Goal: Information Seeking & Learning: Find contact information

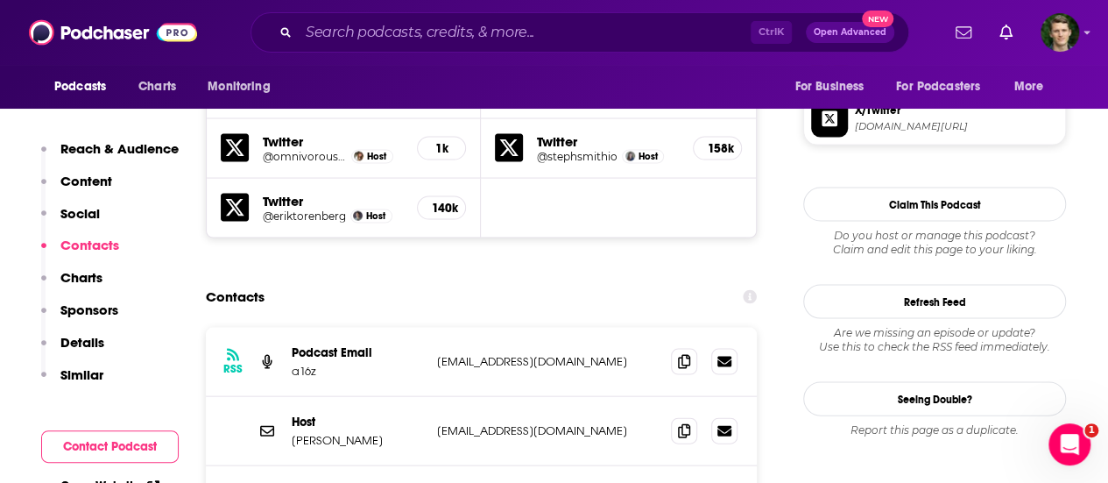
click at [92, 368] on p "Similar" at bounding box center [81, 374] width 43 height 17
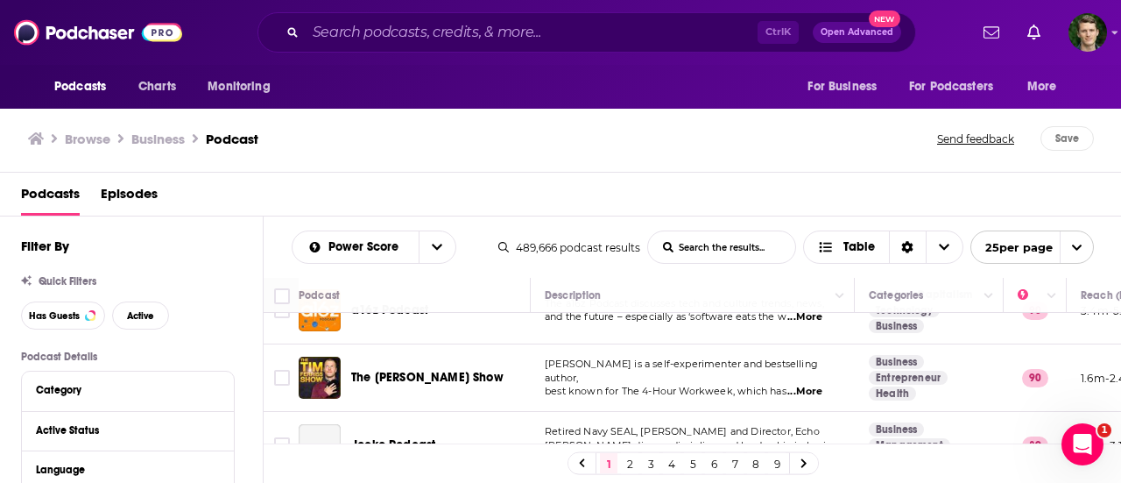
scroll to position [448, 0]
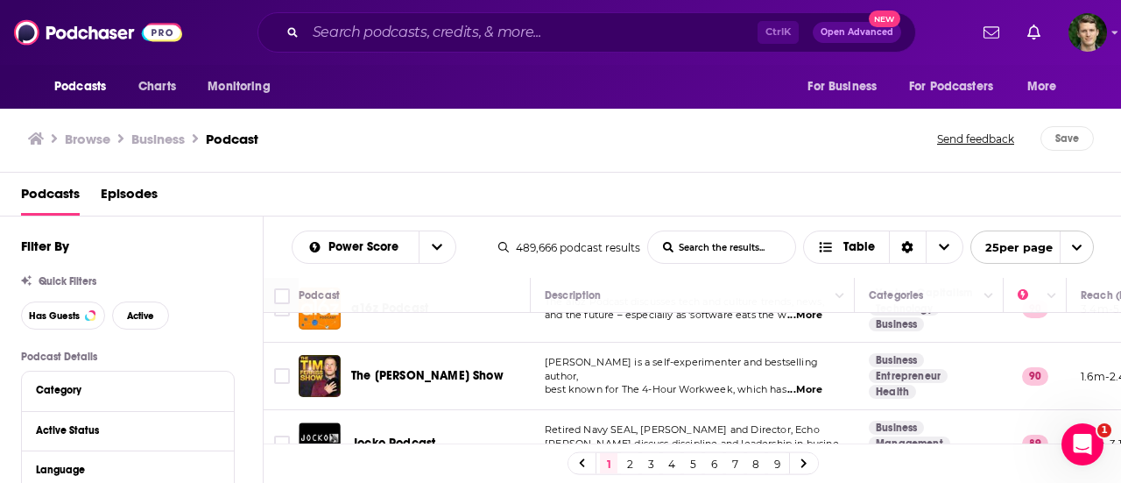
click at [816, 383] on span "...More" at bounding box center [804, 390] width 35 height 14
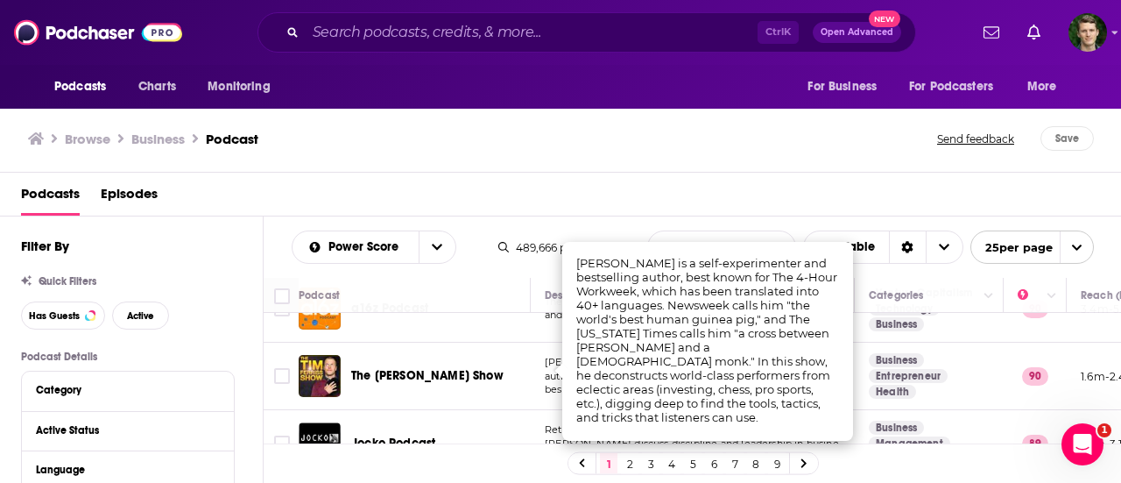
click at [497, 387] on td "The [PERSON_NAME] Show" at bounding box center [415, 375] width 232 height 67
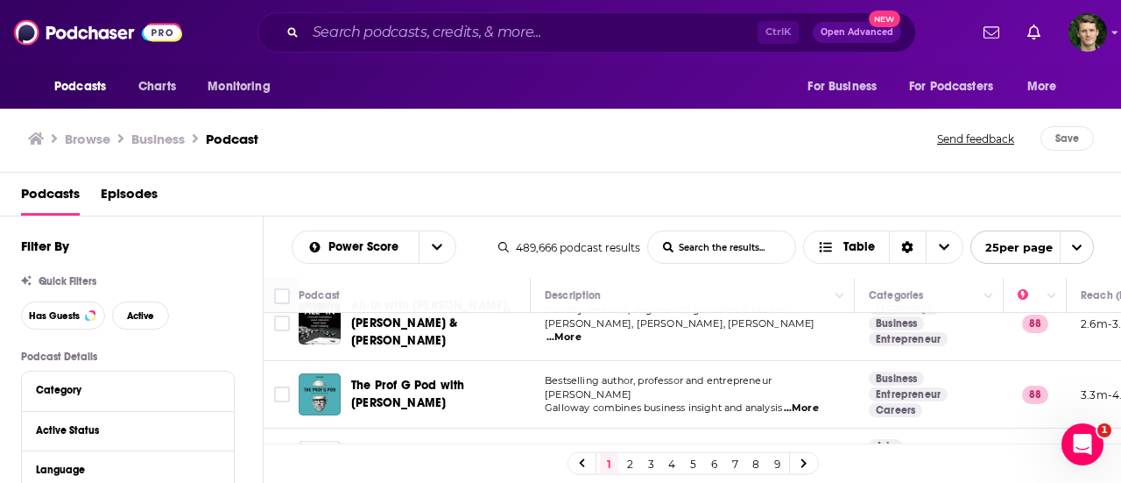
scroll to position [782, 0]
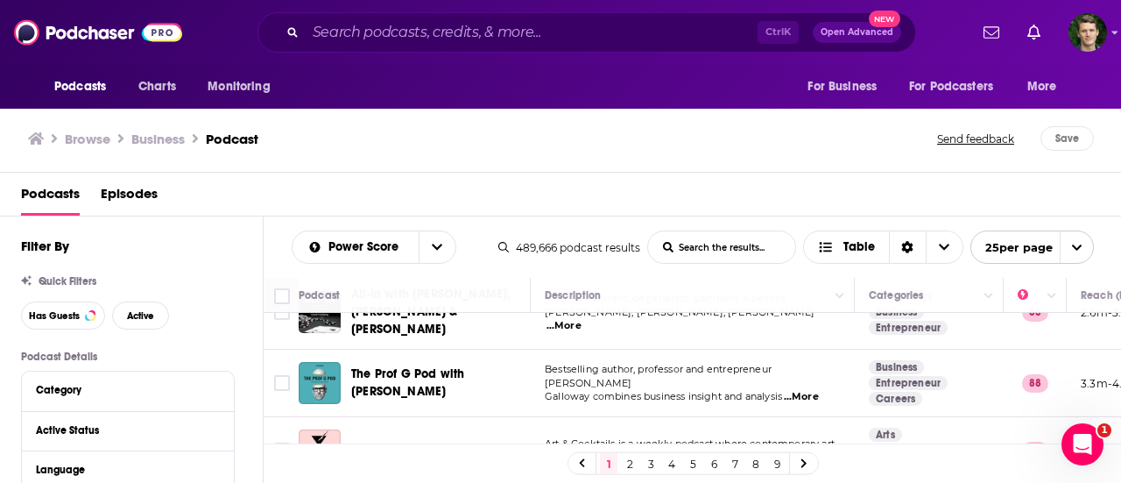
click at [807, 390] on span "...More" at bounding box center [801, 397] width 35 height 14
click at [485, 373] on div "Podcasts Charts Monitoring Ctrl K Open Advanced New For Business For Podcasters…" at bounding box center [560, 241] width 1121 height 483
click at [757, 349] on td "Bestselling author, professor and entrepreneur [PERSON_NAME] combines business …" at bounding box center [693, 382] width 324 height 67
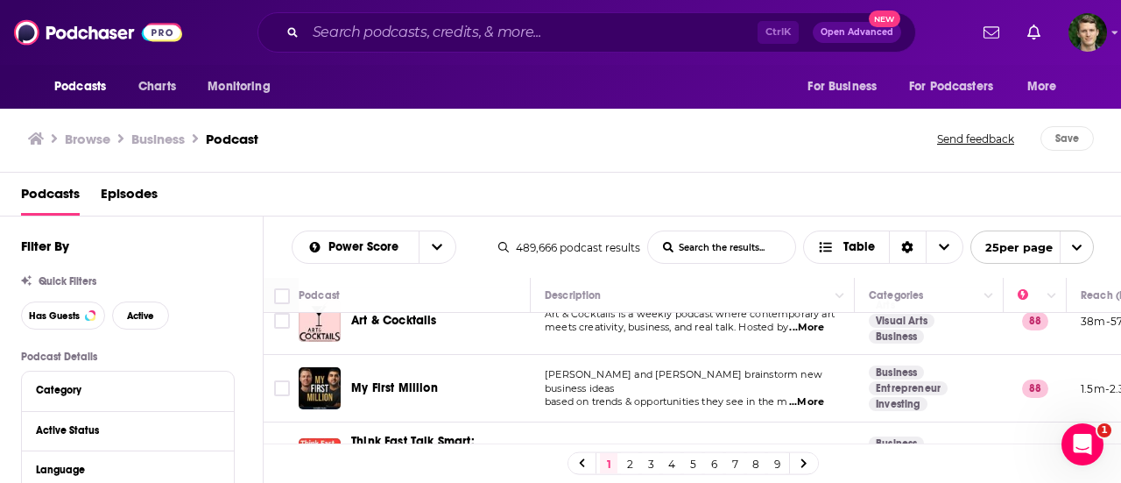
scroll to position [912, 0]
click at [820, 394] on span "...More" at bounding box center [806, 401] width 35 height 14
click at [445, 378] on div "My First Million" at bounding box center [442, 387] width 182 height 18
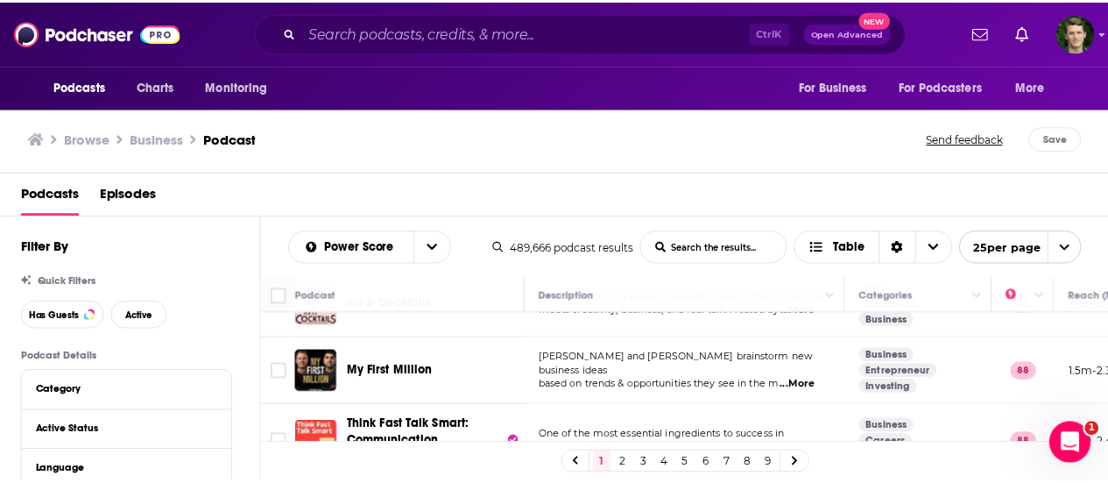
scroll to position [926, 0]
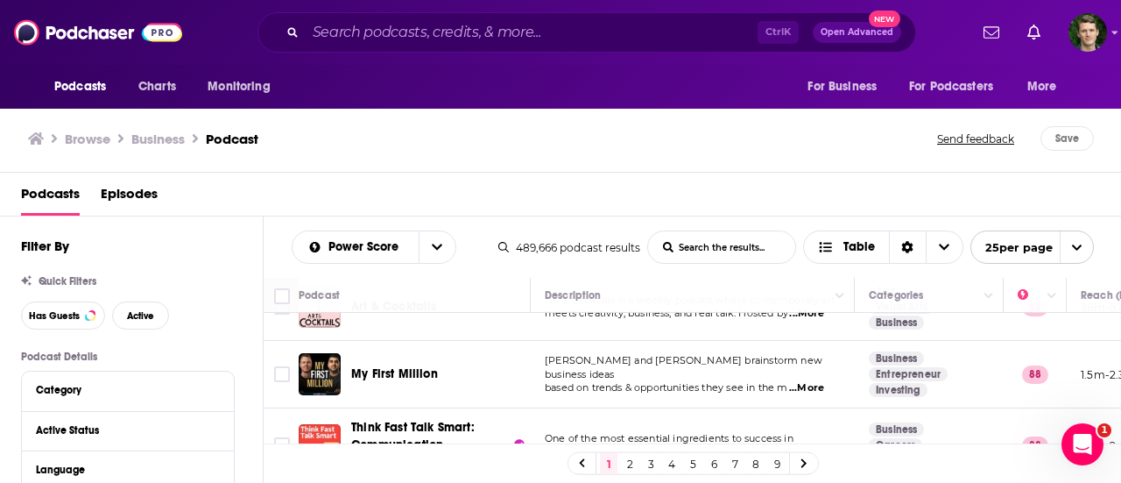
click at [404, 355] on div "Podcasts Charts Monitoring Ctrl K Open Advanced New For Business For Podcasters…" at bounding box center [560, 241] width 1121 height 483
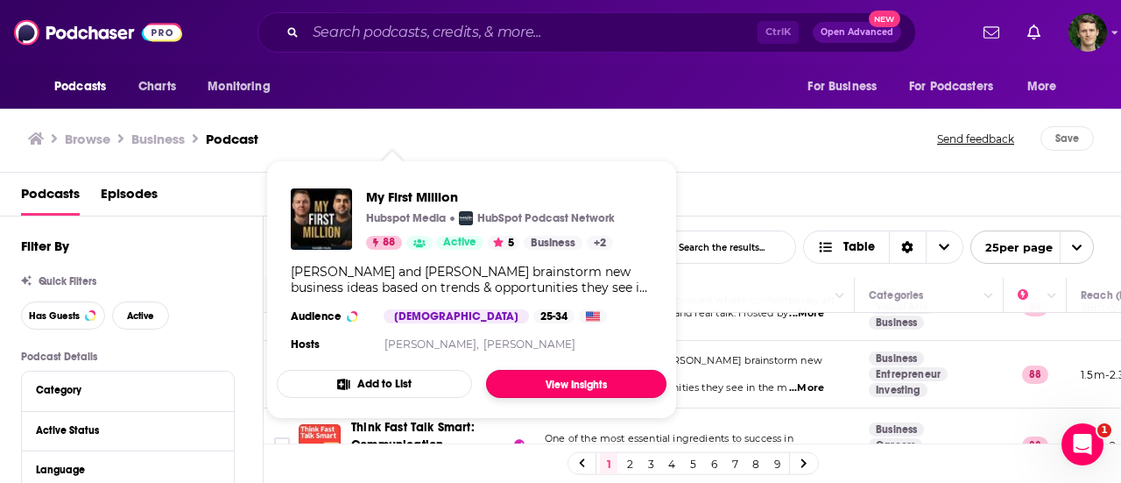
click at [552, 372] on link "View Insights" at bounding box center [576, 384] width 180 height 28
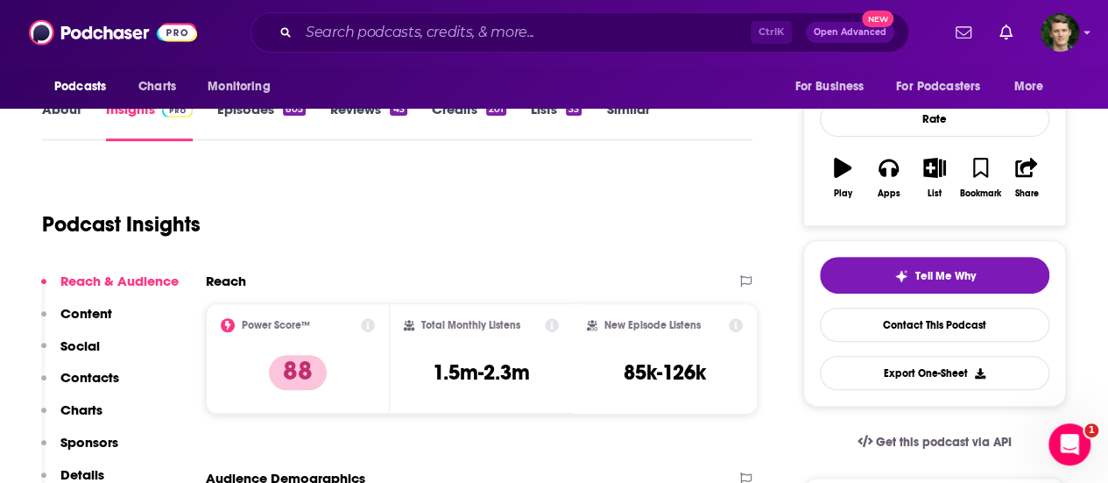
scroll to position [110, 0]
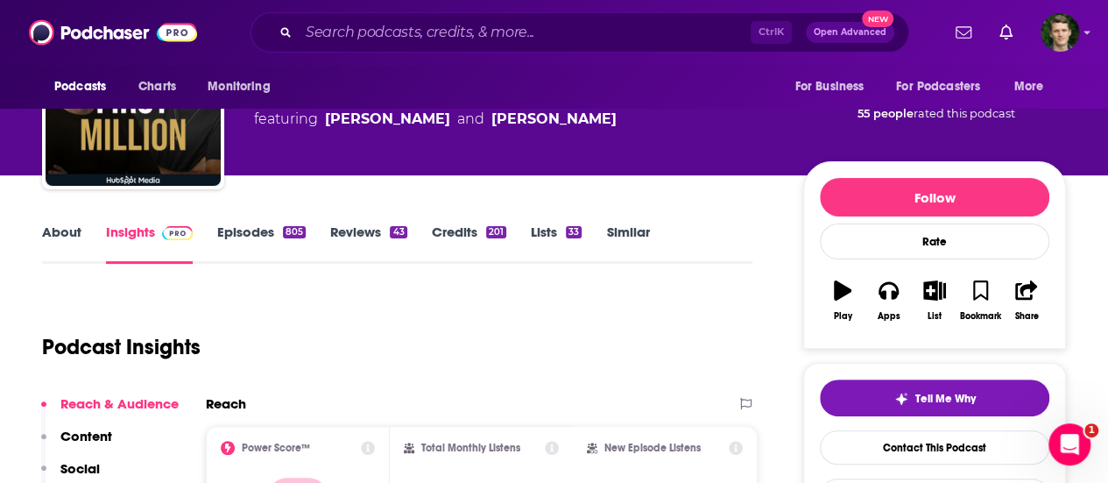
click at [74, 241] on link "About" at bounding box center [61, 243] width 39 height 40
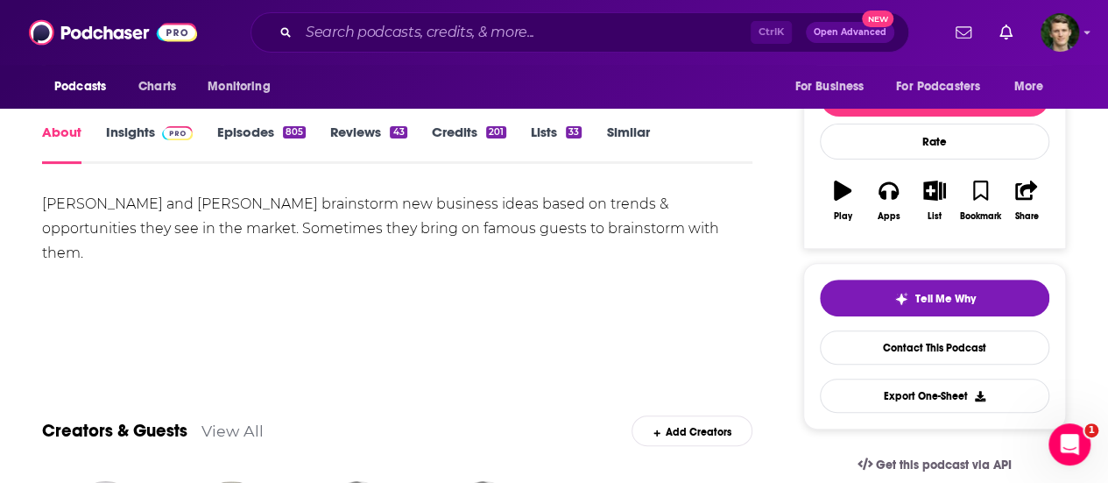
scroll to position [216, 0]
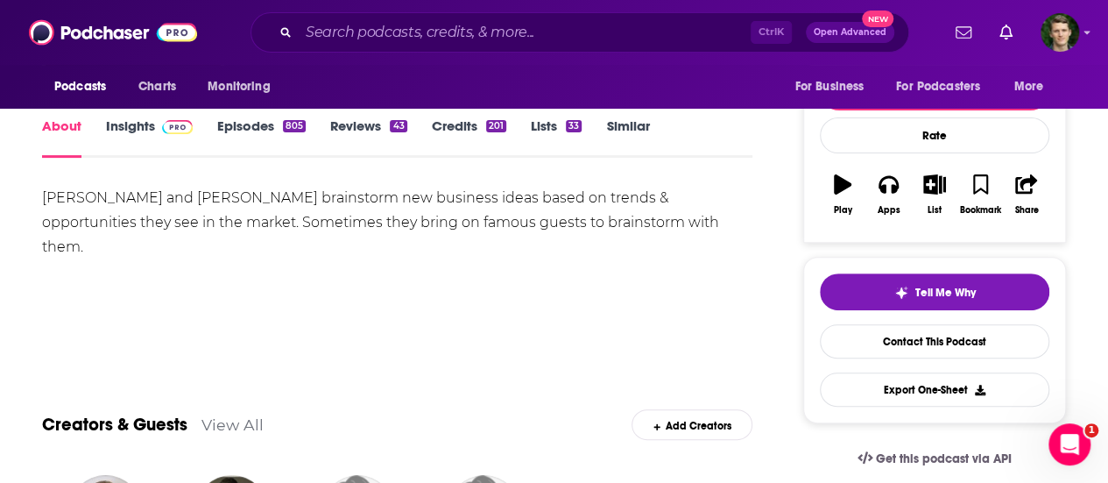
click at [252, 132] on link "Episodes 805" at bounding box center [261, 137] width 88 height 40
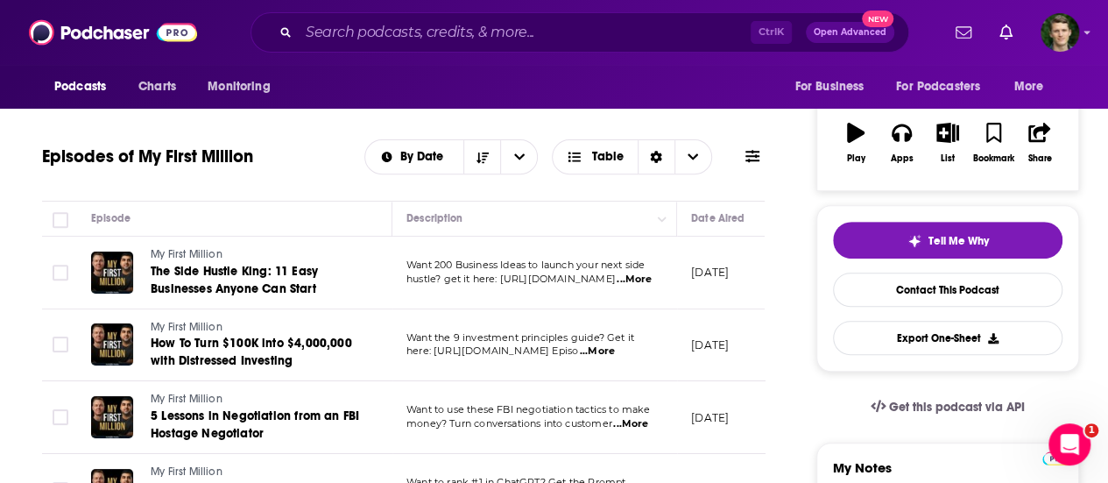
scroll to position [224, 0]
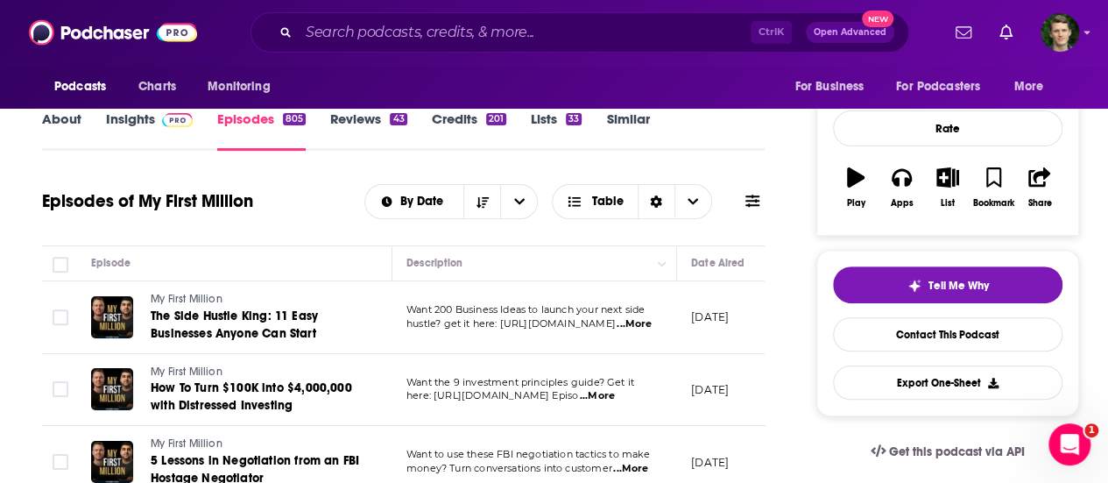
click at [508, 328] on span "hustle? get it here: [URL][DOMAIN_NAME]" at bounding box center [510, 323] width 209 height 12
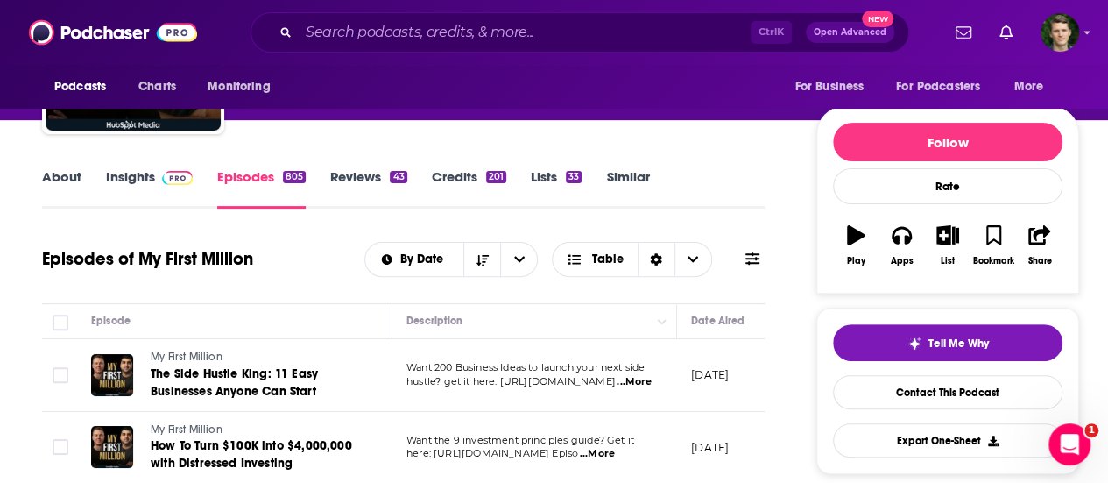
scroll to position [165, 0]
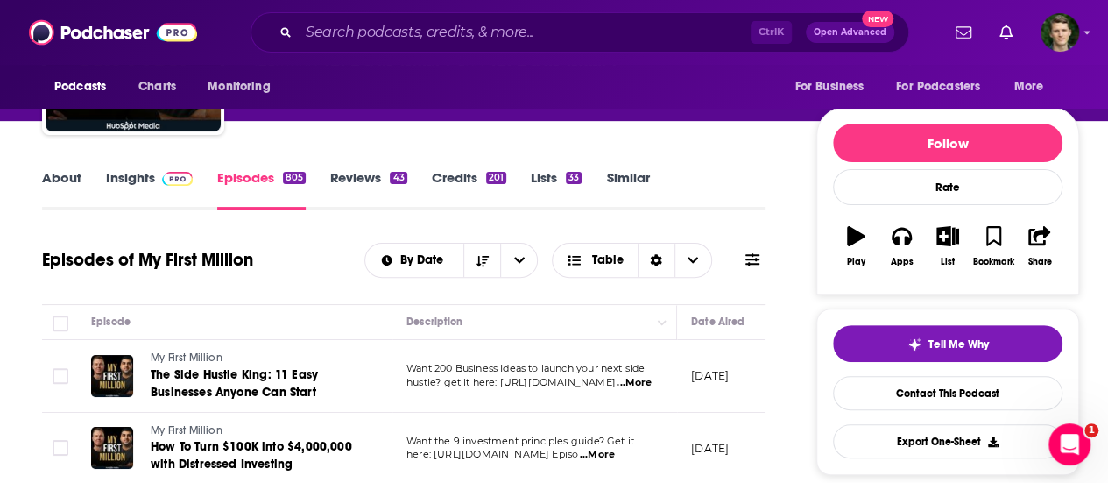
click at [476, 174] on link "Credits 201" at bounding box center [469, 189] width 74 height 40
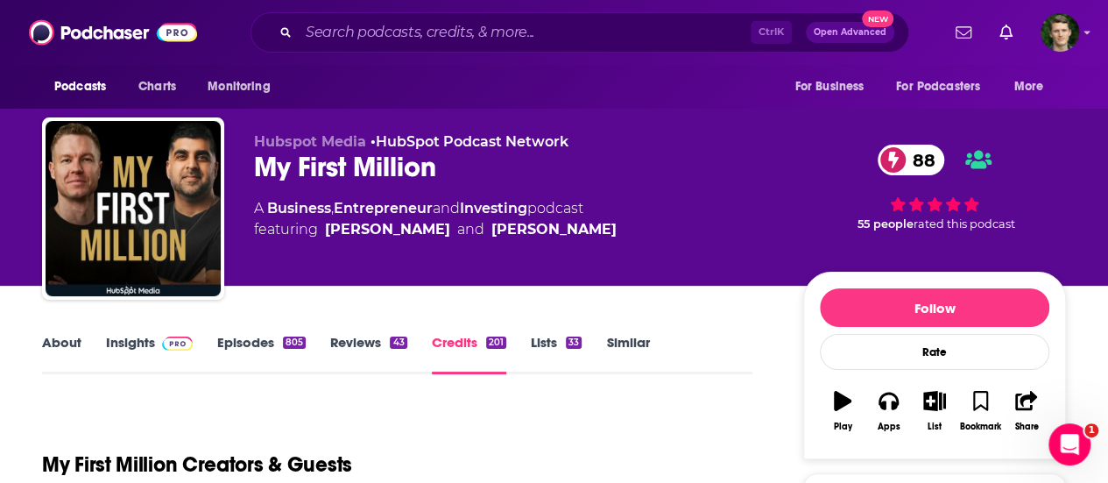
click at [75, 344] on link "About" at bounding box center [61, 354] width 39 height 40
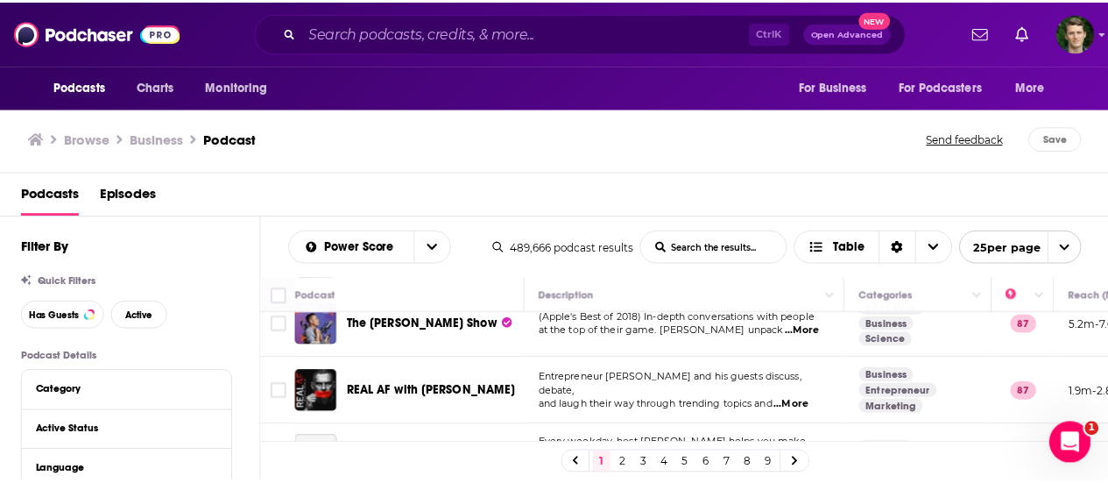
scroll to position [1335, 0]
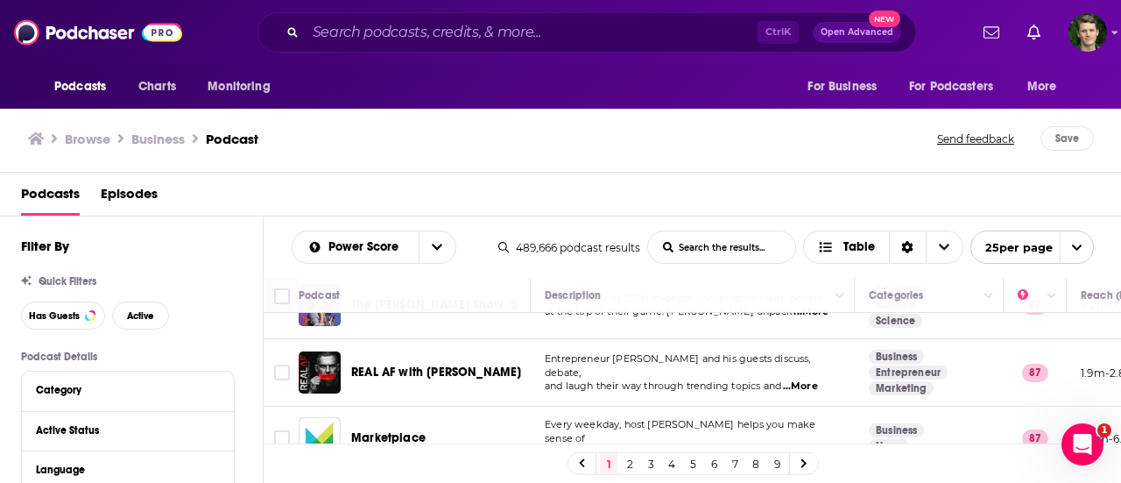
click at [814, 379] on span "...More" at bounding box center [800, 386] width 35 height 14
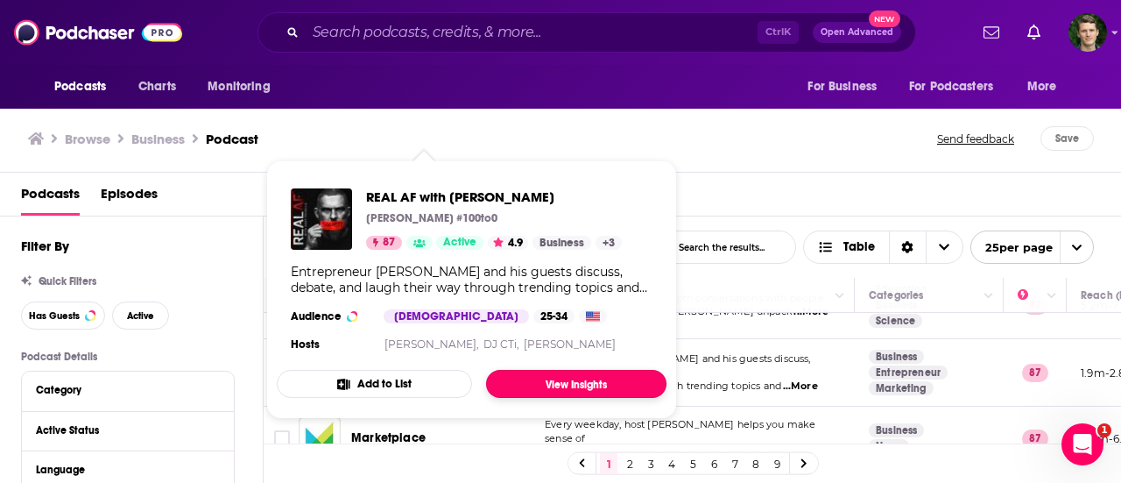
click at [517, 374] on link "View Insights" at bounding box center [576, 384] width 180 height 28
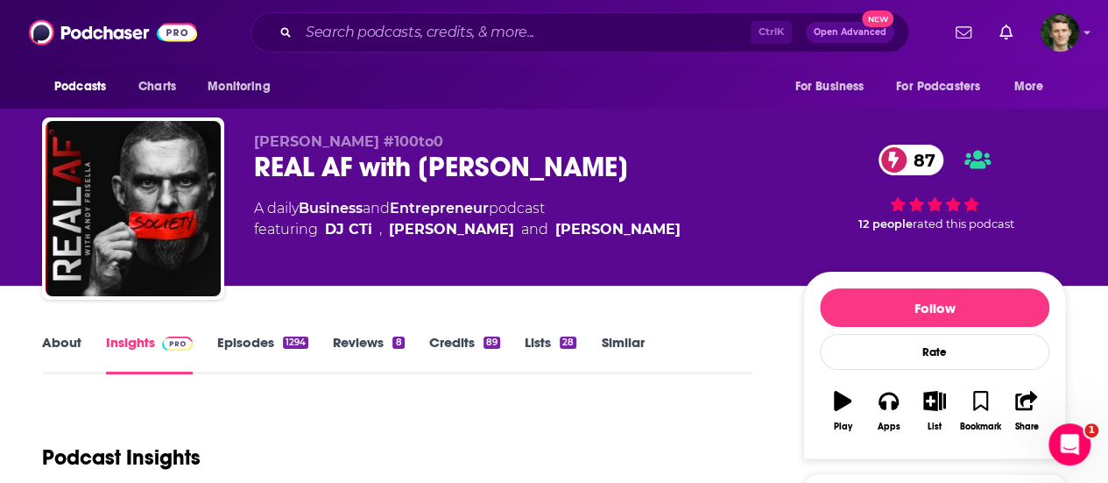
scroll to position [168, 0]
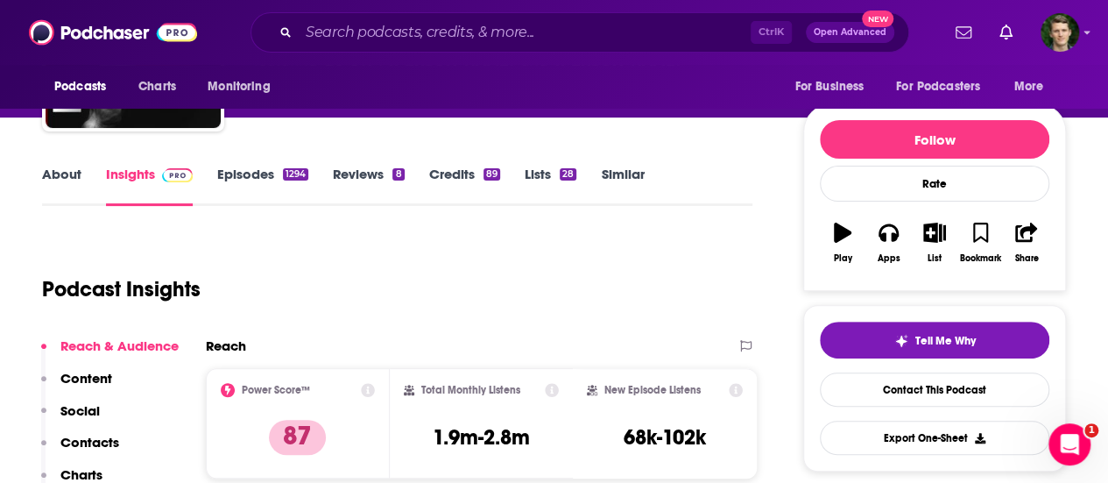
click at [58, 187] on link "About" at bounding box center [61, 186] width 39 height 40
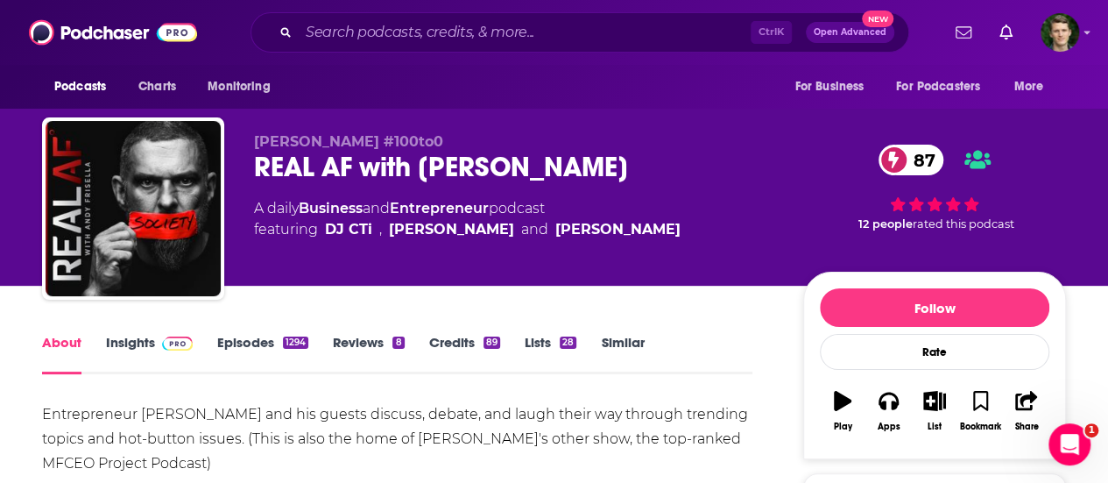
click at [244, 349] on link "Episodes 1294" at bounding box center [262, 354] width 91 height 40
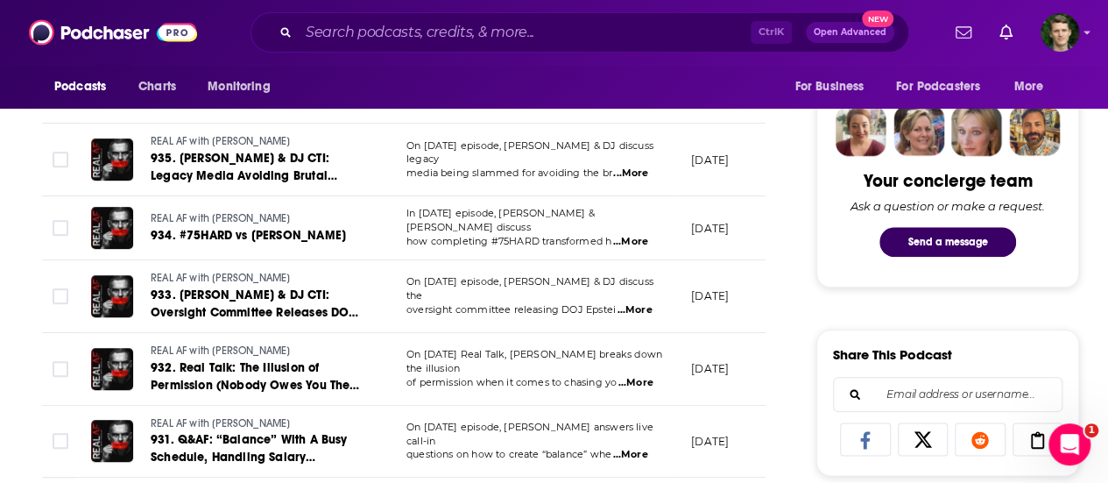
scroll to position [838, 0]
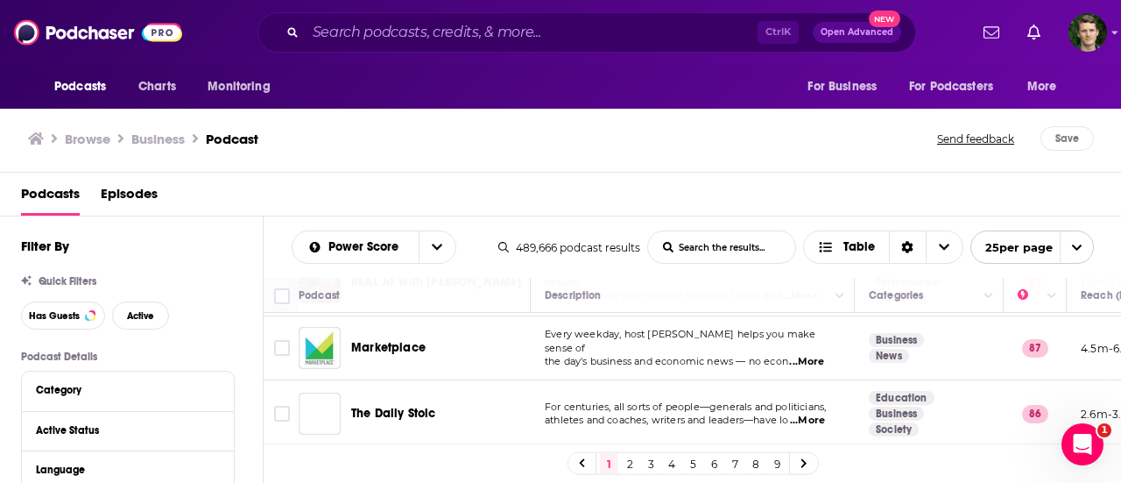
scroll to position [1426, 0]
click at [496, 405] on div "The Daily Stoic" at bounding box center [442, 412] width 182 height 42
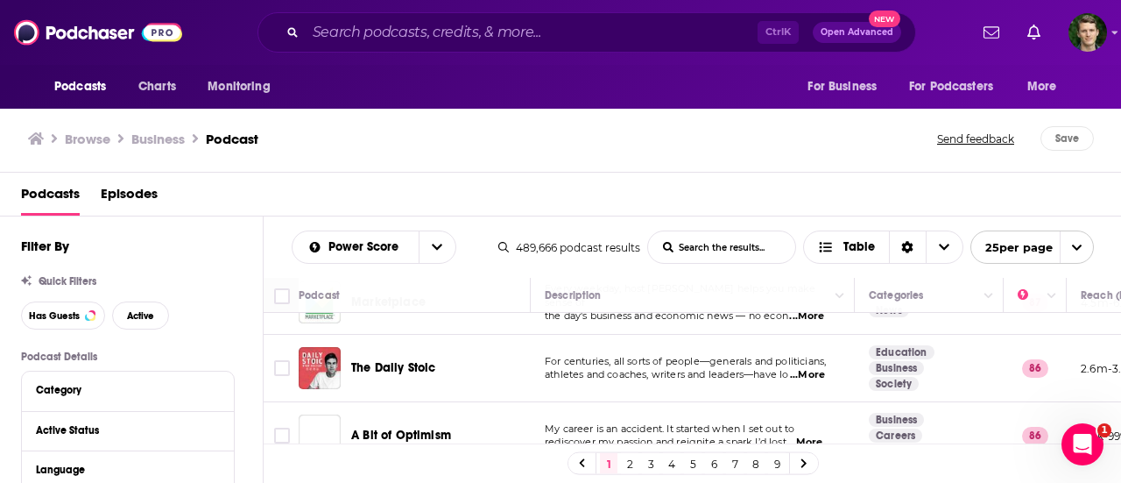
scroll to position [1476, 0]
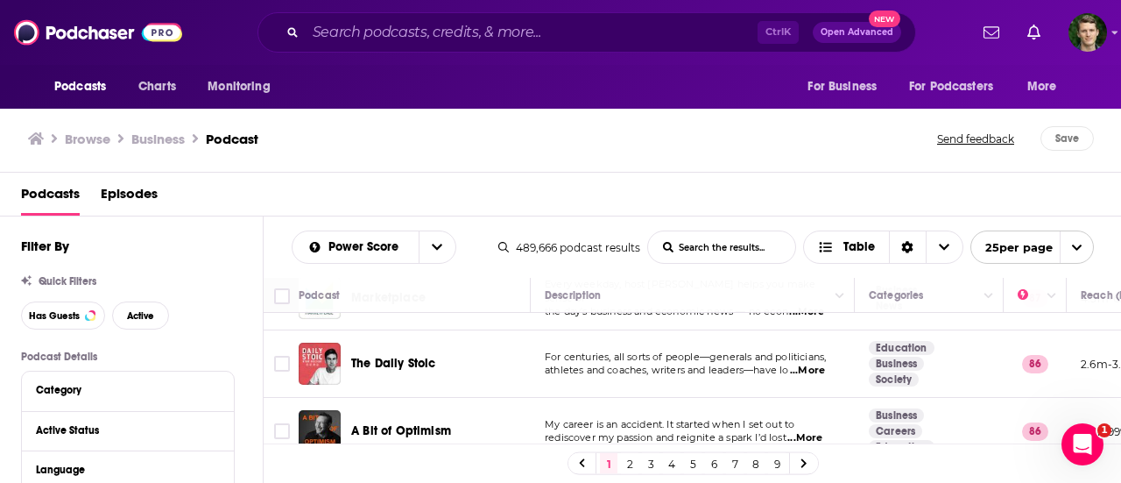
click at [809, 363] on span "...More" at bounding box center [807, 370] width 35 height 14
click at [433, 160] on div "Browse Business Podcast Send feedback Save" at bounding box center [561, 138] width 1122 height 67
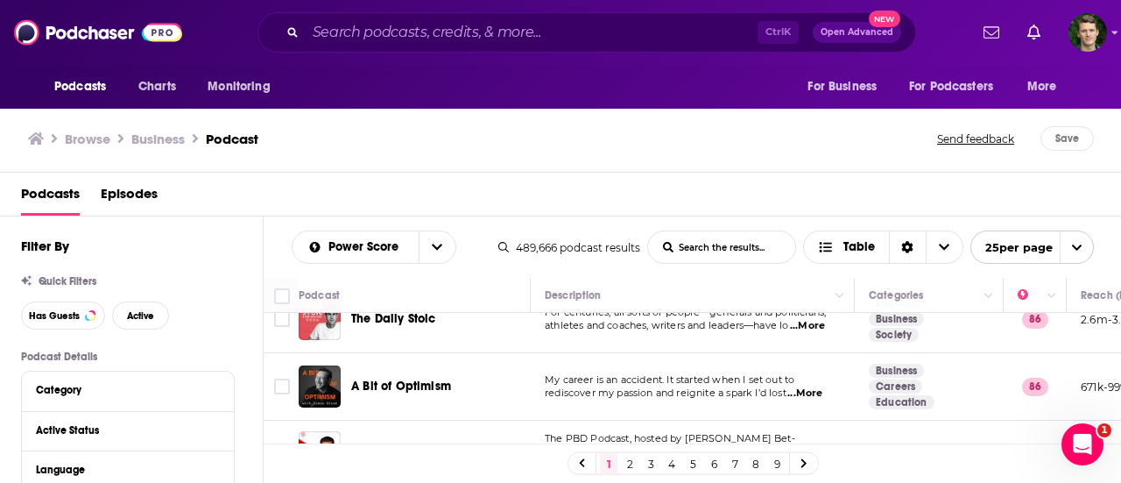
scroll to position [1537, 0]
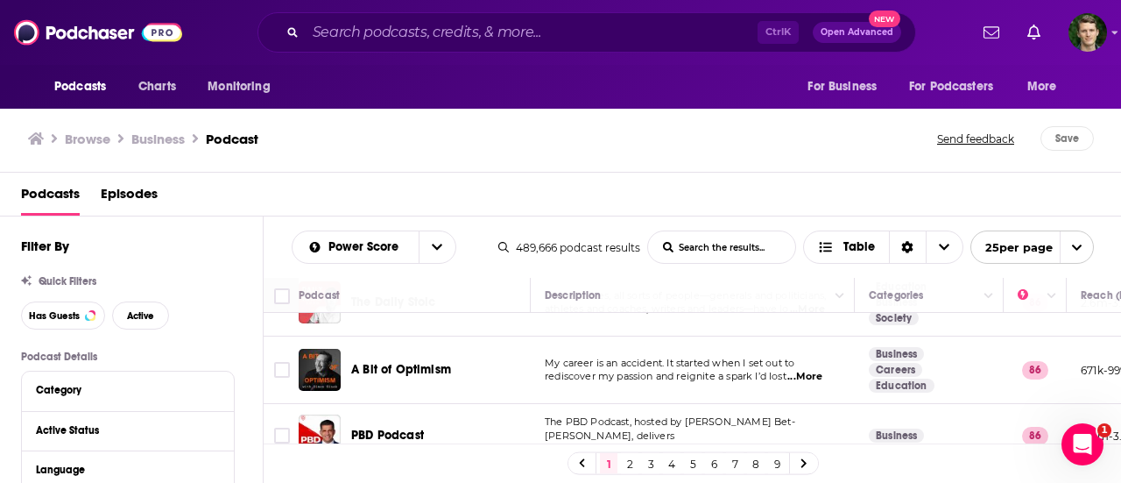
click at [819, 370] on span "...More" at bounding box center [804, 377] width 35 height 14
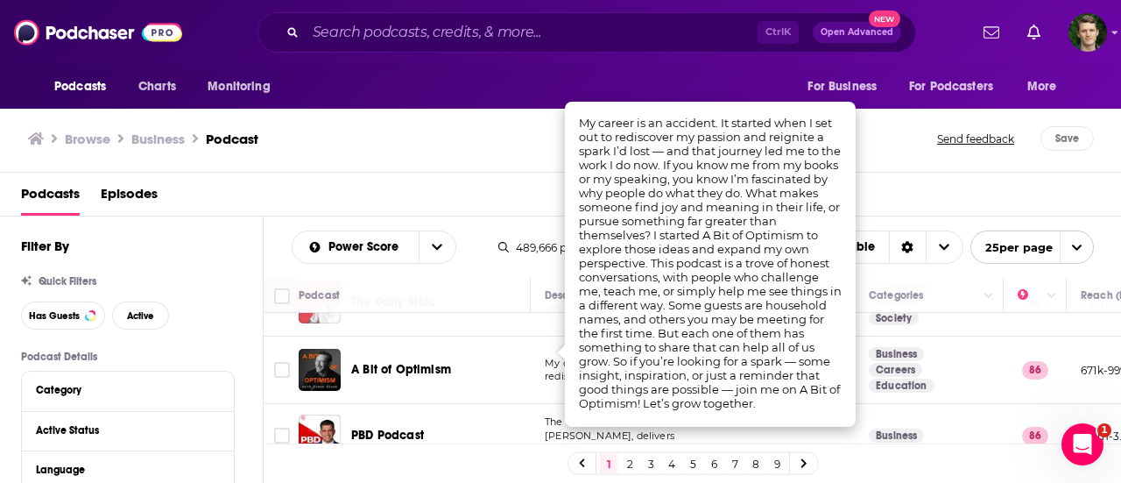
click at [536, 156] on div "Browse Business Podcast Send feedback Save" at bounding box center [561, 138] width 1122 height 67
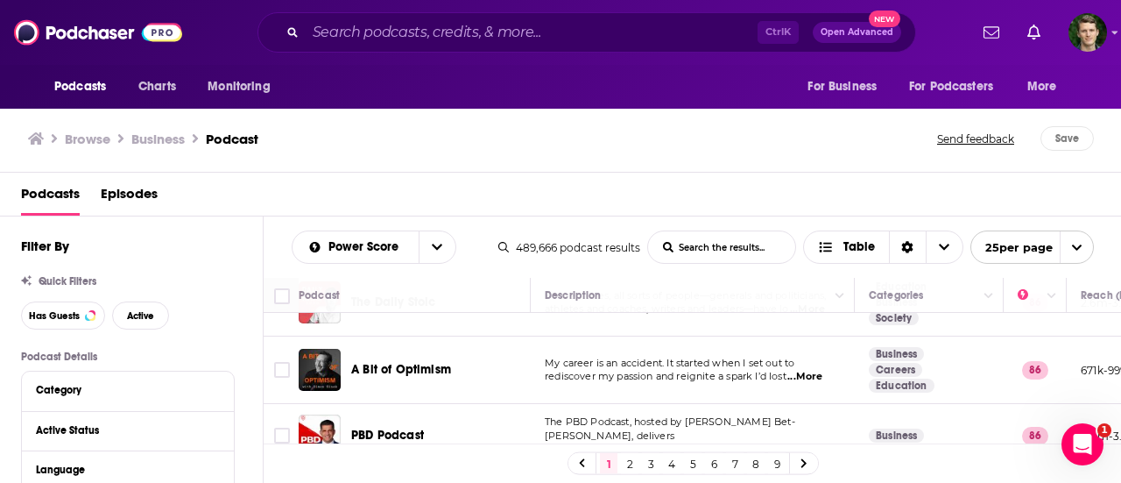
scroll to position [1548, 0]
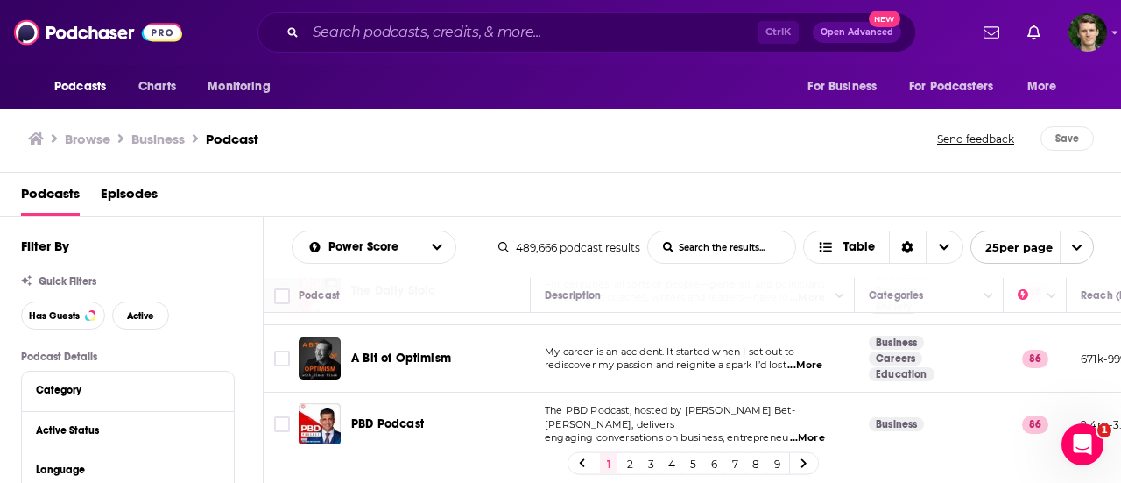
click at [630, 465] on link "2" at bounding box center [630, 463] width 18 height 21
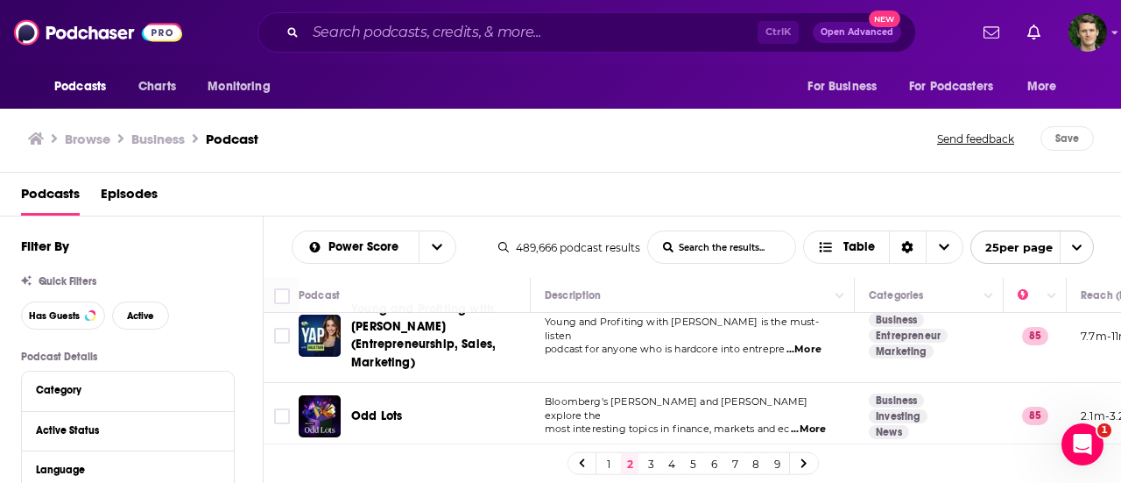
scroll to position [207, 1]
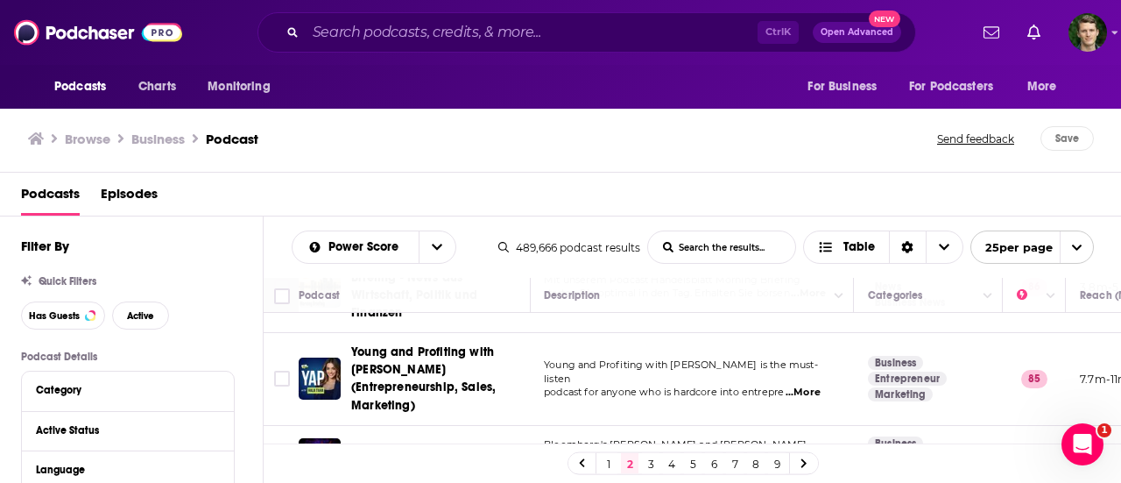
click at [812, 385] on span "...More" at bounding box center [802, 392] width 35 height 14
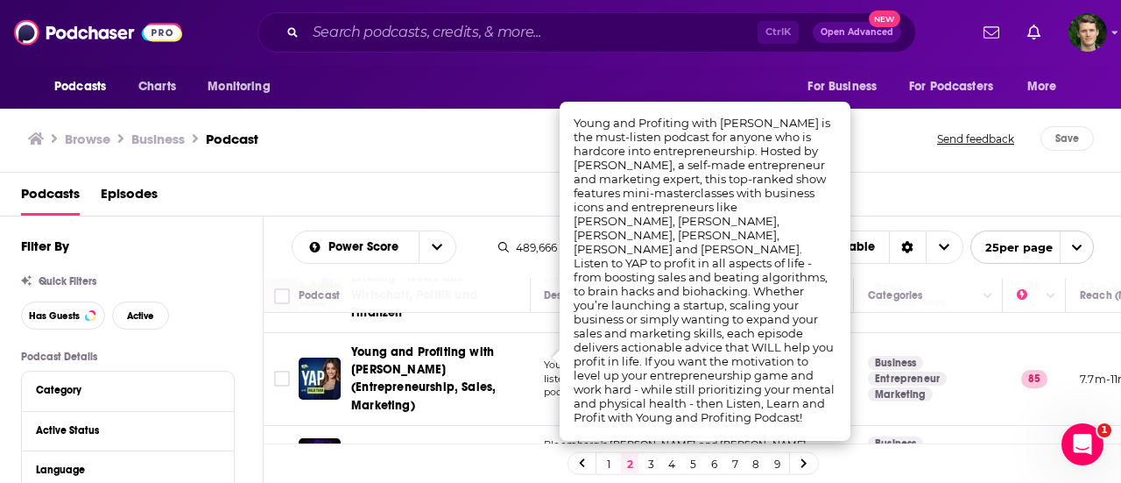
click at [545, 187] on div "Podcasts Episodes" at bounding box center [564, 198] width 1087 height 36
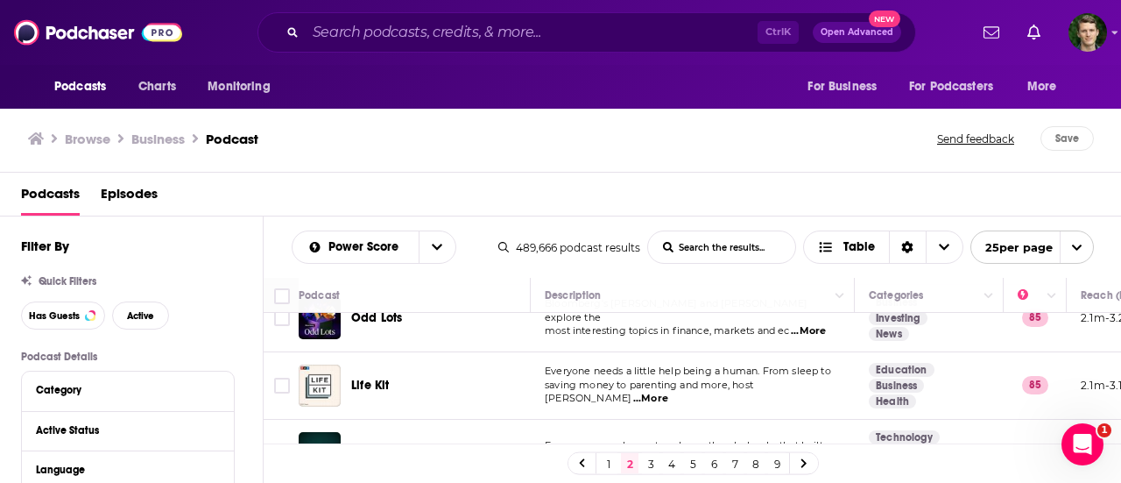
scroll to position [349, 0]
click at [668, 391] on span "...More" at bounding box center [650, 398] width 35 height 14
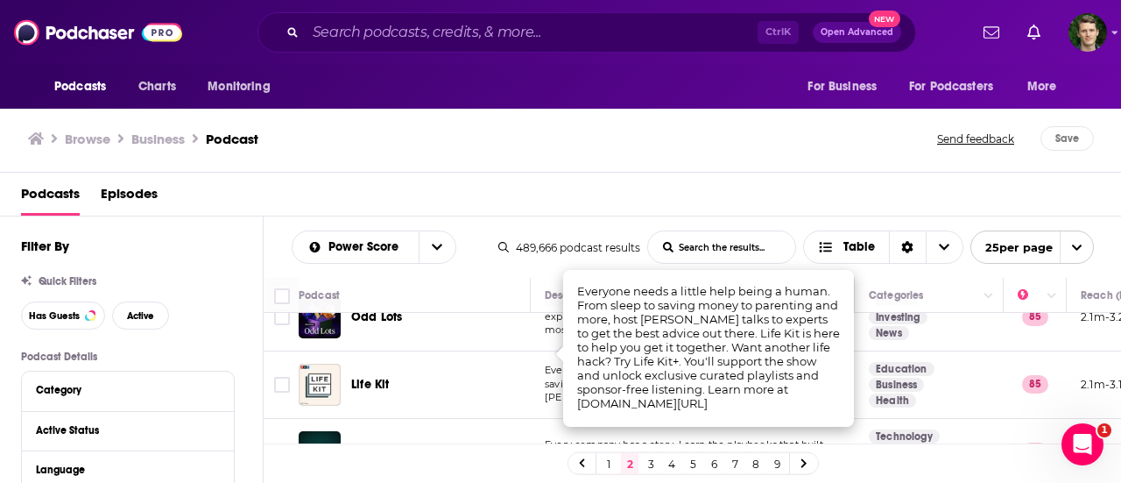
click at [502, 376] on div "Life Kit" at bounding box center [442, 385] width 182 height 18
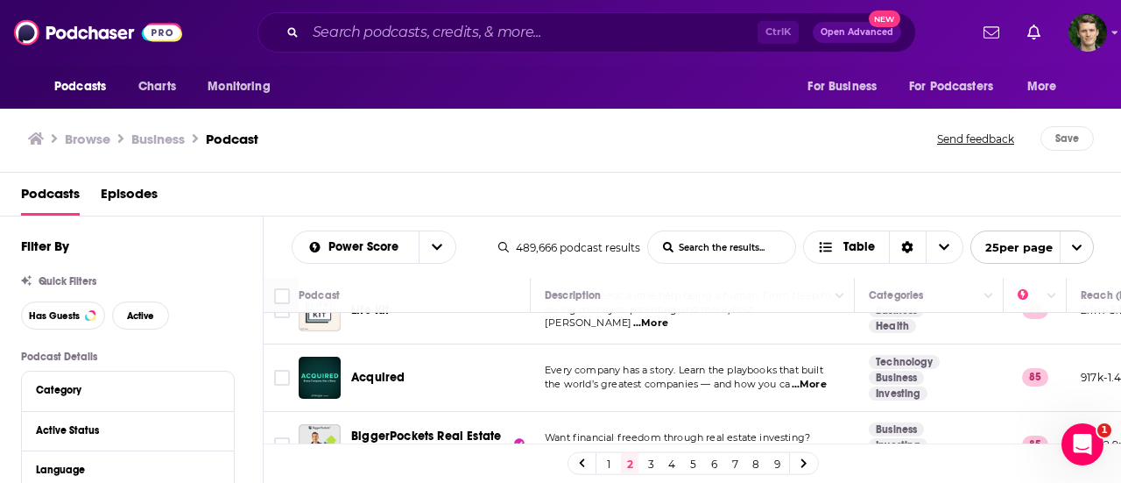
scroll to position [430, 0]
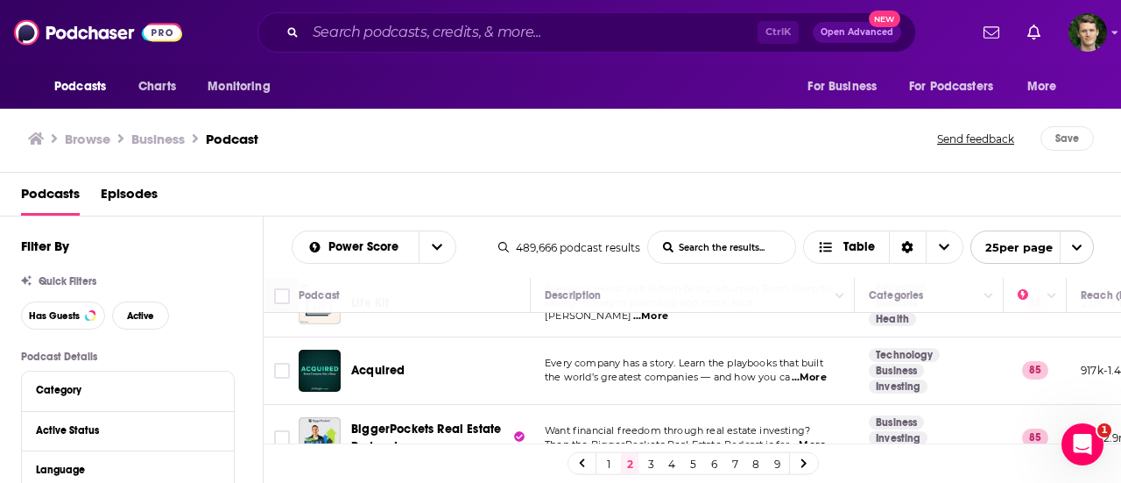
click at [814, 370] on span "...More" at bounding box center [809, 377] width 35 height 14
click at [492, 362] on div "Acquired" at bounding box center [442, 371] width 182 height 18
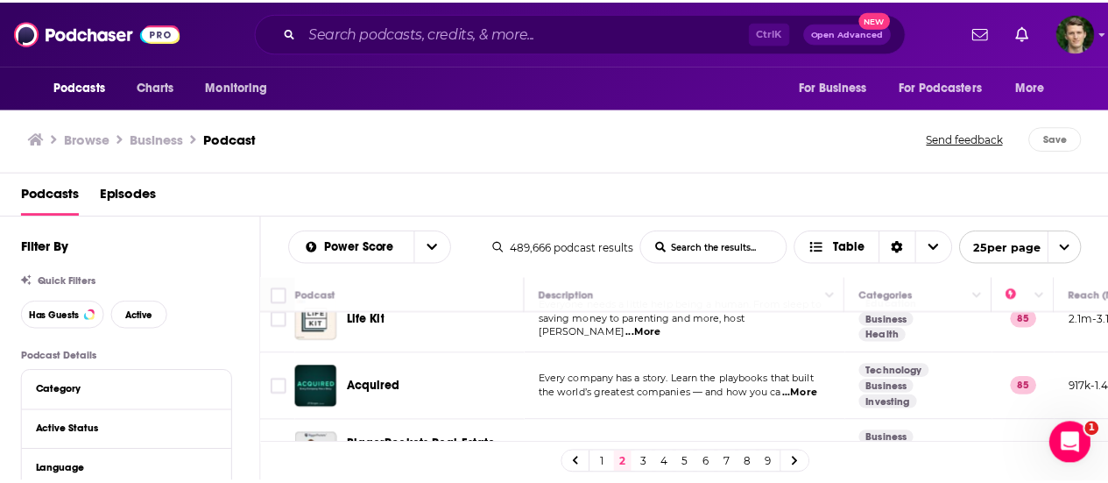
scroll to position [412, 0]
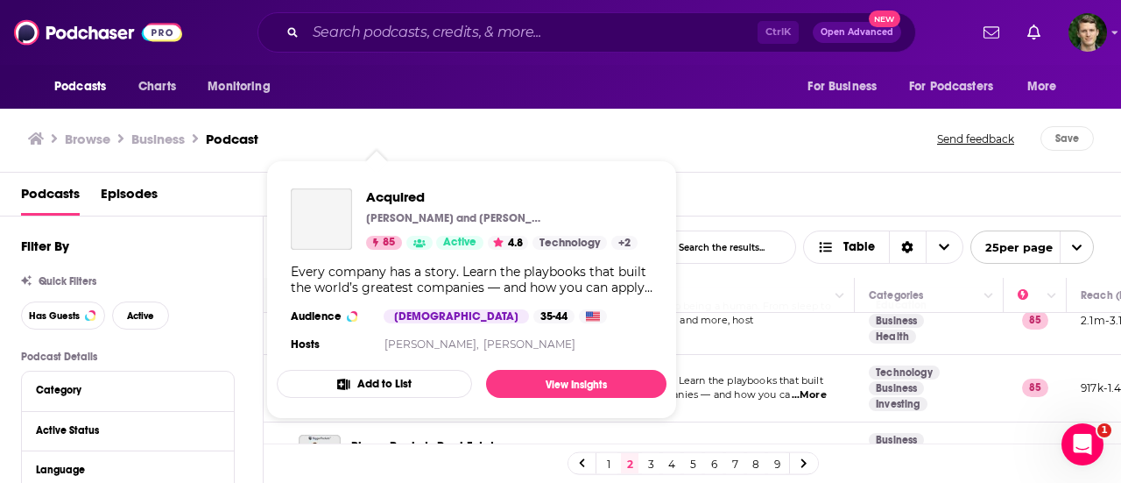
click at [353, 348] on section "Hosts [PERSON_NAME], [PERSON_NAME]" at bounding box center [472, 344] width 362 height 14
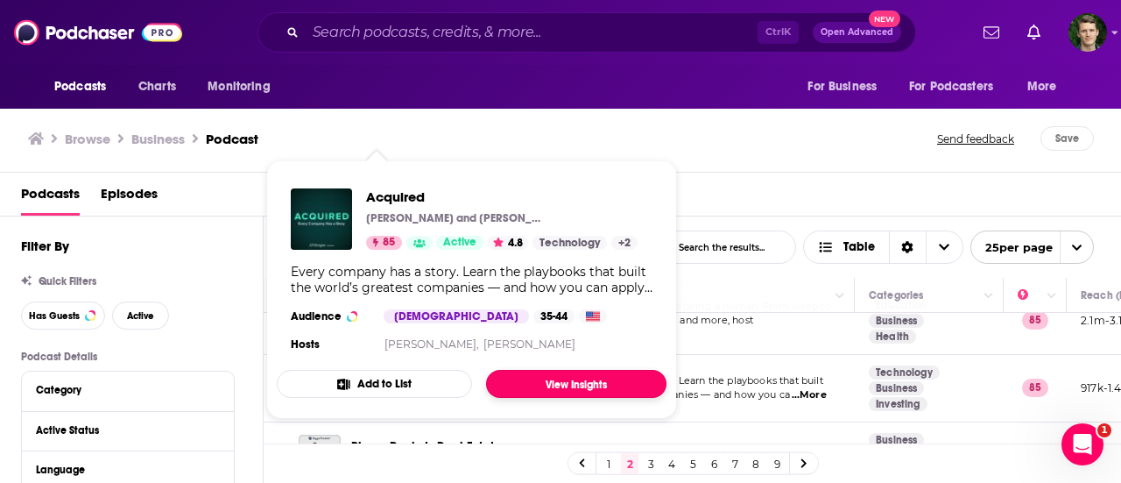
click at [525, 381] on link "View Insights" at bounding box center [576, 384] width 180 height 28
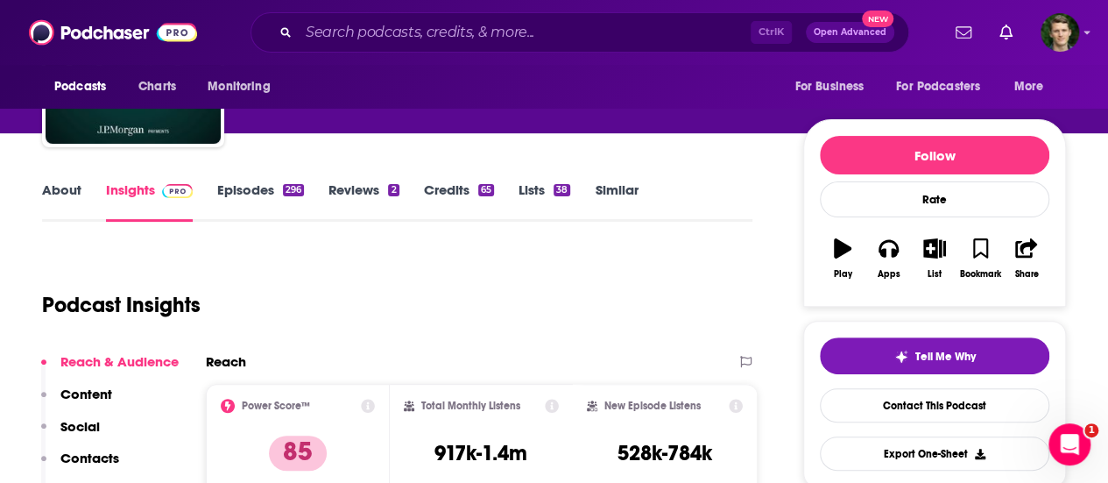
scroll to position [156, 0]
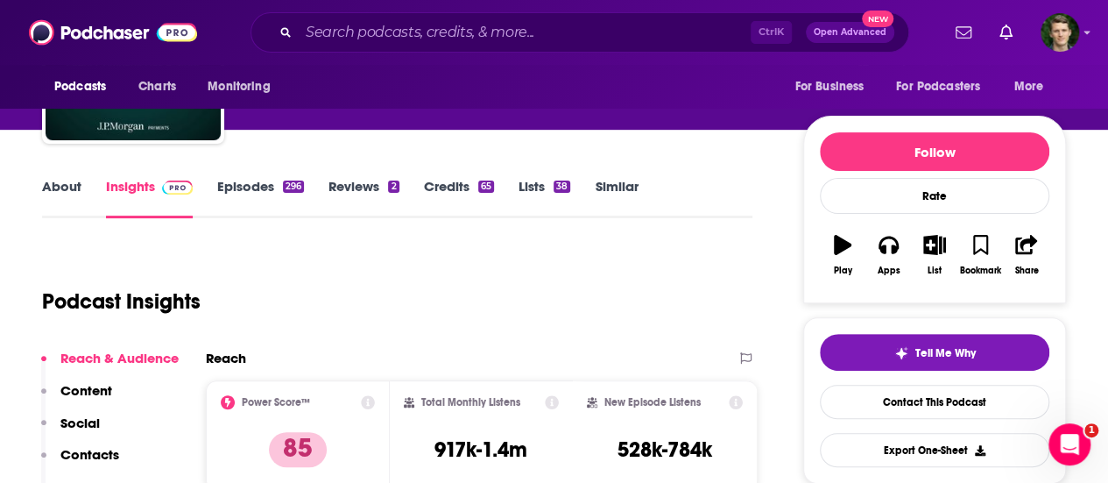
click at [60, 178] on link "About" at bounding box center [61, 198] width 39 height 40
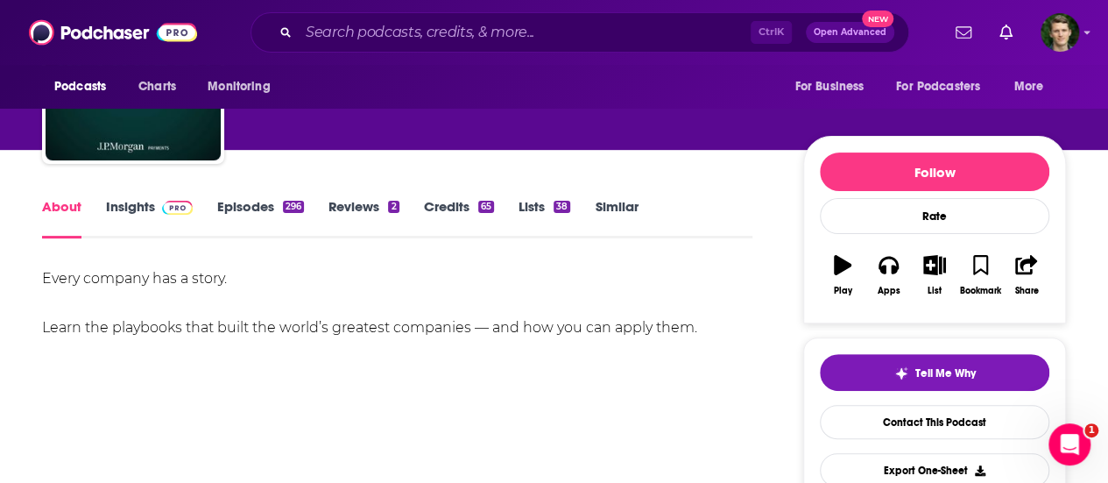
scroll to position [144, 0]
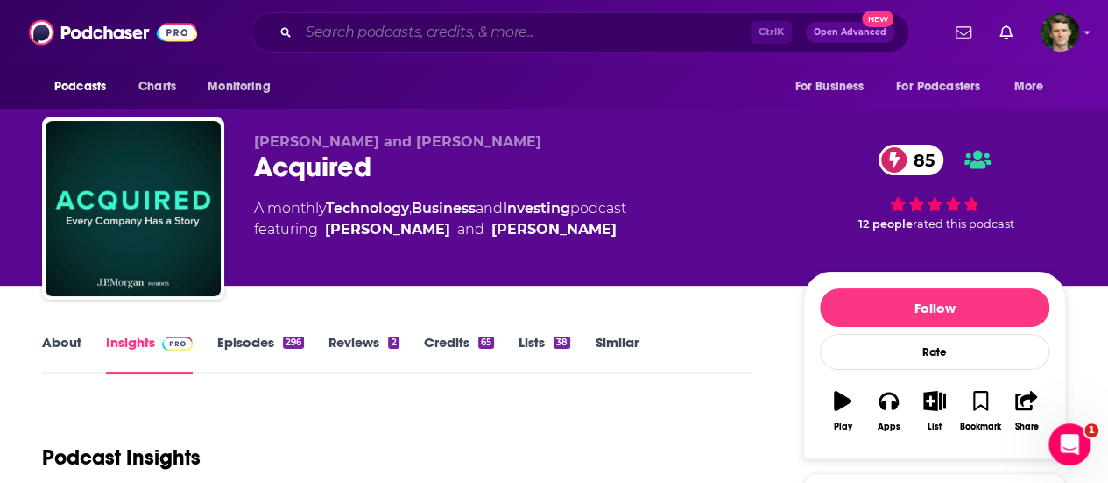
click at [449, 25] on input "Search podcasts, credits, & more..." at bounding box center [525, 32] width 452 height 28
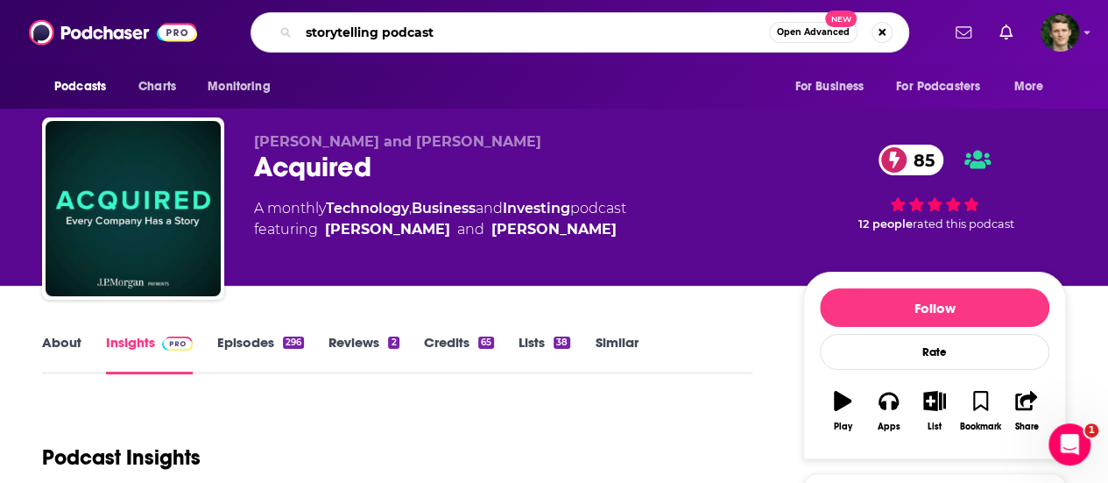
type input "storytelling podcasts"
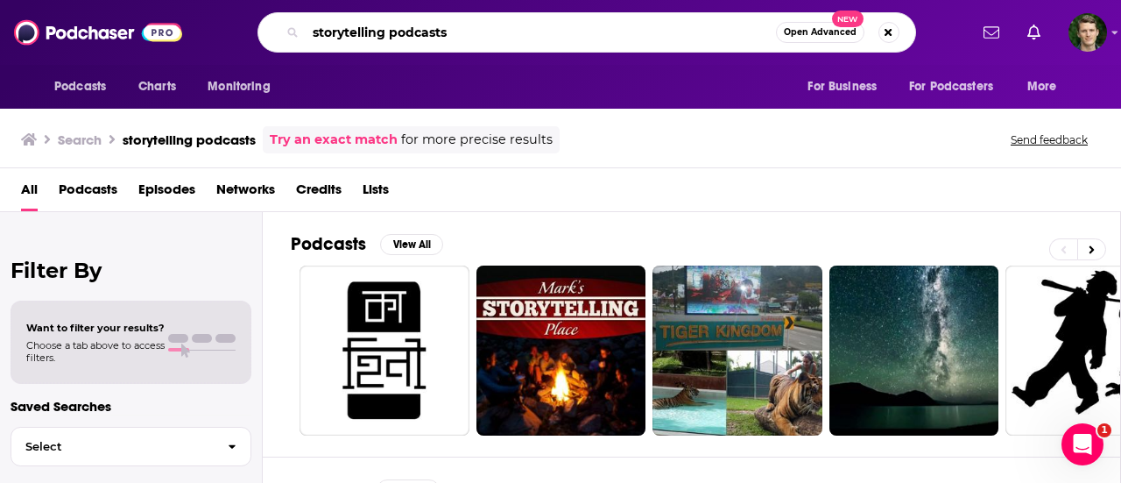
drag, startPoint x: 385, startPoint y: 35, endPoint x: 307, endPoint y: 32, distance: 78.0
click at [307, 32] on input "storytelling podcasts" at bounding box center [541, 32] width 470 height 28
drag, startPoint x: 443, startPoint y: 32, endPoint x: 316, endPoint y: 31, distance: 127.0
click at [316, 31] on input "storytelling podcasts" at bounding box center [541, 32] width 470 height 28
type input "s"
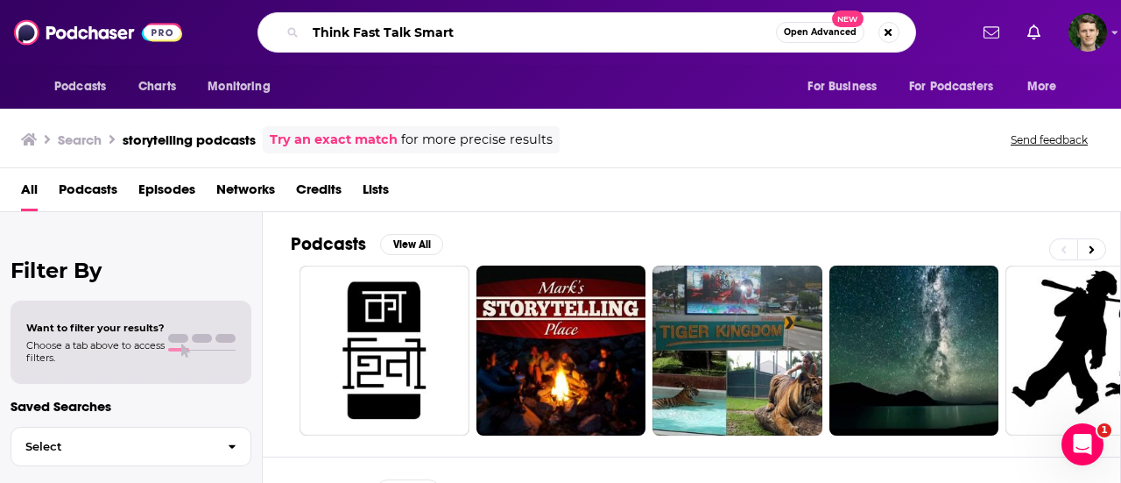
type input "Think Fast Talk Smart"
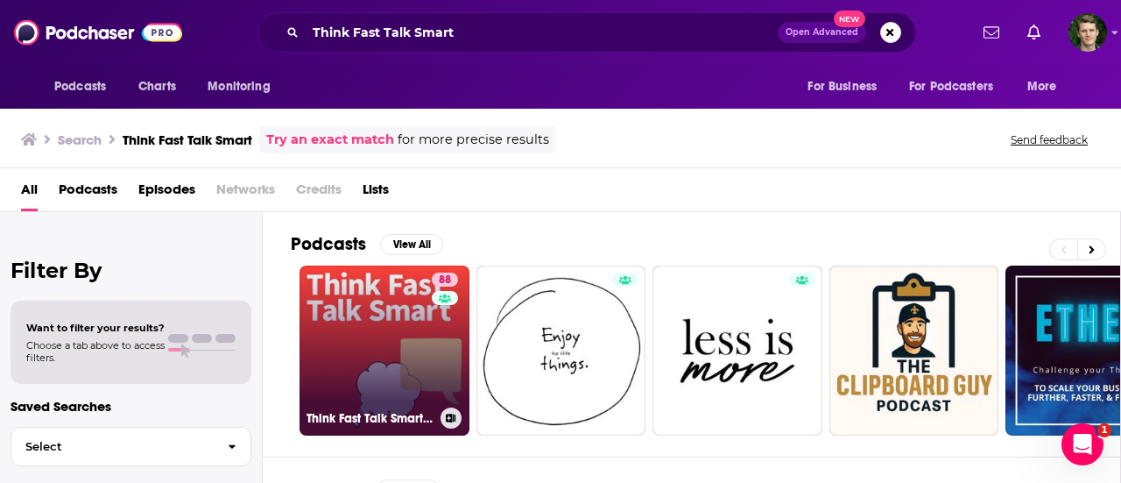
click at [397, 326] on link "88 Think Fast Talk Smart: Communication Techniques" at bounding box center [384, 350] width 170 height 170
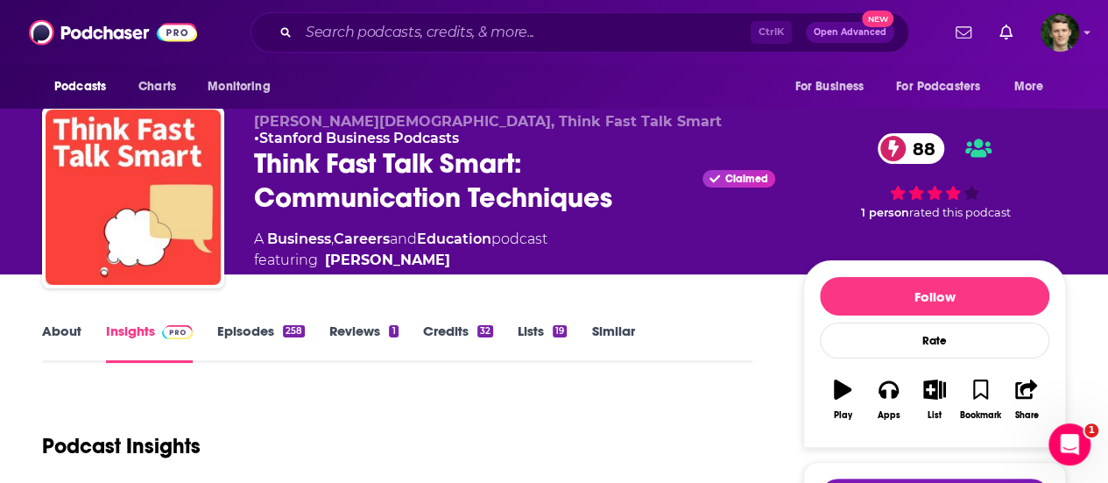
scroll to position [193, 0]
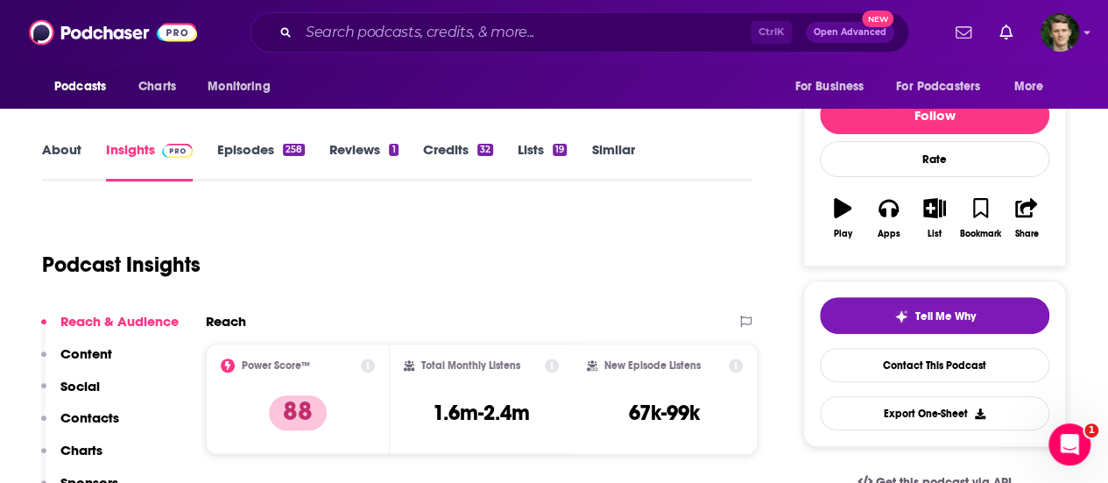
click at [54, 148] on link "About" at bounding box center [61, 161] width 39 height 40
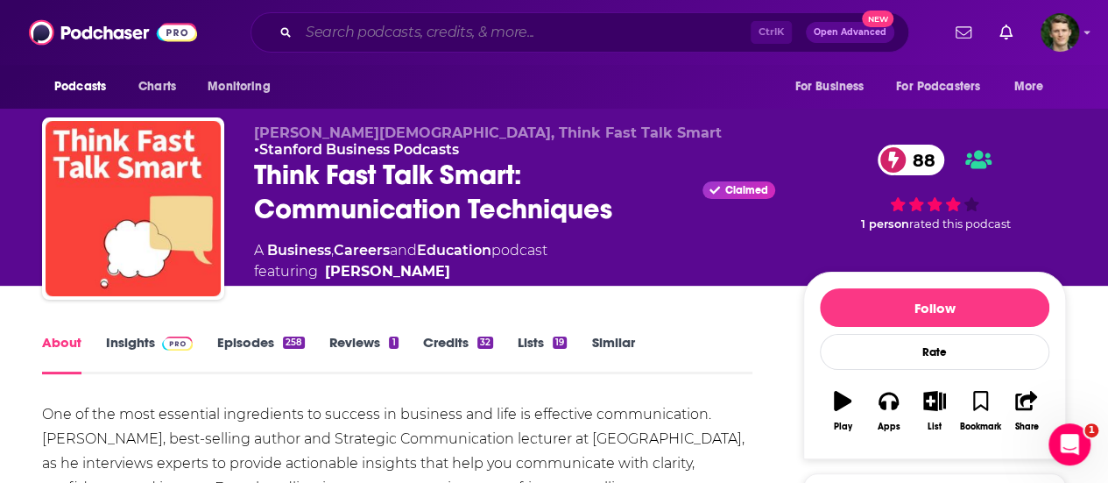
click at [474, 39] on input "Search podcasts, credits, & more..." at bounding box center [525, 32] width 452 height 28
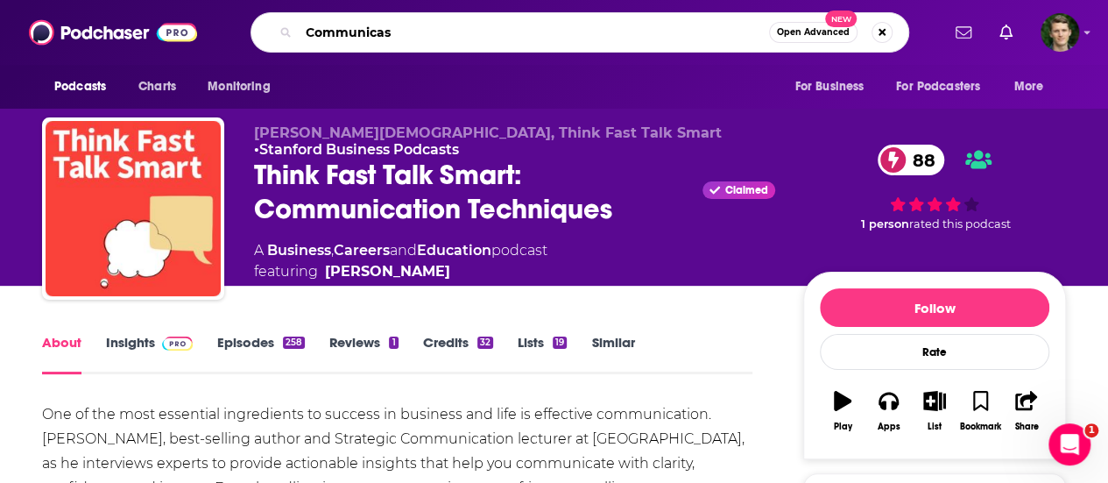
type input "Communicast"
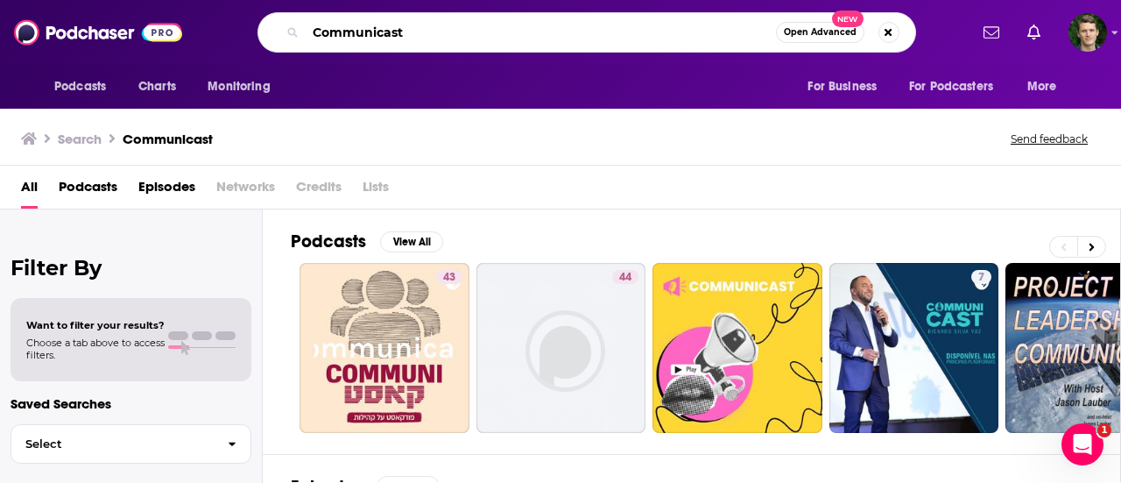
drag, startPoint x: 428, startPoint y: 28, endPoint x: 305, endPoint y: 29, distance: 123.5
click at [306, 29] on input "Communicast" at bounding box center [541, 32] width 470 height 28
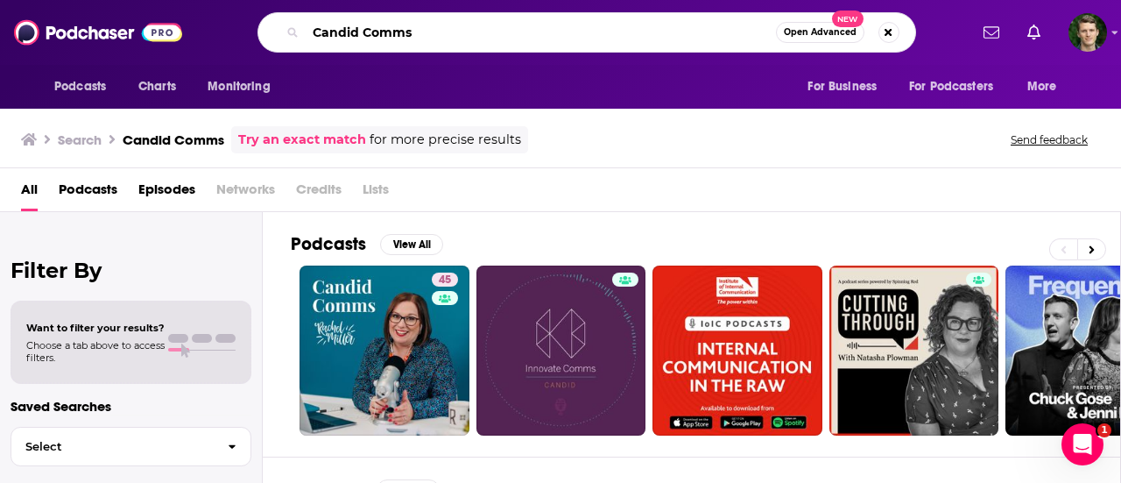
drag, startPoint x: 440, startPoint y: 32, endPoint x: 303, endPoint y: 16, distance: 137.6
click at [303, 16] on div "Candid Comms Open Advanced New" at bounding box center [586, 32] width 659 height 40
type input "Communication"
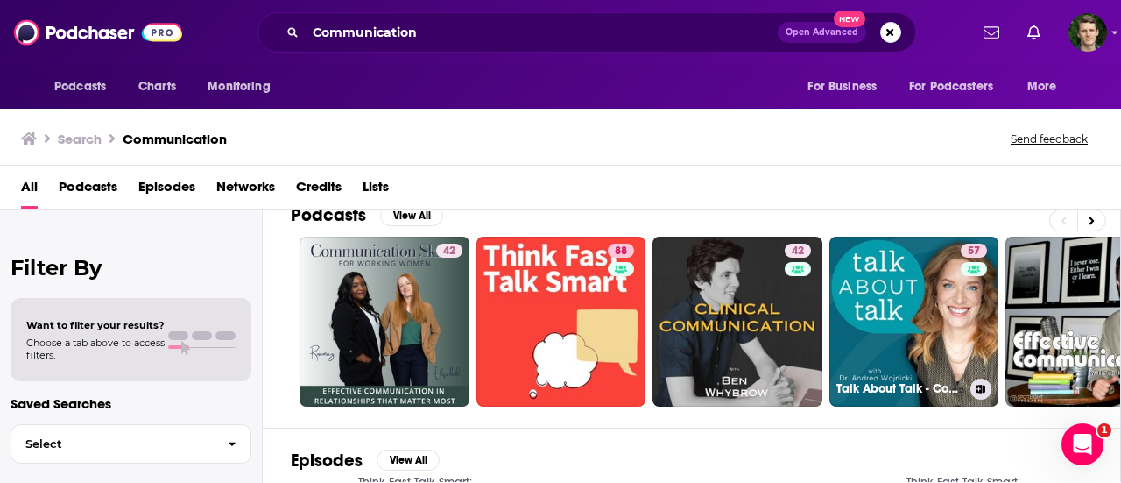
scroll to position [25, 0]
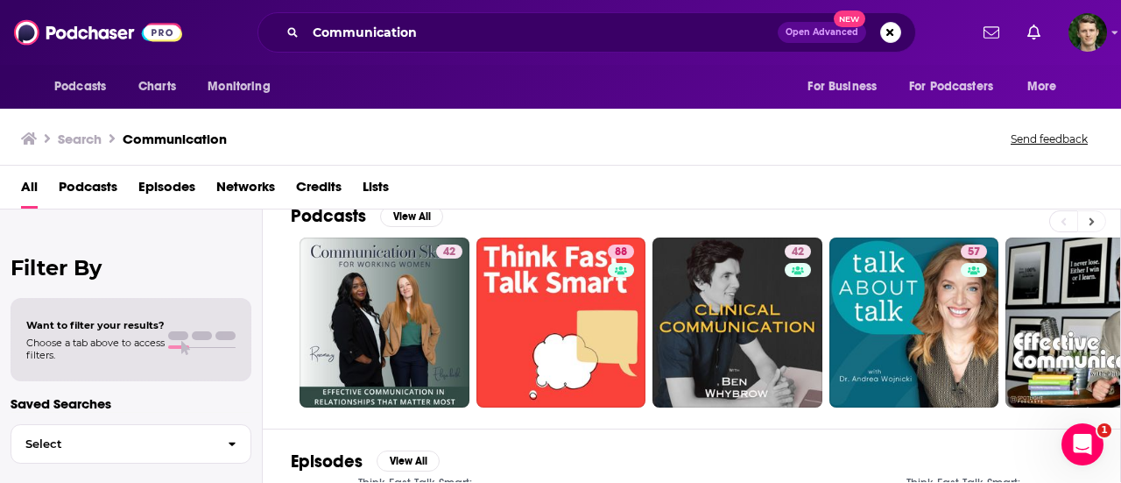
click at [1089, 217] on icon at bounding box center [1091, 221] width 5 height 8
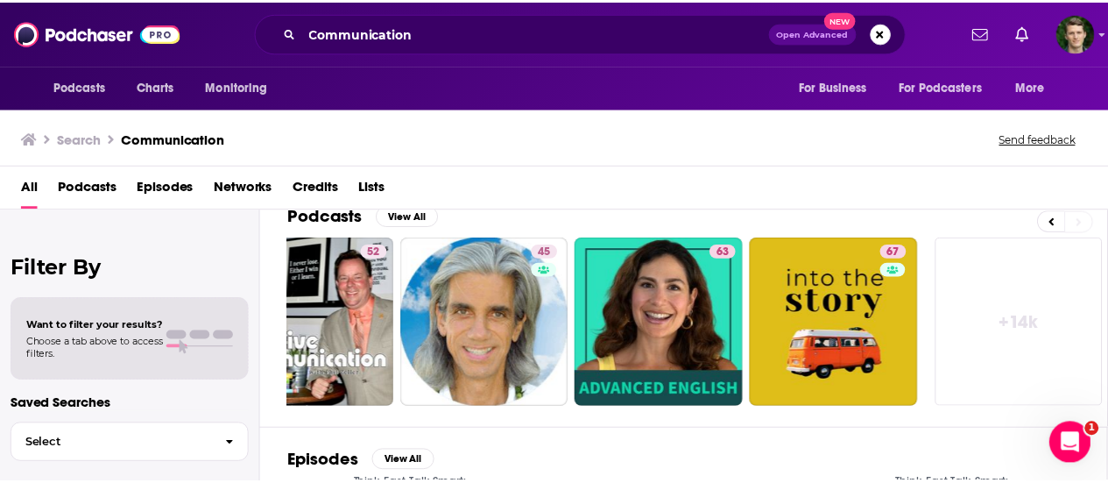
scroll to position [0, 778]
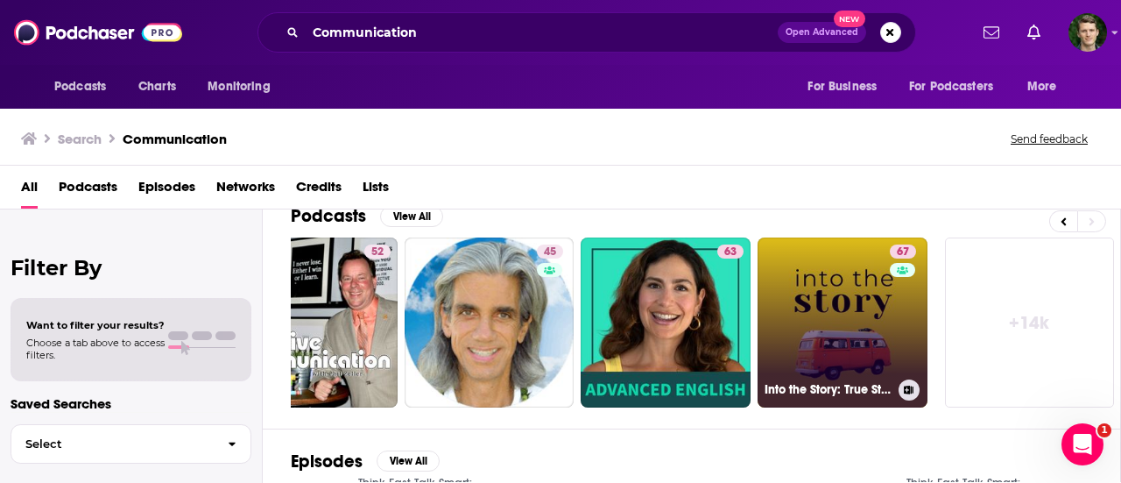
click at [830, 284] on link "67 Into the Story: True Stories, Better Communication" at bounding box center [842, 322] width 170 height 170
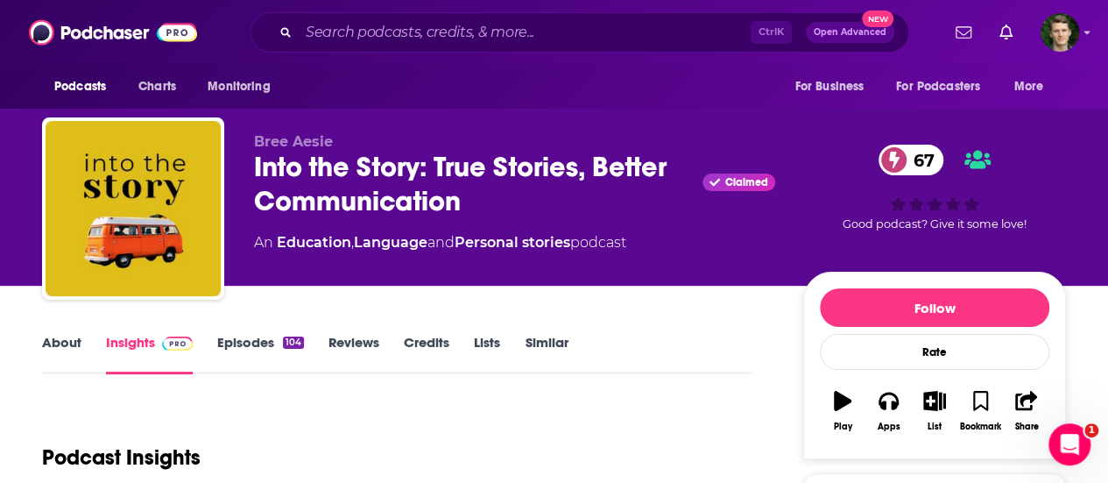
scroll to position [138, 0]
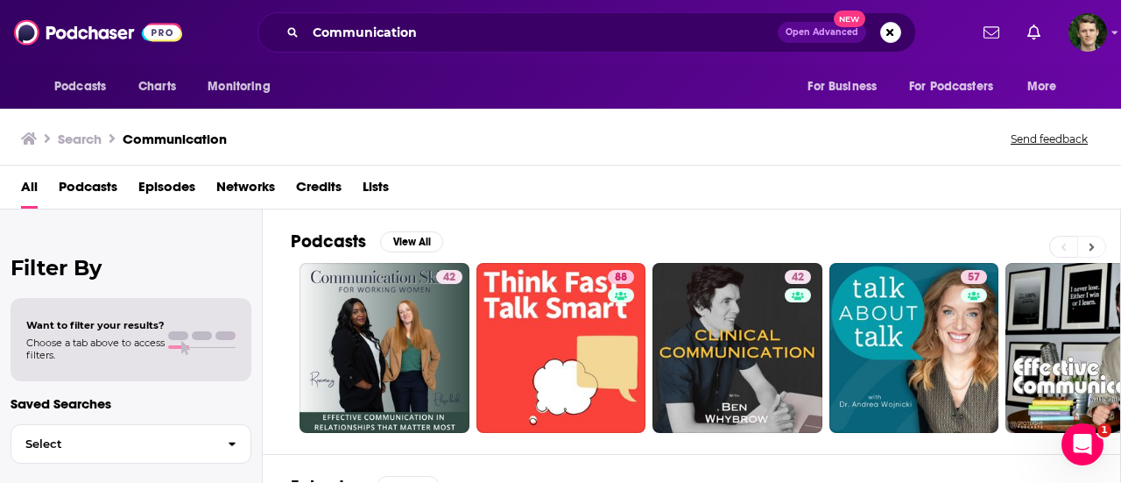
click at [1093, 244] on icon at bounding box center [1091, 247] width 5 height 8
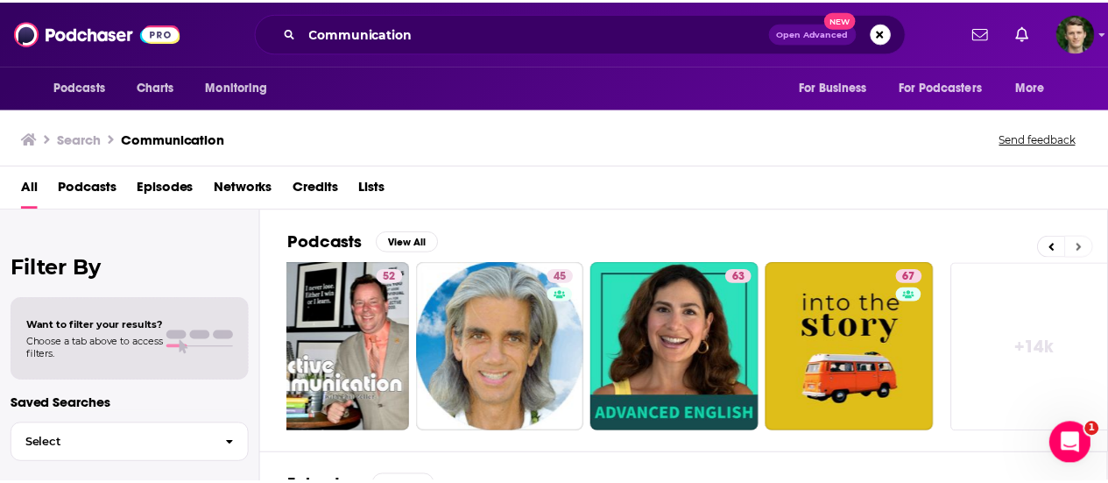
scroll to position [0, 778]
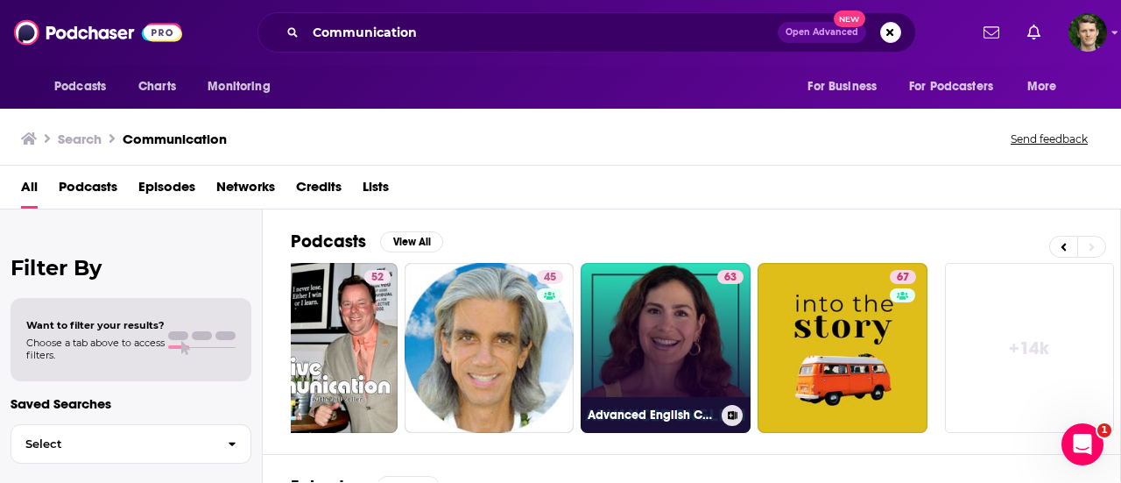
click at [684, 321] on link "63 Advanced English Communication for Professionals" at bounding box center [666, 348] width 170 height 170
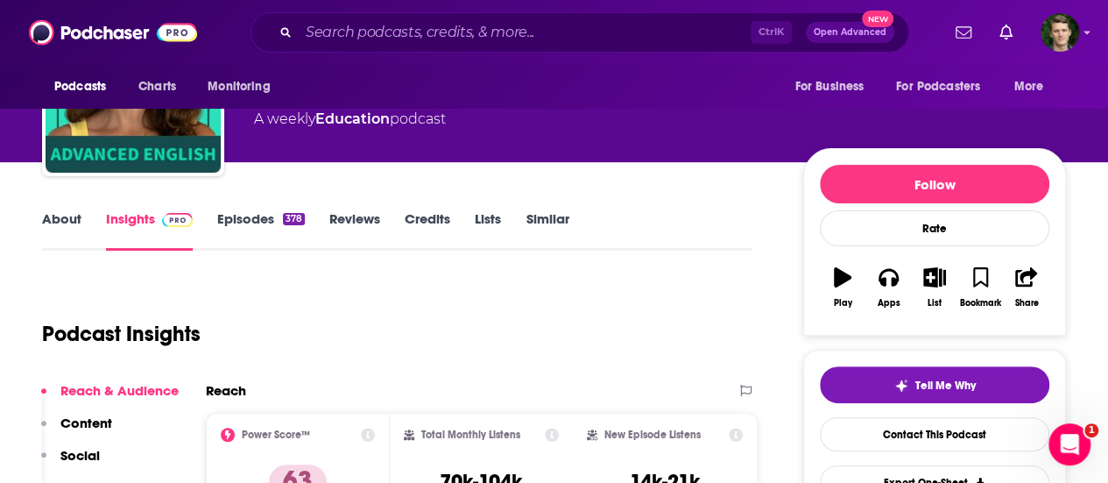
scroll to position [144, 0]
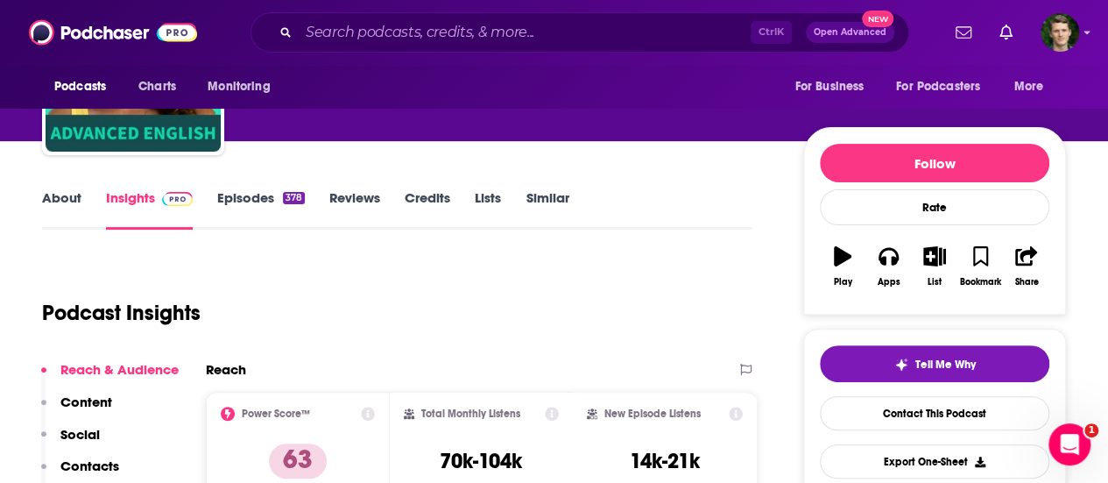
click at [58, 211] on link "About" at bounding box center [61, 209] width 39 height 40
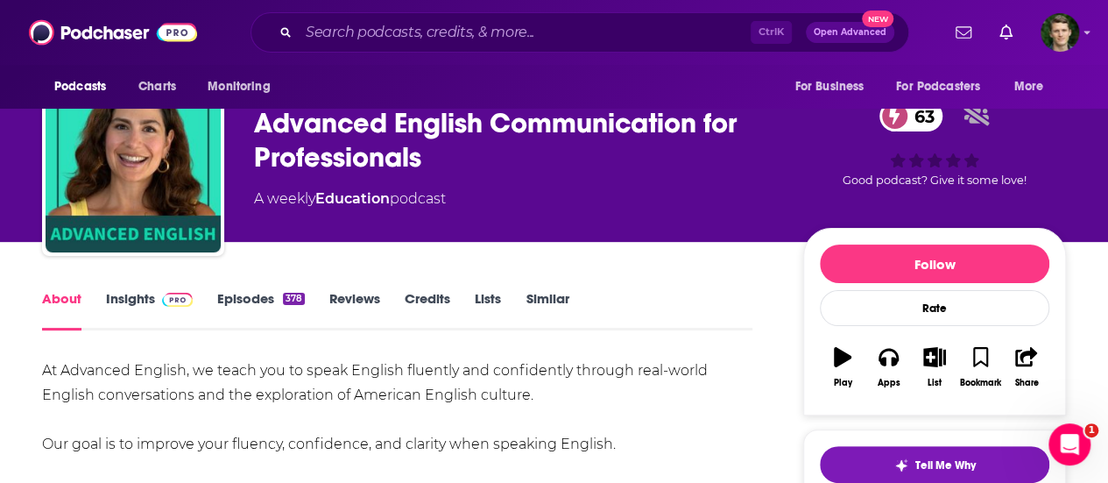
scroll to position [106, 0]
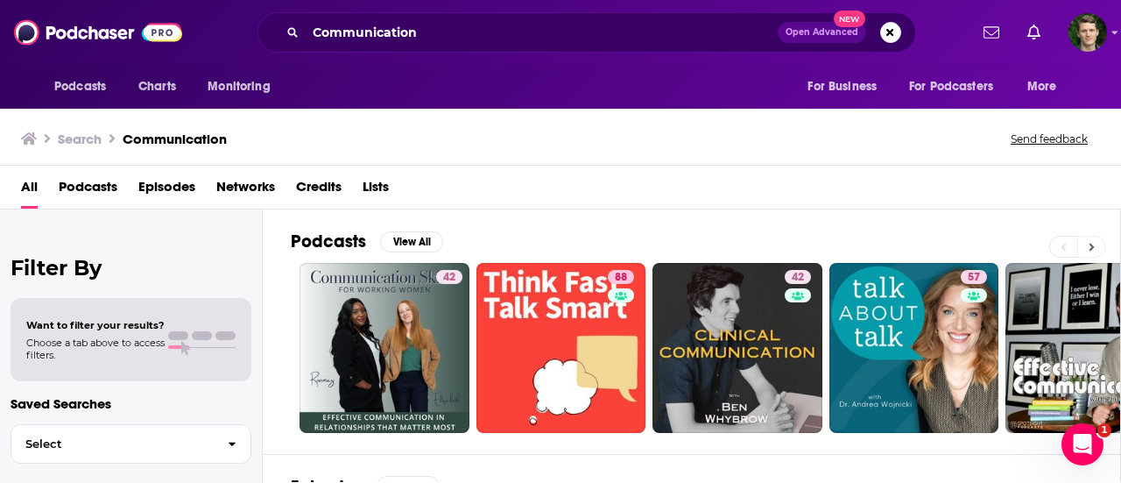
click at [1095, 247] on button at bounding box center [1091, 247] width 29 height 22
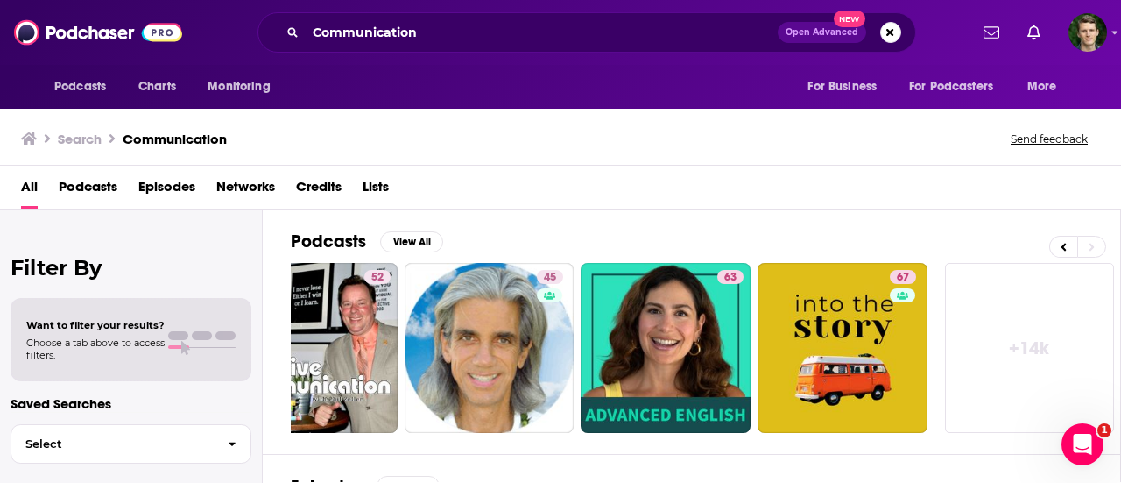
scroll to position [0, 778]
click at [432, 236] on button "View All" at bounding box center [411, 241] width 63 height 21
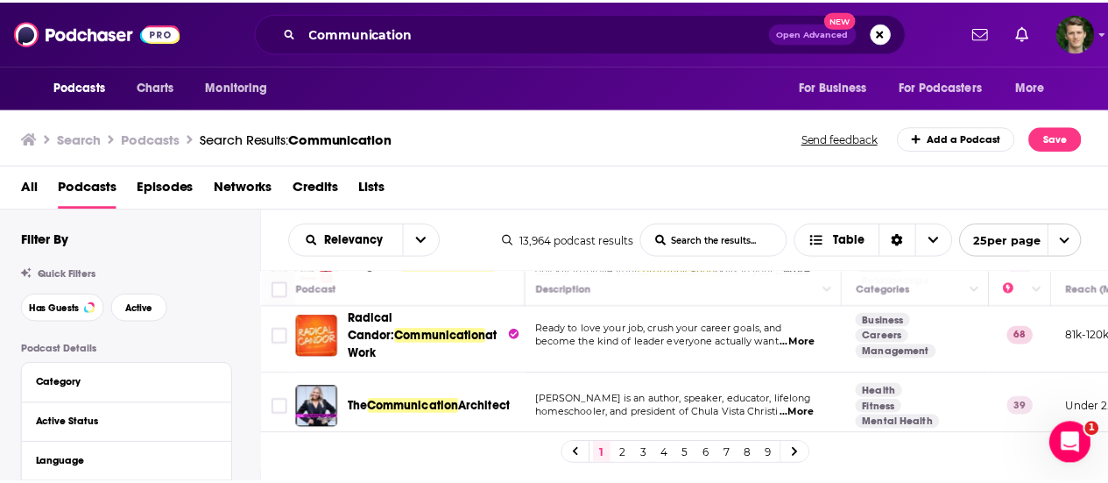
scroll to position [992, 4]
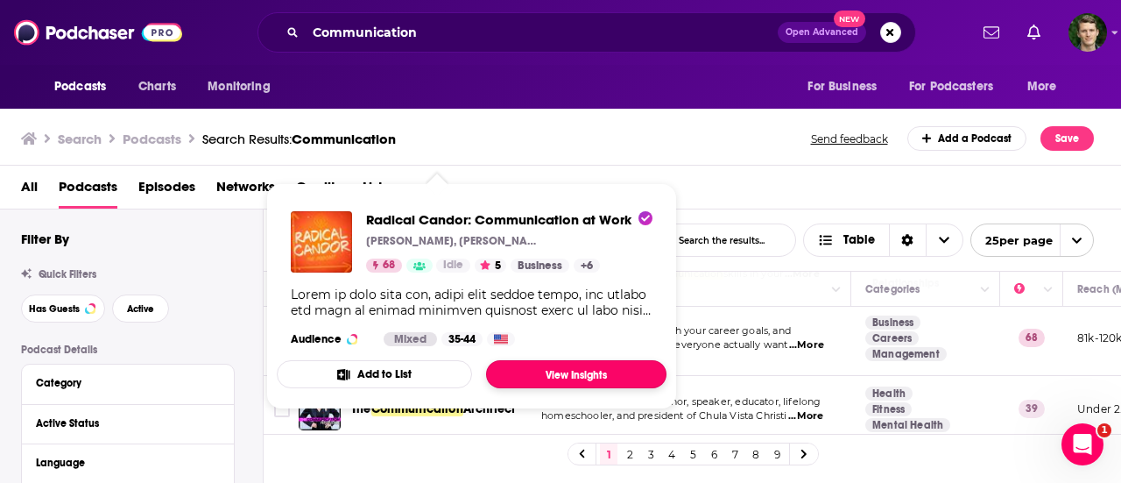
click at [603, 383] on link "View Insights" at bounding box center [576, 374] width 180 height 28
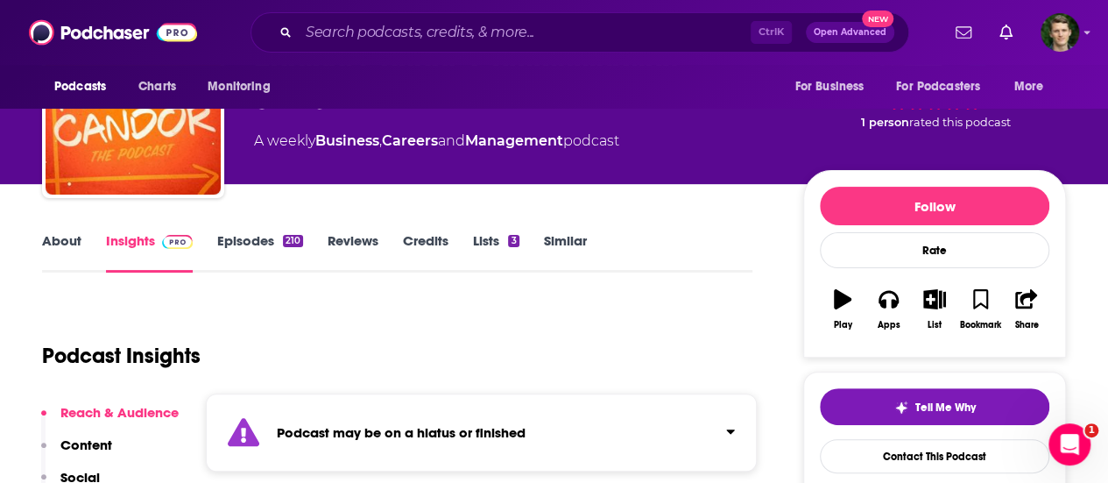
scroll to position [196, 0]
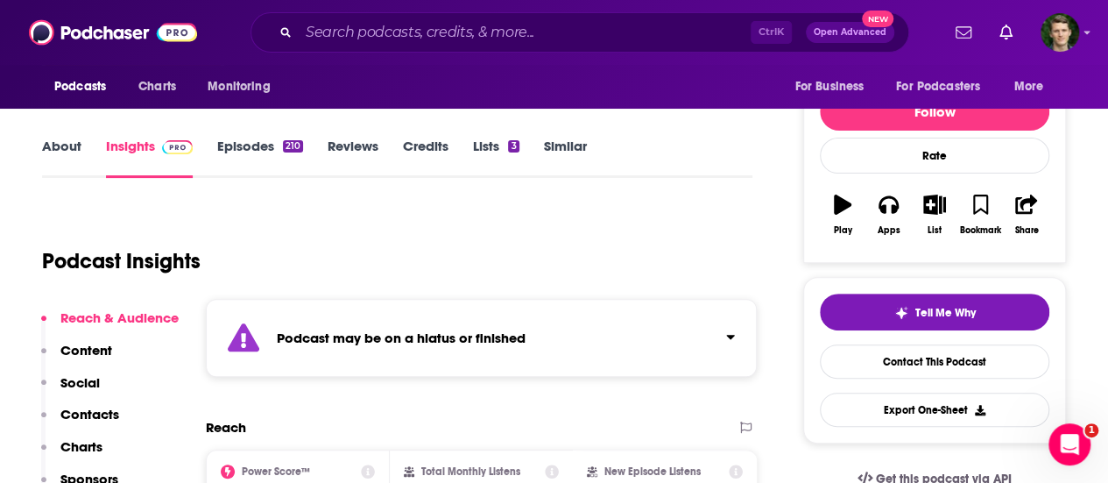
click at [261, 148] on link "Episodes 210" at bounding box center [260, 157] width 86 height 40
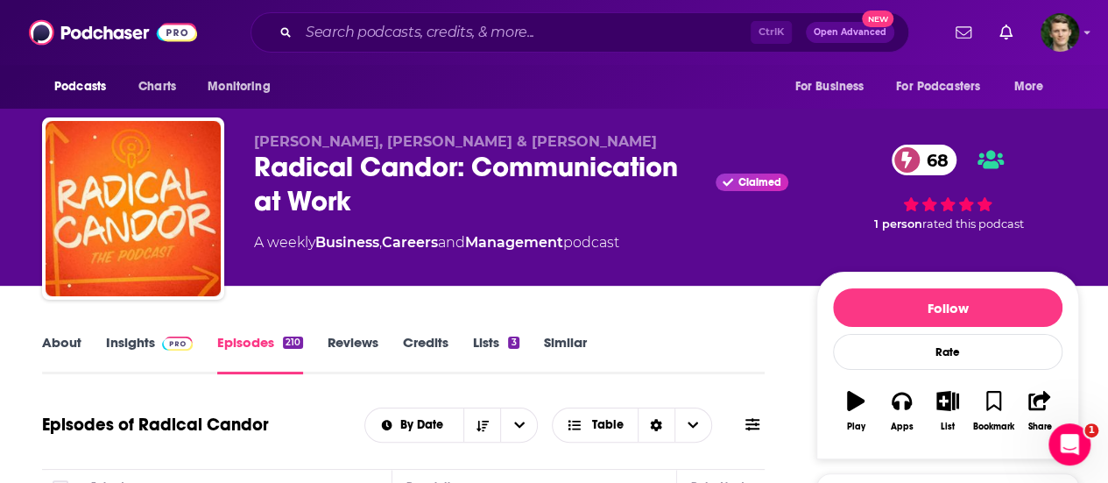
scroll to position [356, 0]
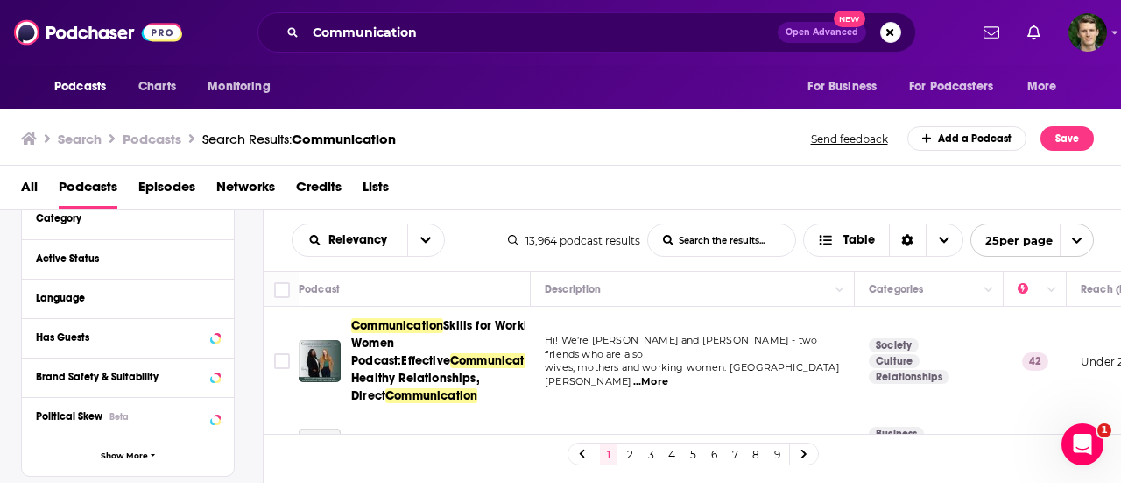
scroll to position [111, 0]
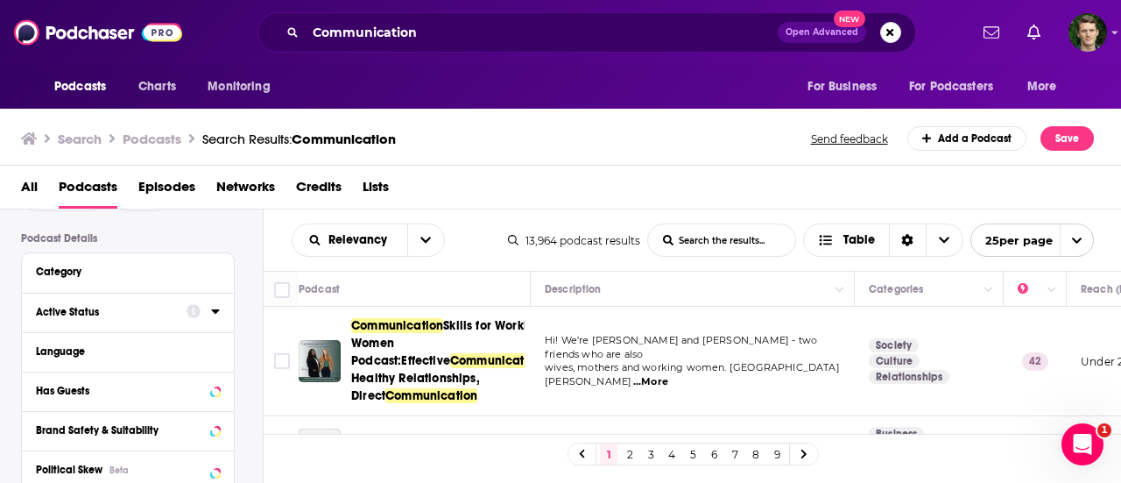
click at [214, 311] on icon at bounding box center [215, 311] width 8 height 4
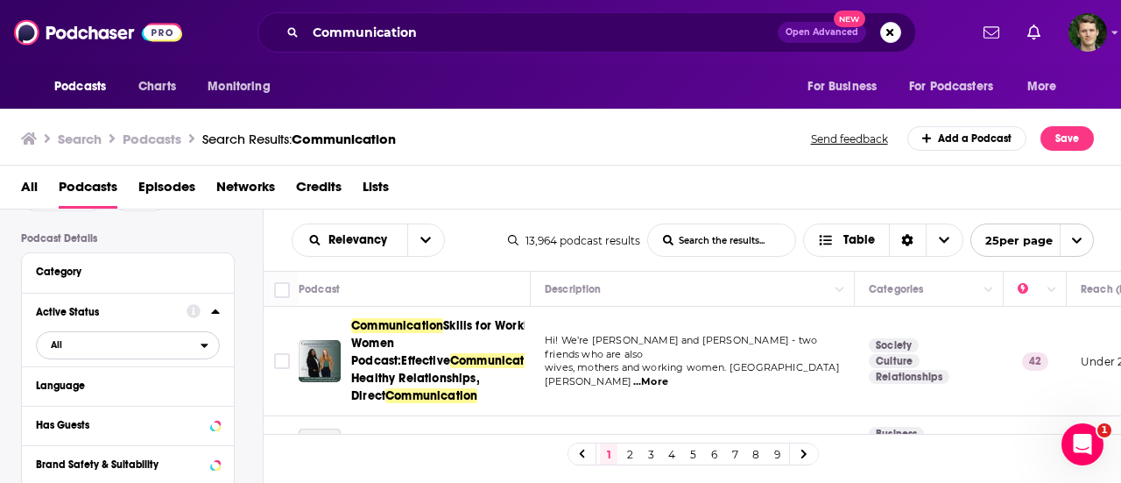
click at [135, 339] on span "All" at bounding box center [119, 344] width 164 height 23
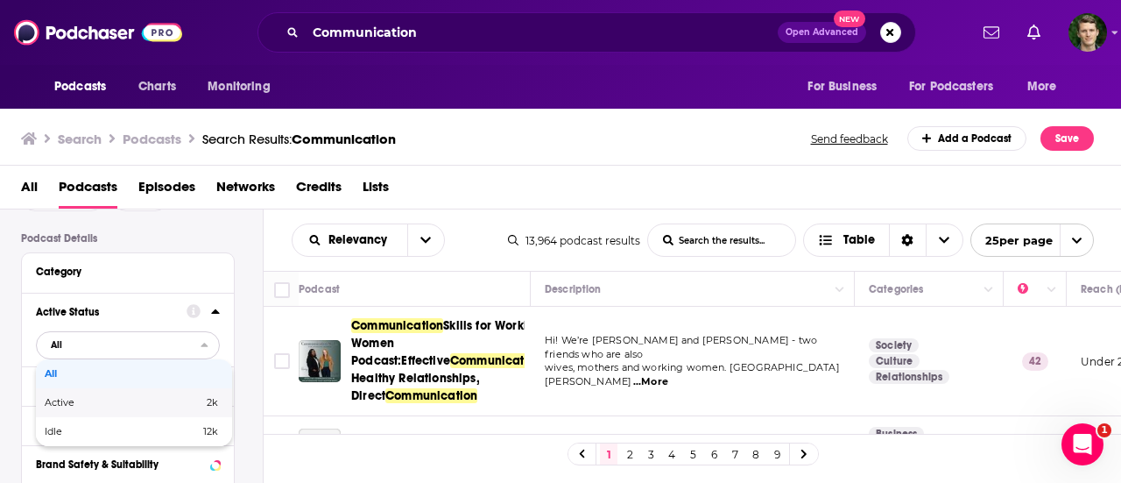
click at [148, 396] on div "Active 2k" at bounding box center [134, 402] width 196 height 29
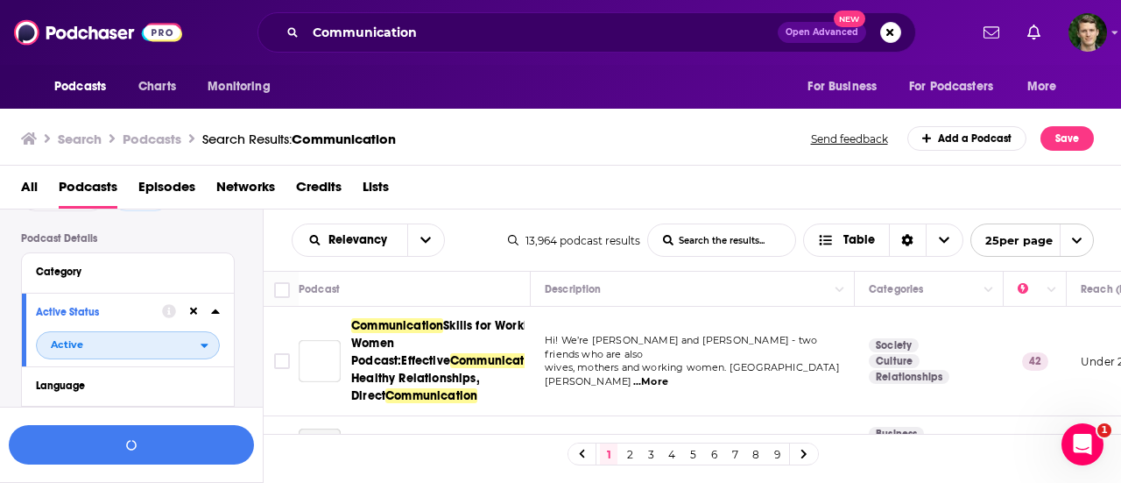
scroll to position [154, 0]
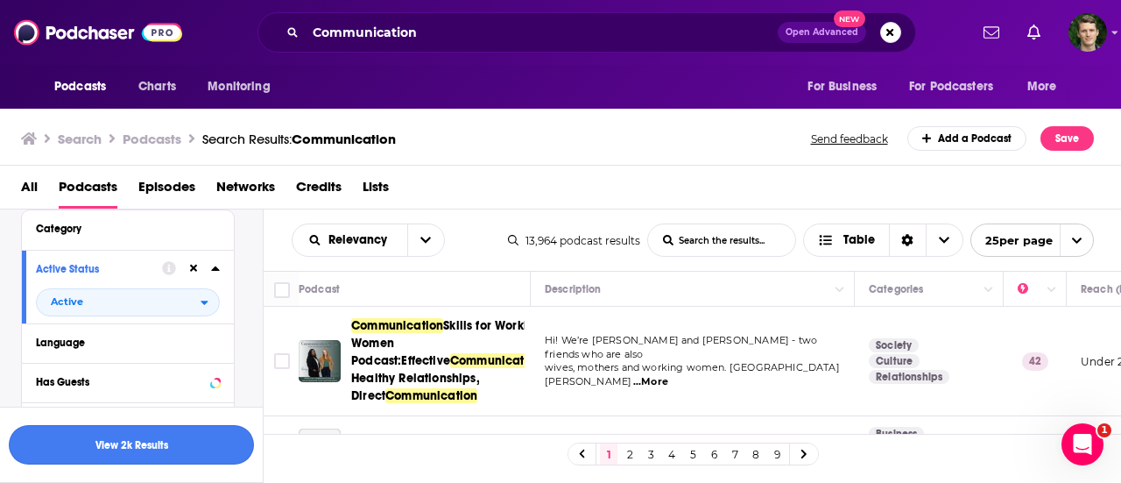
click at [170, 449] on button "View 2k Results" at bounding box center [131, 444] width 245 height 39
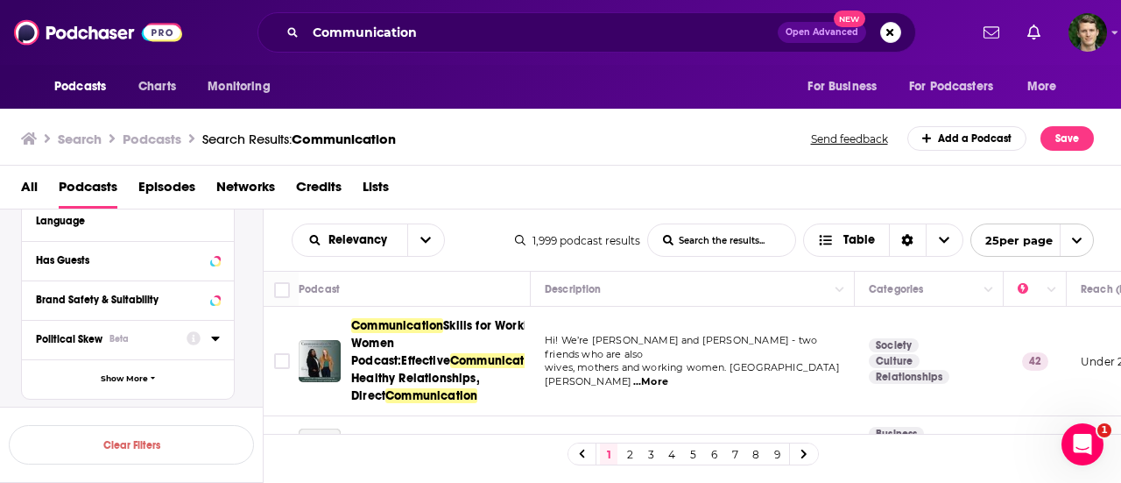
scroll to position [277, 0]
click at [1054, 293] on icon "Column Actions" at bounding box center [1051, 290] width 9 height 11
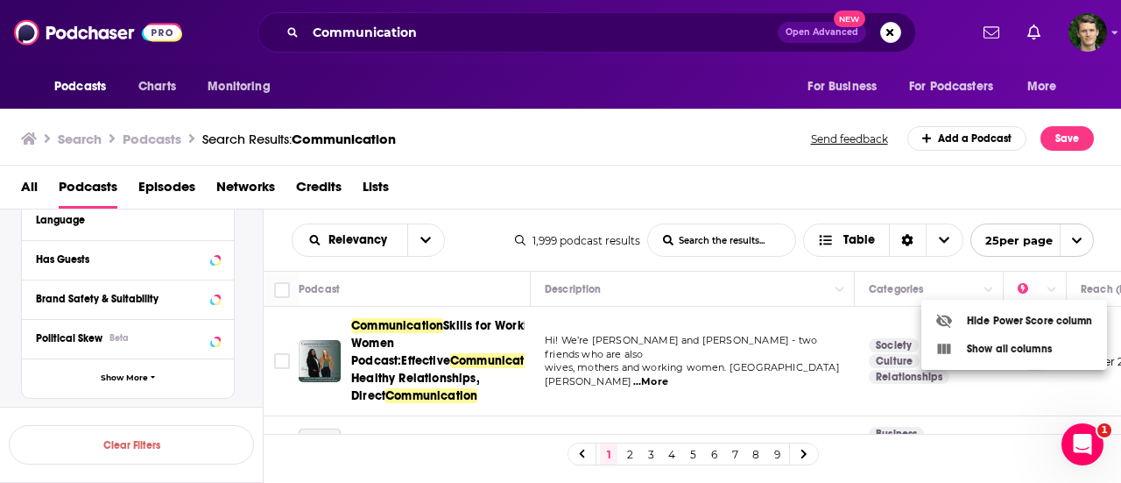
click at [981, 198] on div at bounding box center [560, 241] width 1121 height 483
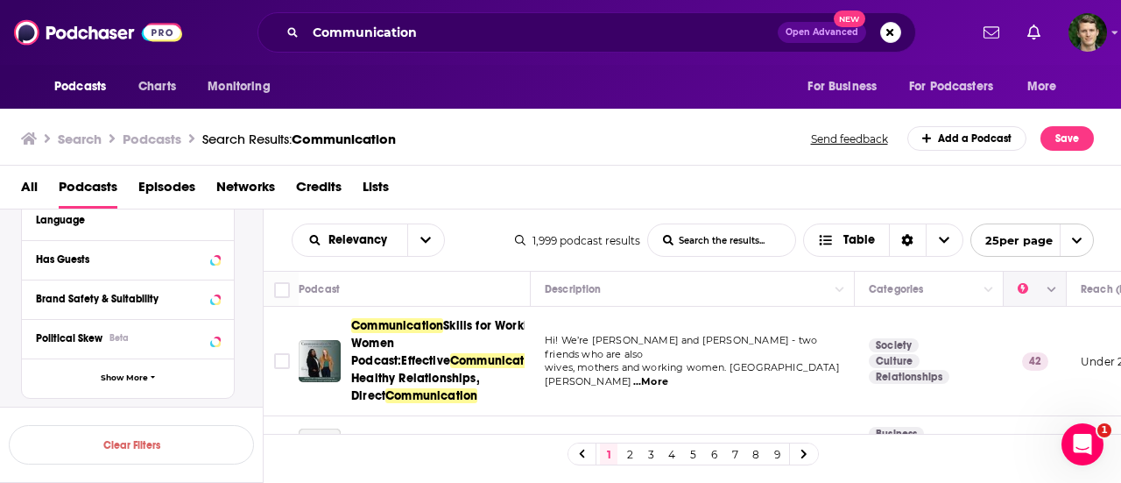
click at [1025, 289] on icon "Move" at bounding box center [1033, 288] width 21 height 21
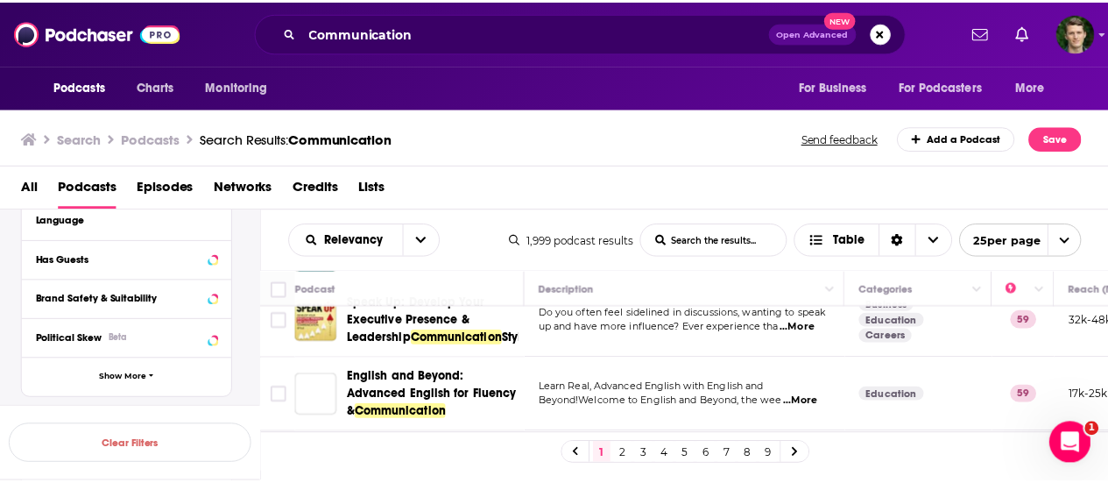
scroll to position [1514, 0]
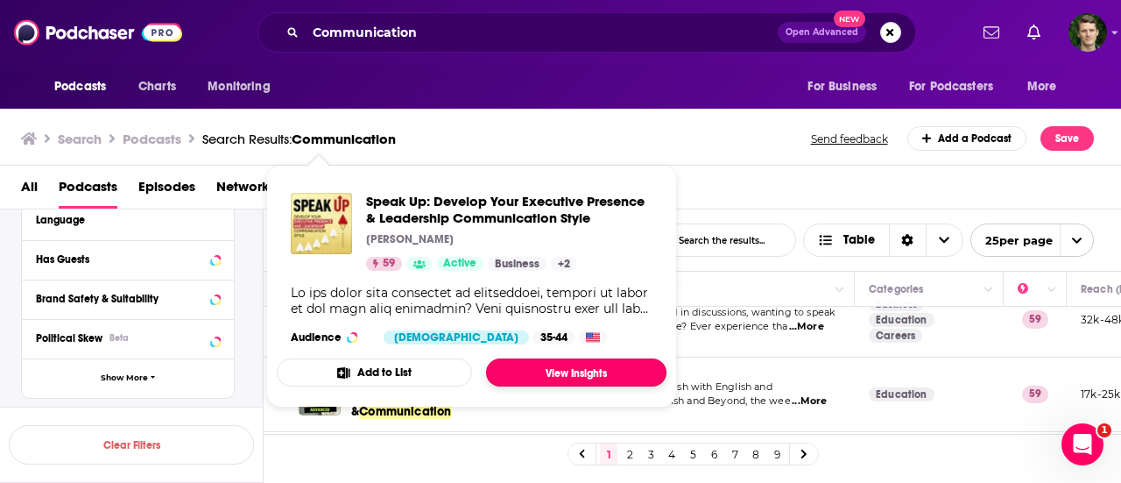
click at [587, 368] on link "View Insights" at bounding box center [576, 372] width 180 height 28
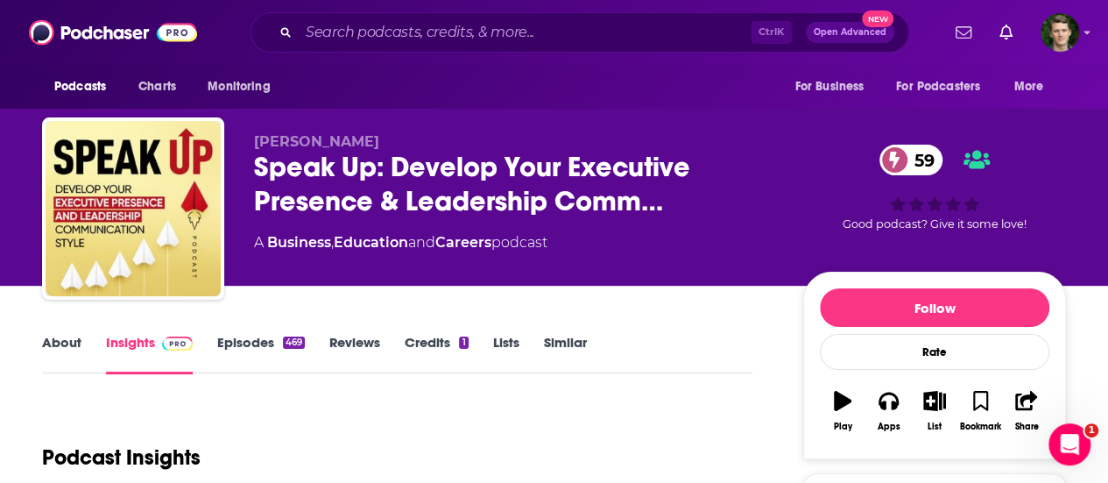
click at [70, 348] on link "About" at bounding box center [61, 354] width 39 height 40
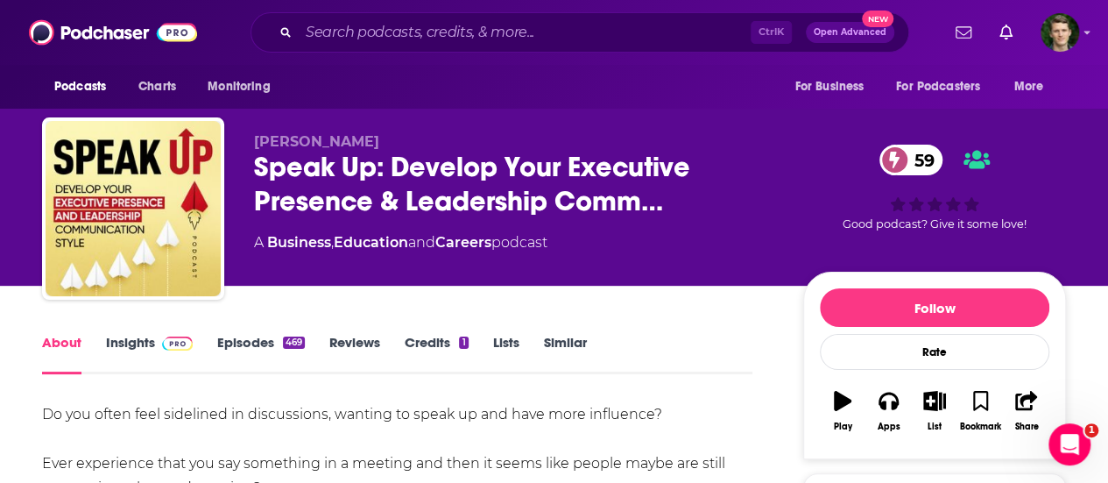
scroll to position [206, 0]
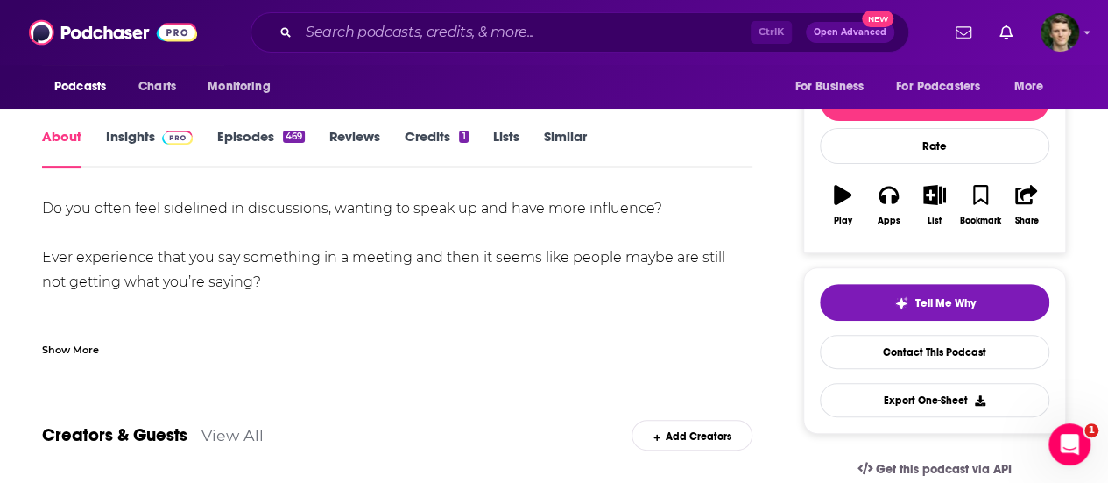
click at [86, 350] on div "Show More" at bounding box center [70, 348] width 57 height 17
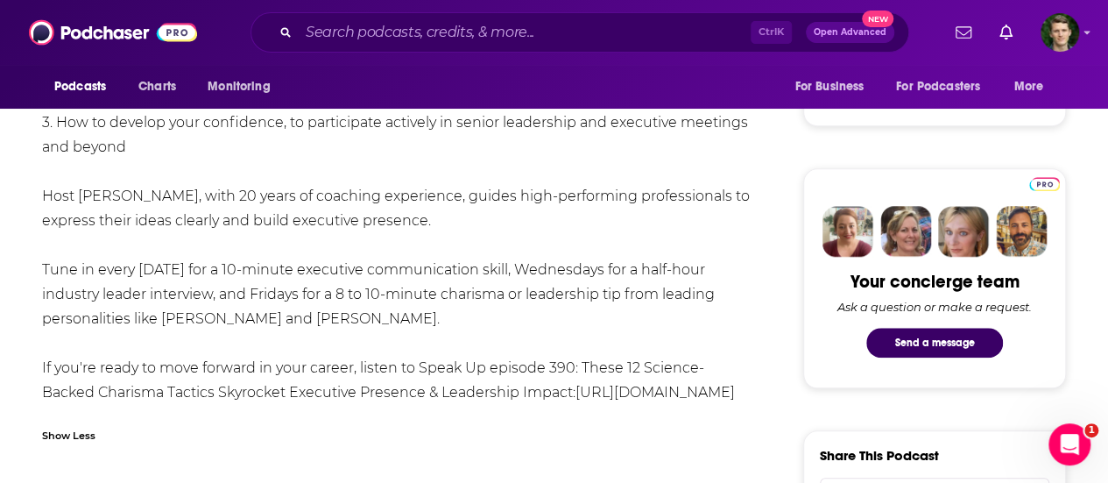
scroll to position [764, 0]
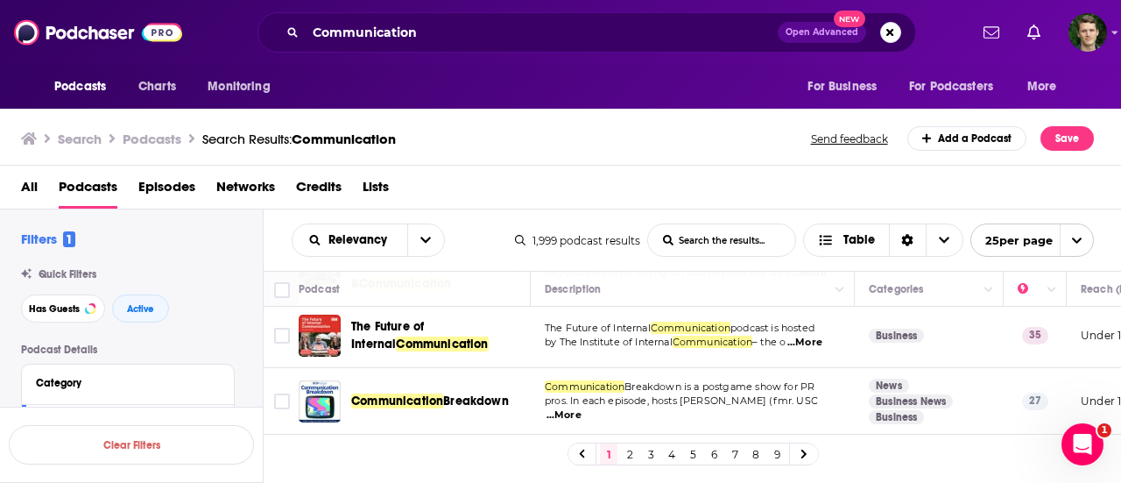
scroll to position [1697, 0]
click at [633, 447] on link "2" at bounding box center [630, 453] width 18 height 21
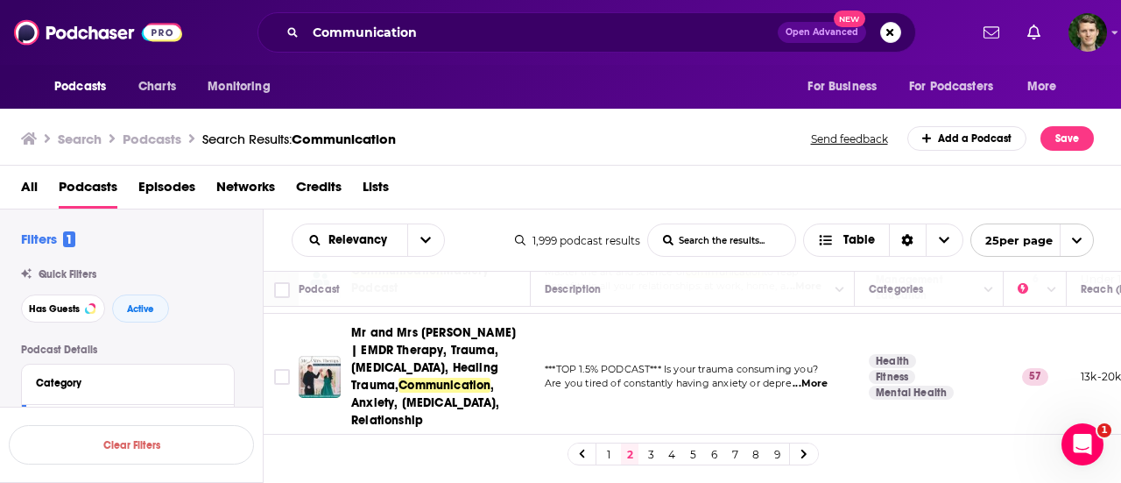
scroll to position [1353, 0]
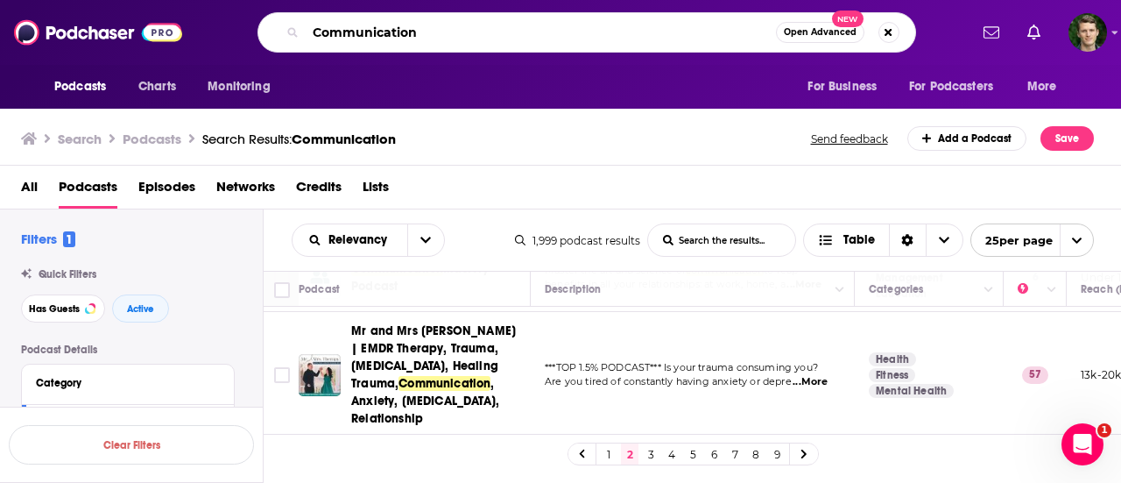
click at [427, 31] on input "Communication" at bounding box center [541, 32] width 470 height 28
drag, startPoint x: 419, startPoint y: 33, endPoint x: 312, endPoint y: 26, distance: 107.9
click at [312, 26] on input "Communication" at bounding box center [541, 32] width 470 height 28
type input "public speaking"
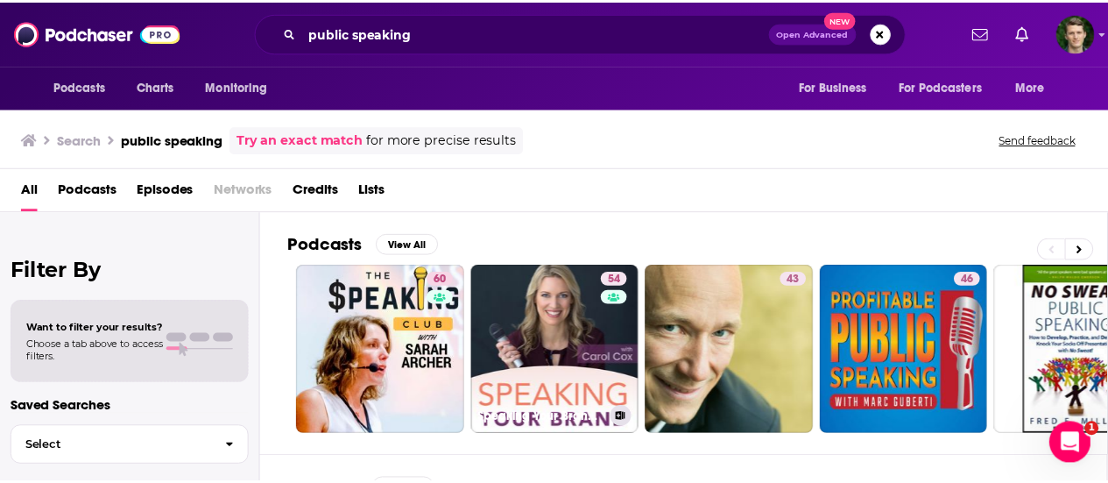
scroll to position [83, 0]
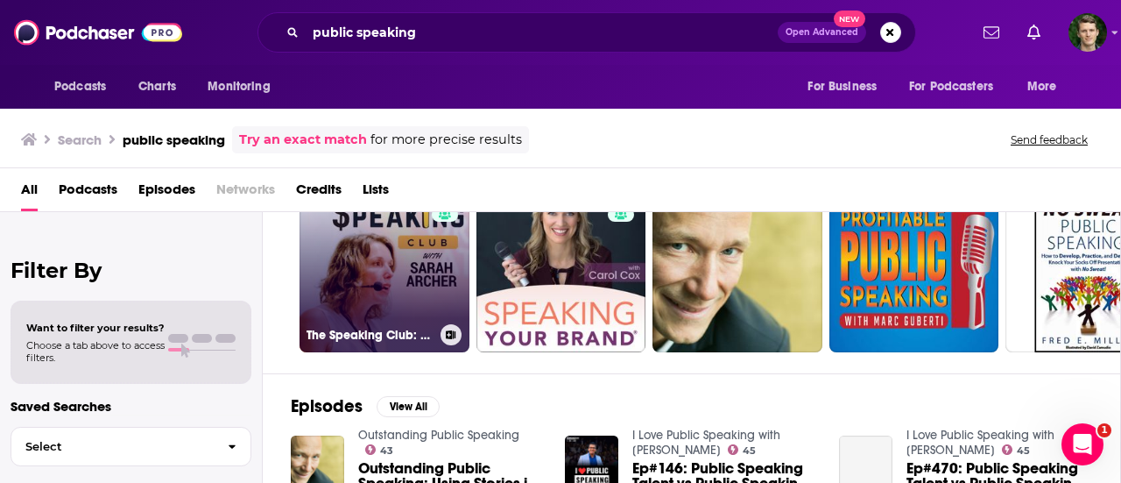
click at [370, 257] on link "60 The Speaking Club: Mastering the Art of Public Speaking" at bounding box center [384, 267] width 170 height 170
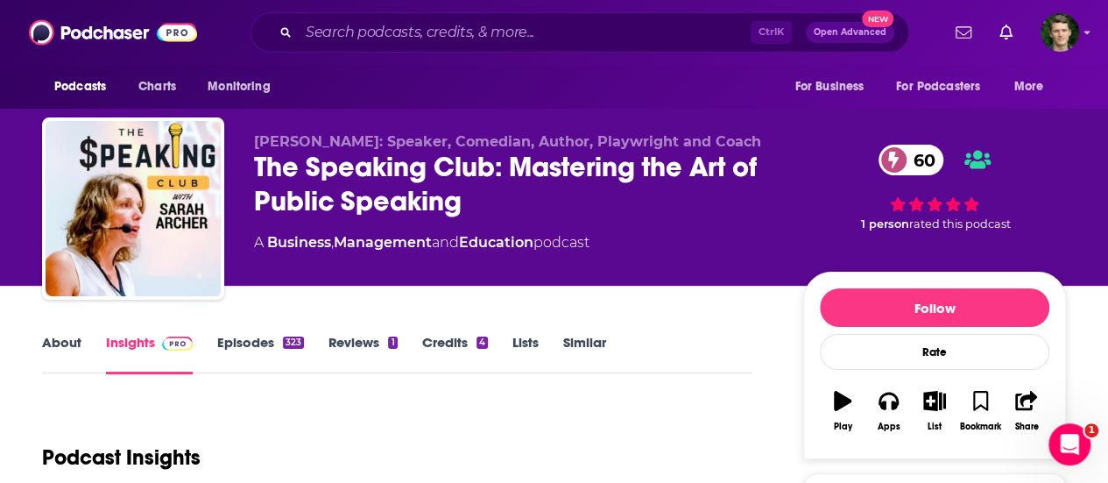
scroll to position [90, 0]
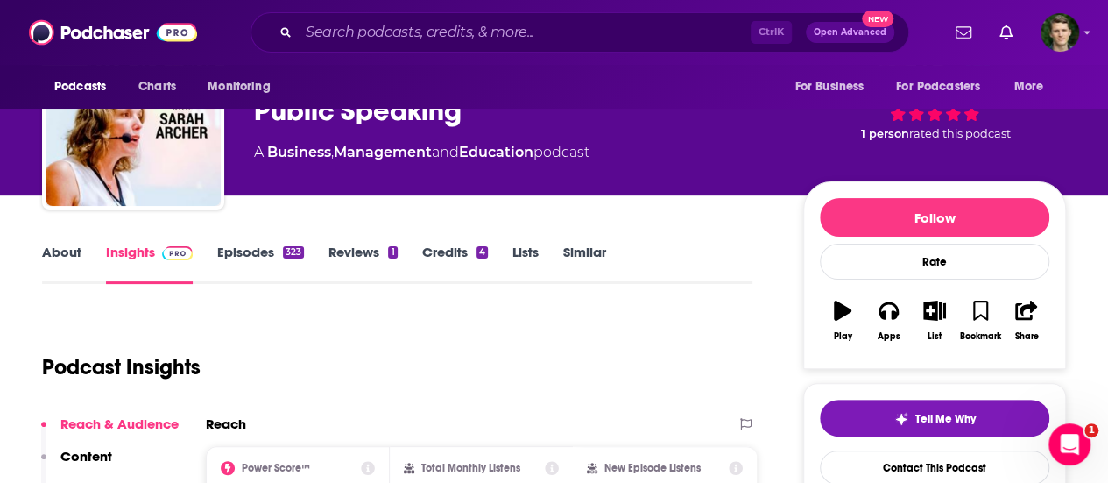
click at [67, 252] on link "About" at bounding box center [61, 263] width 39 height 40
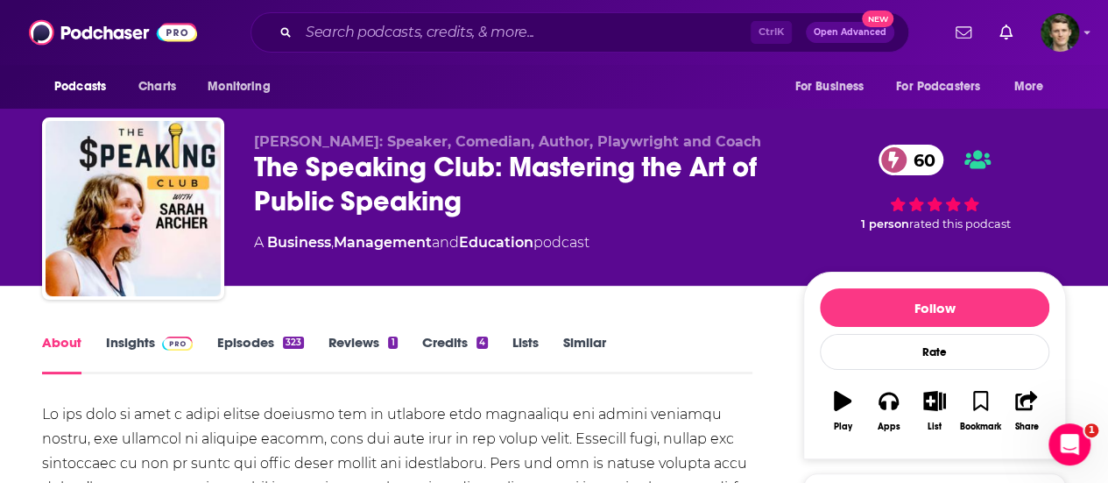
scroll to position [137, 0]
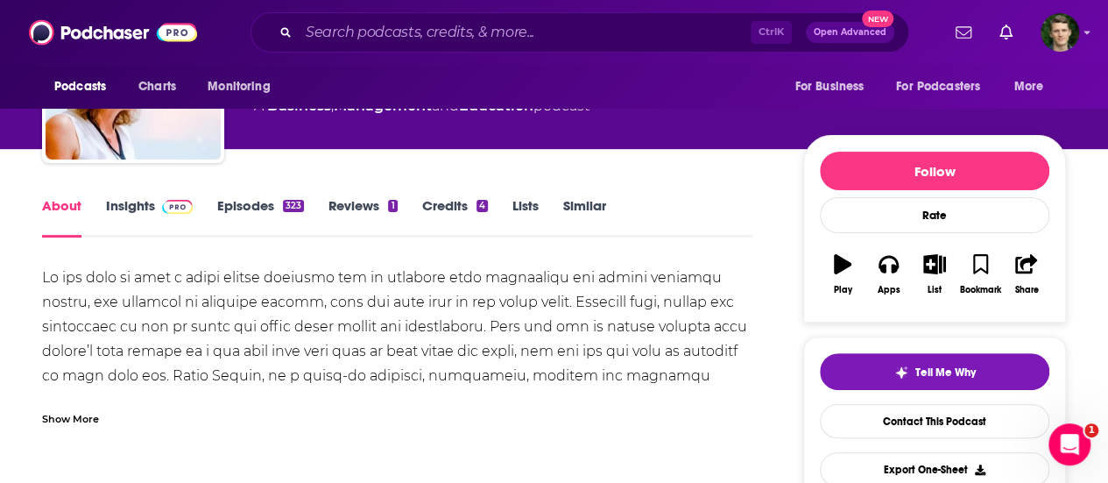
click at [93, 424] on div "Show More" at bounding box center [70, 417] width 57 height 17
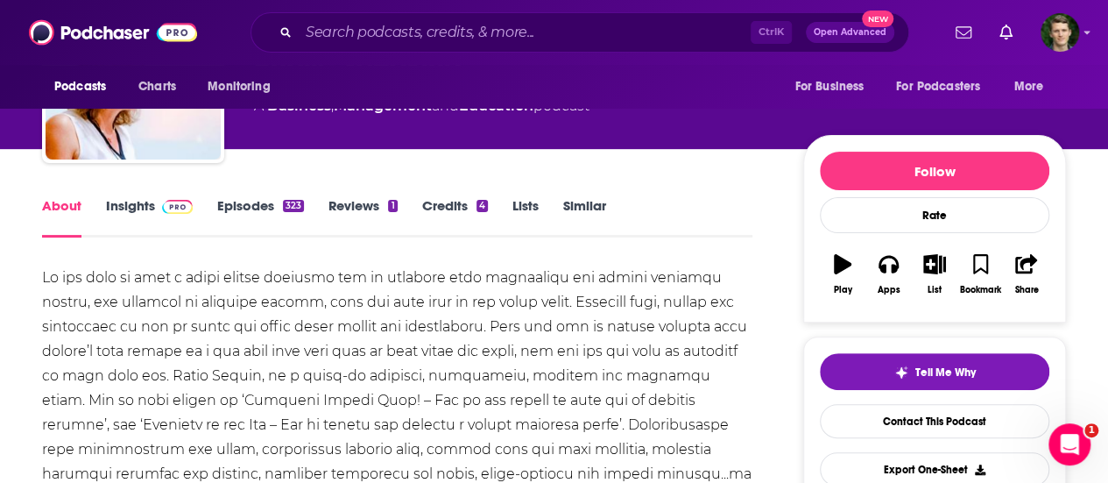
click at [439, 212] on link "Credits 4" at bounding box center [455, 217] width 66 height 40
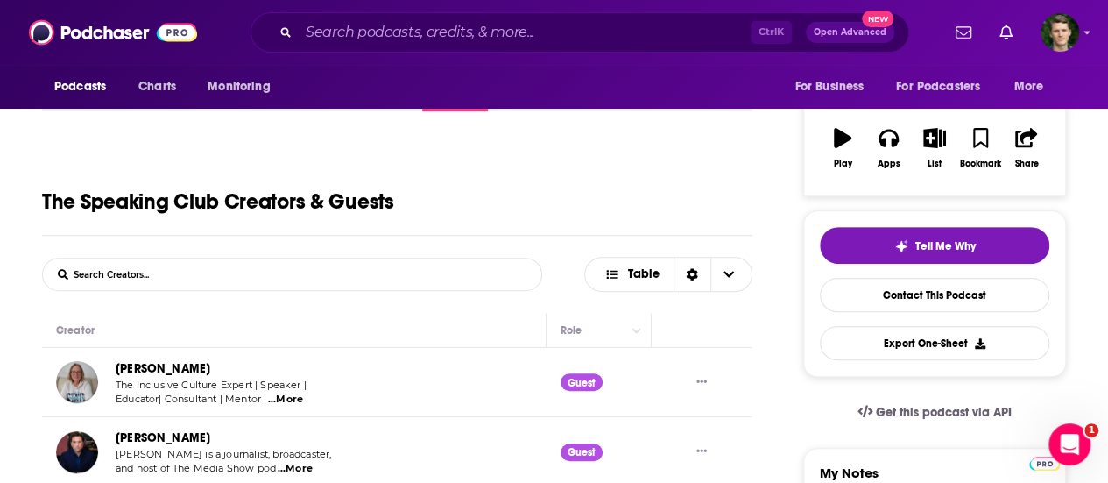
scroll to position [91, 0]
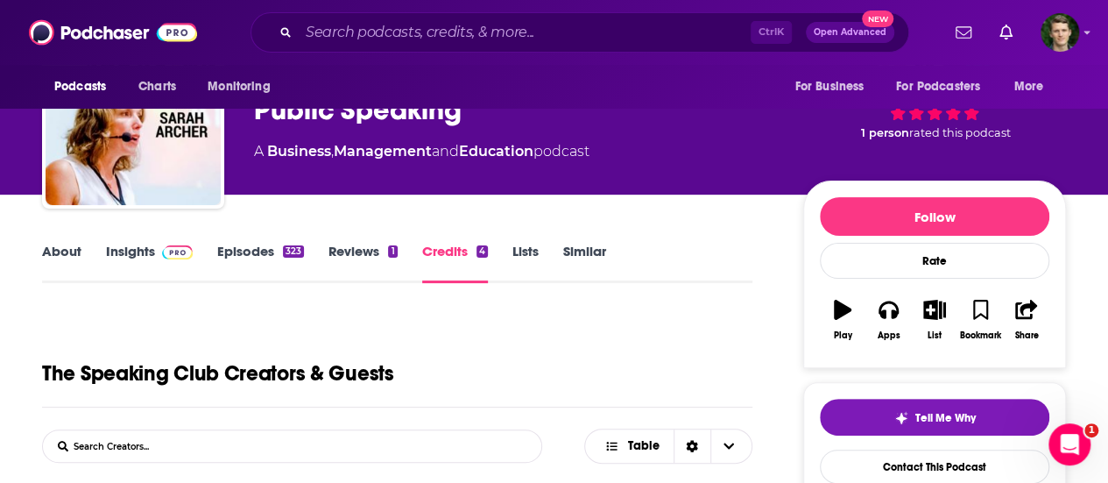
click at [255, 248] on link "Episodes 323" at bounding box center [260, 263] width 87 height 40
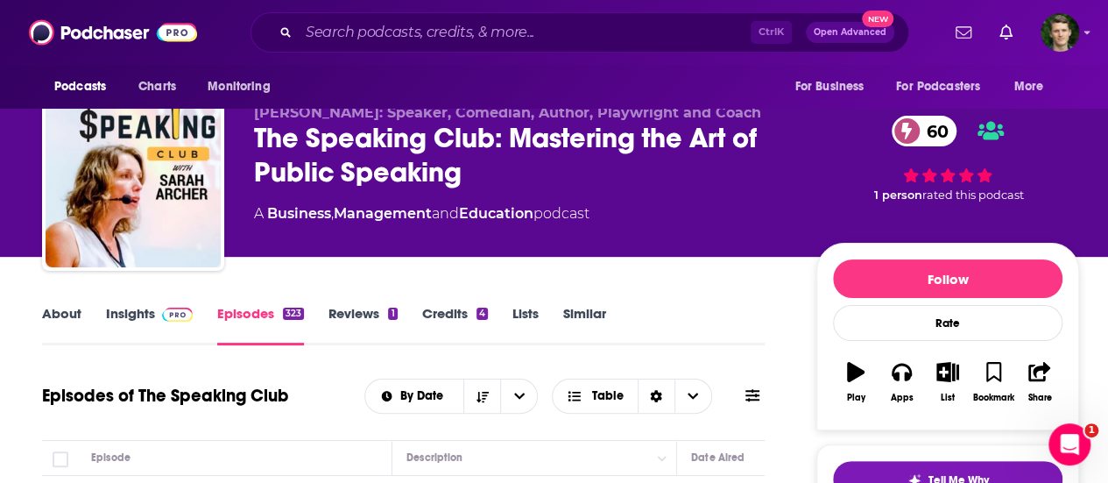
scroll to position [28, 0]
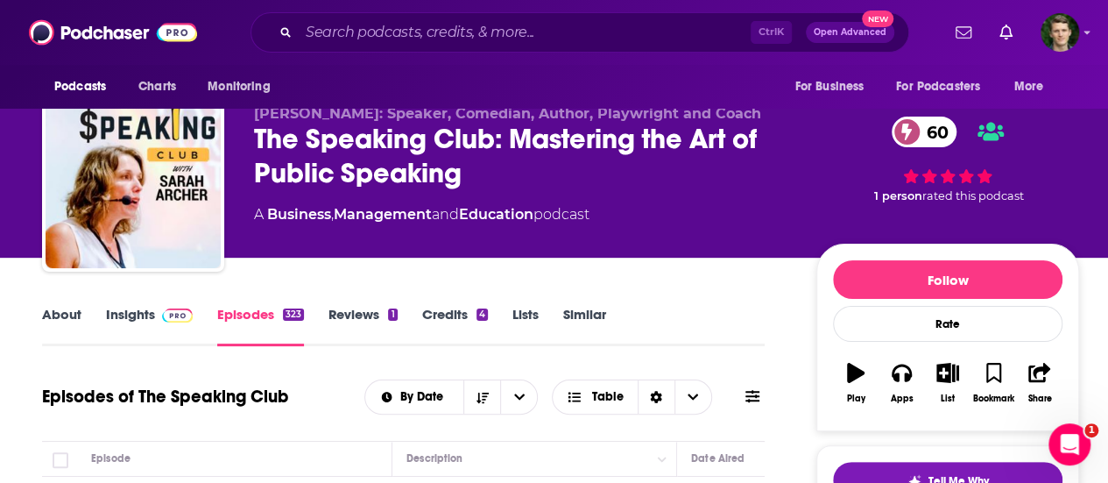
click at [133, 318] on link "Insights" at bounding box center [149, 326] width 87 height 40
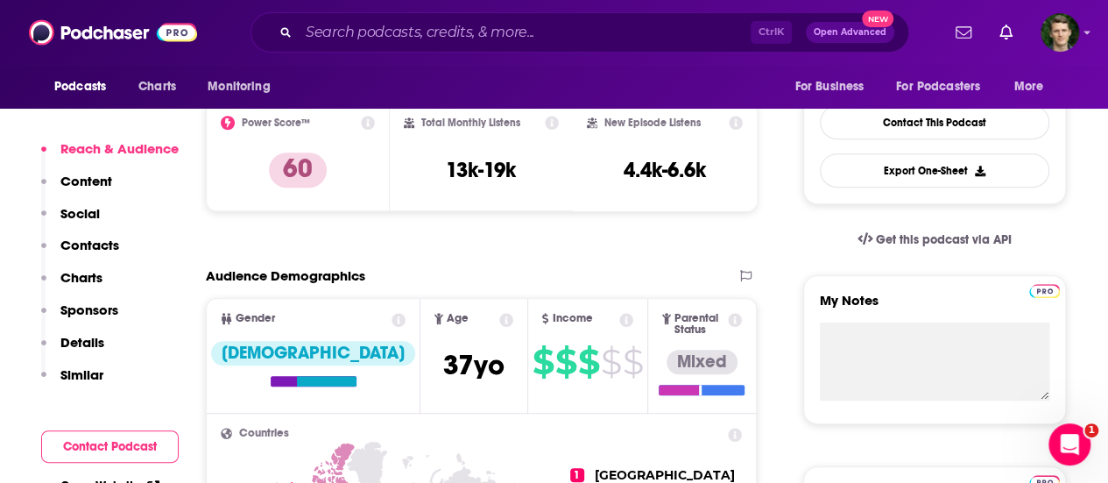
scroll to position [436, 0]
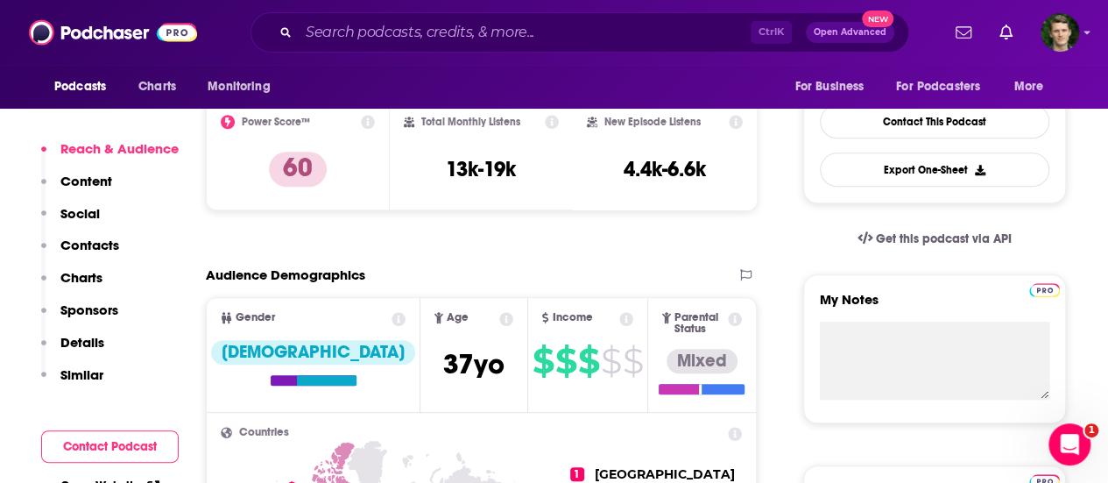
click at [102, 241] on p "Contacts" at bounding box center [89, 244] width 59 height 17
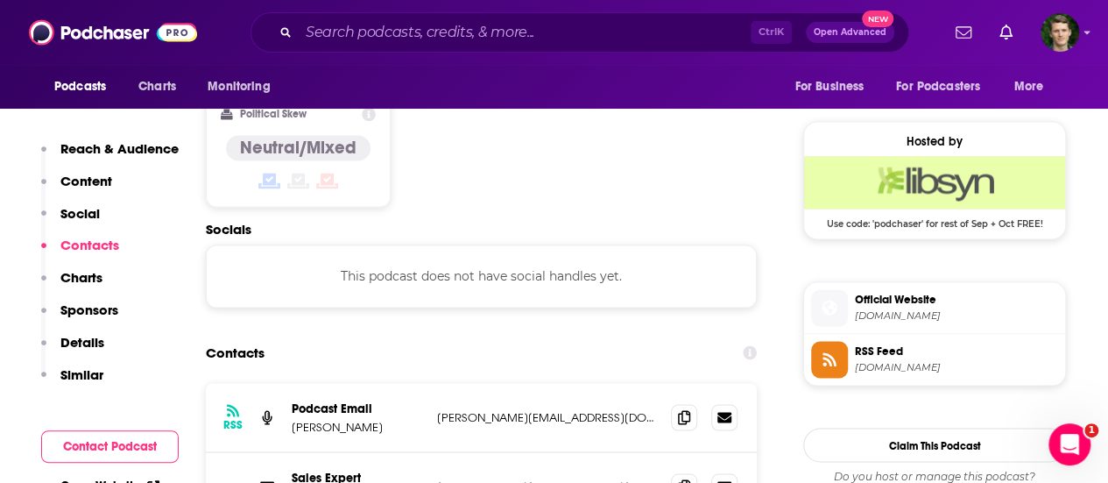
scroll to position [1369, 0]
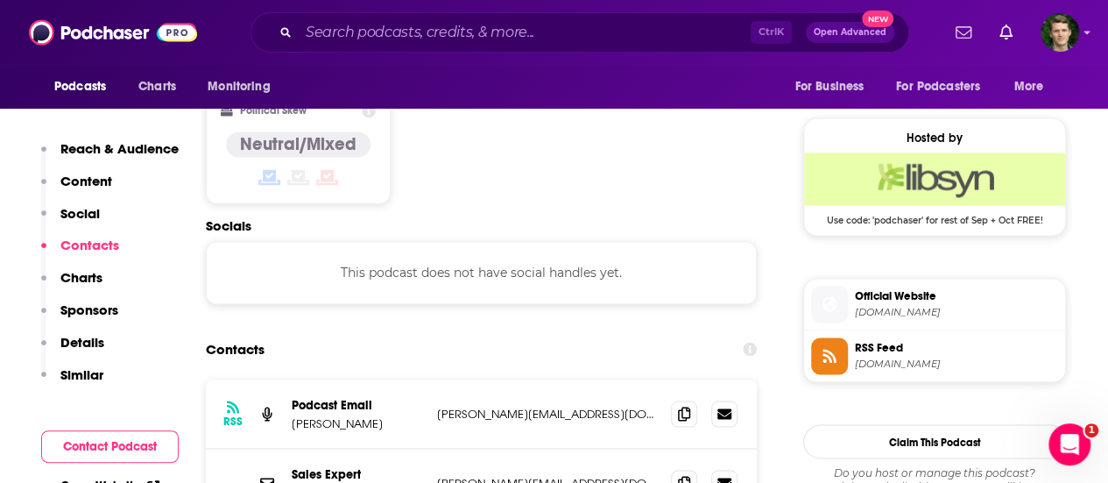
click at [101, 343] on p "Details" at bounding box center [82, 342] width 44 height 17
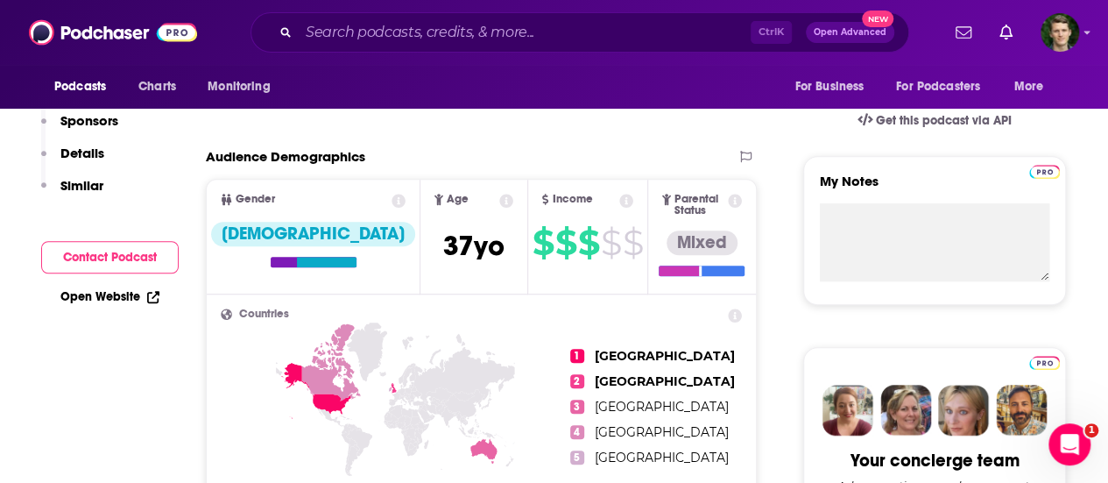
scroll to position [0, 0]
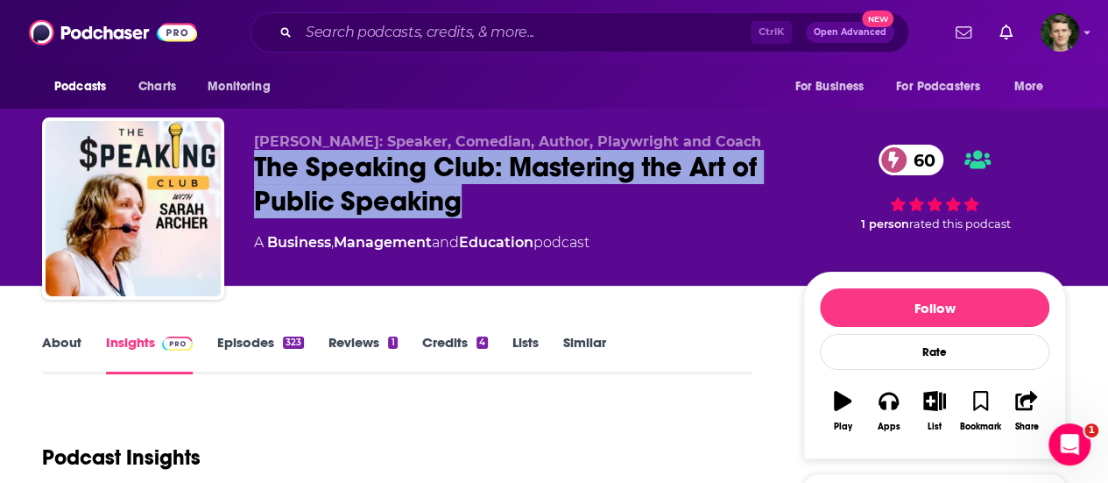
drag, startPoint x: 492, startPoint y: 207, endPoint x: 255, endPoint y: 172, distance: 239.9
click at [255, 172] on div "The Speaking Club: Mastering the Art of Public Speaking 60" at bounding box center [514, 184] width 521 height 68
copy h2 "The Speaking Club: Mastering the Art of Public Speaking"
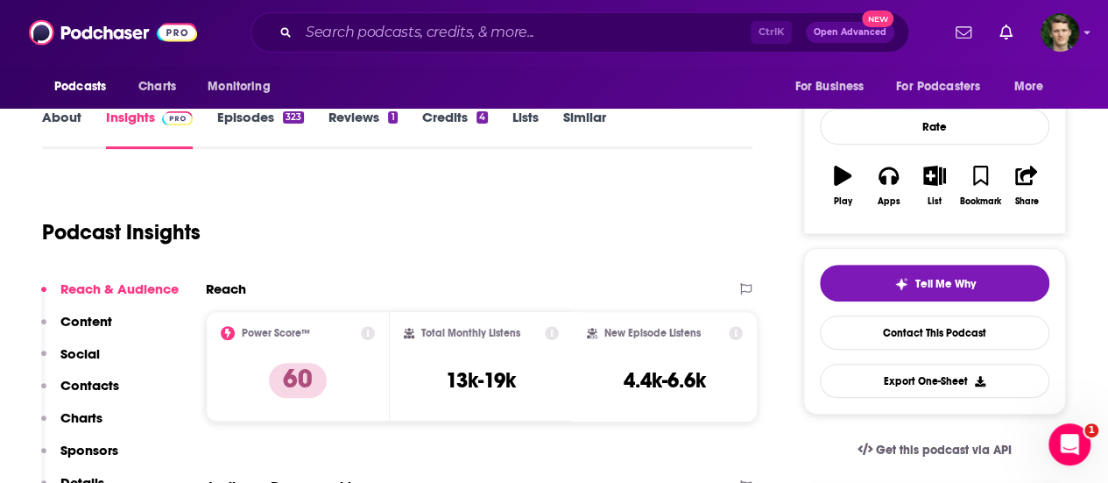
click at [104, 379] on p "Contacts" at bounding box center [89, 385] width 59 height 17
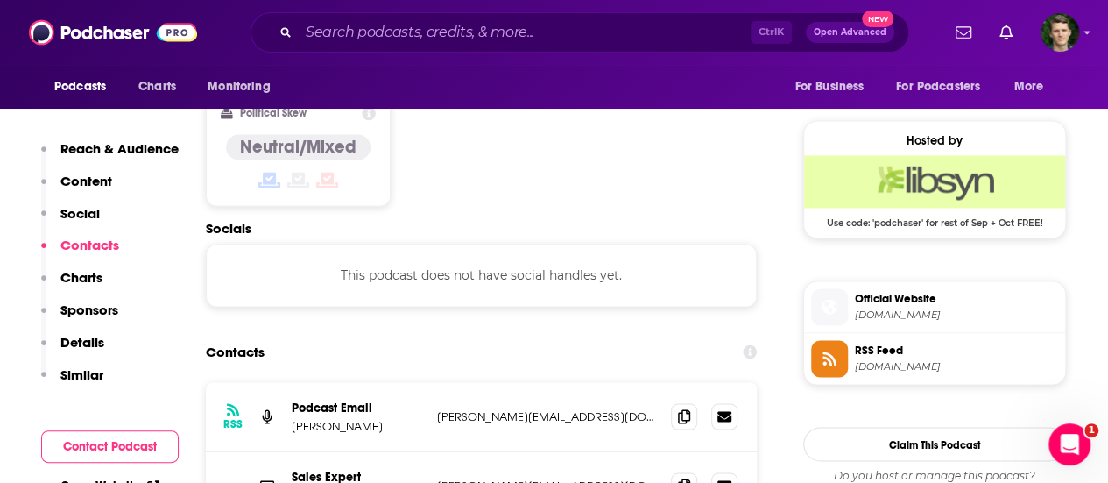
scroll to position [1369, 0]
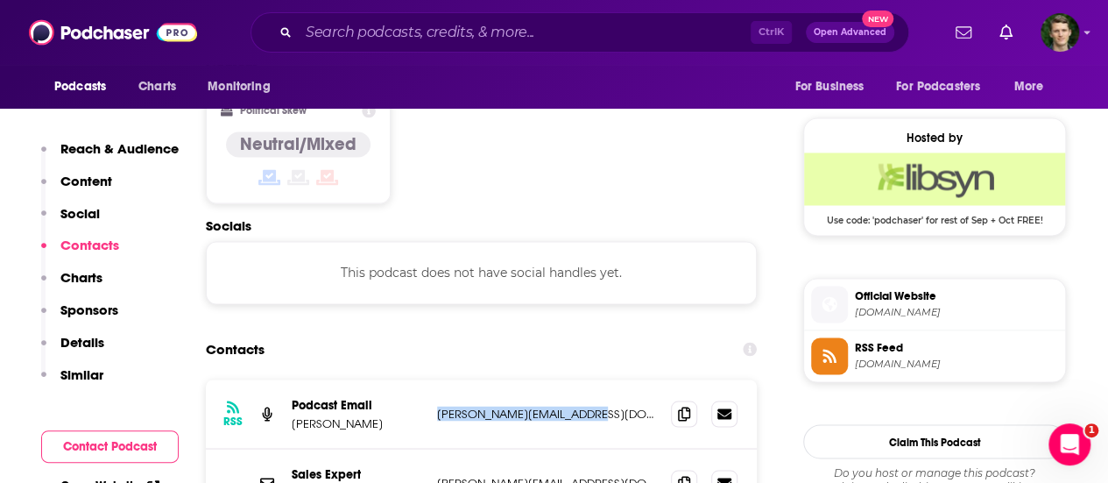
drag, startPoint x: 434, startPoint y: 323, endPoint x: 589, endPoint y: 321, distance: 155.0
click at [589, 379] on div "RSS Podcast Email [PERSON_NAME] [PERSON_NAME][EMAIL_ADDRESS][DOMAIN_NAME] [PERS…" at bounding box center [481, 413] width 551 height 69
copy p "[PERSON_NAME][EMAIL_ADDRESS][DOMAIN_NAME]"
drag, startPoint x: 437, startPoint y: 395, endPoint x: 573, endPoint y: 394, distance: 135.7
click at [573, 475] on p "[PERSON_NAME][EMAIL_ADDRESS][DOMAIN_NAME]" at bounding box center [547, 482] width 220 height 15
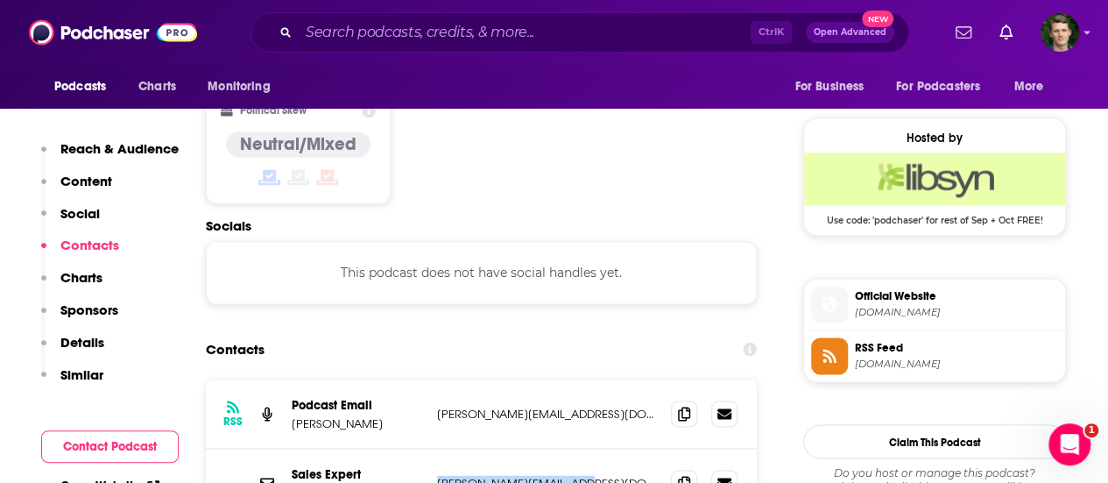
copy p "[PERSON_NAME][EMAIL_ADDRESS][DOMAIN_NAME]"
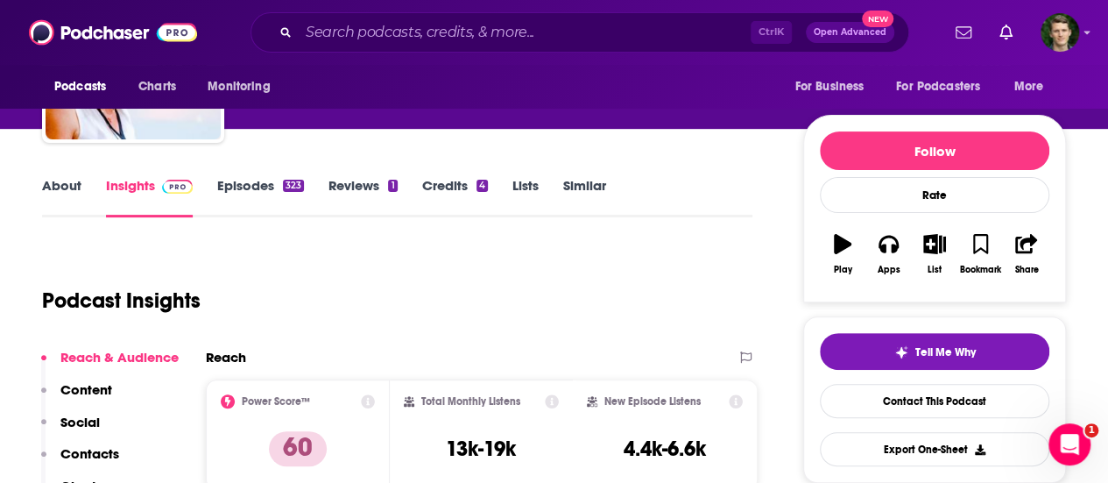
scroll to position [0, 0]
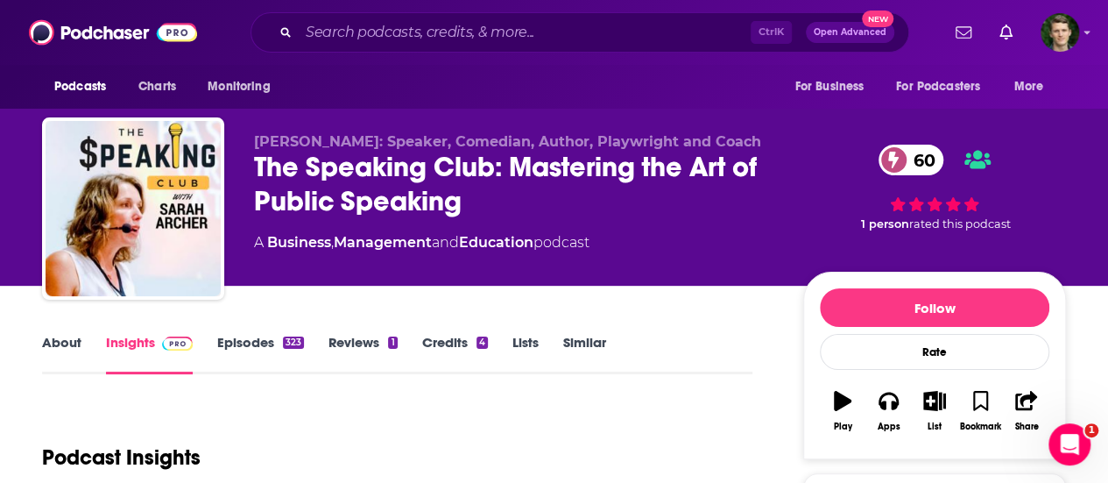
click at [74, 337] on link "About" at bounding box center [61, 354] width 39 height 40
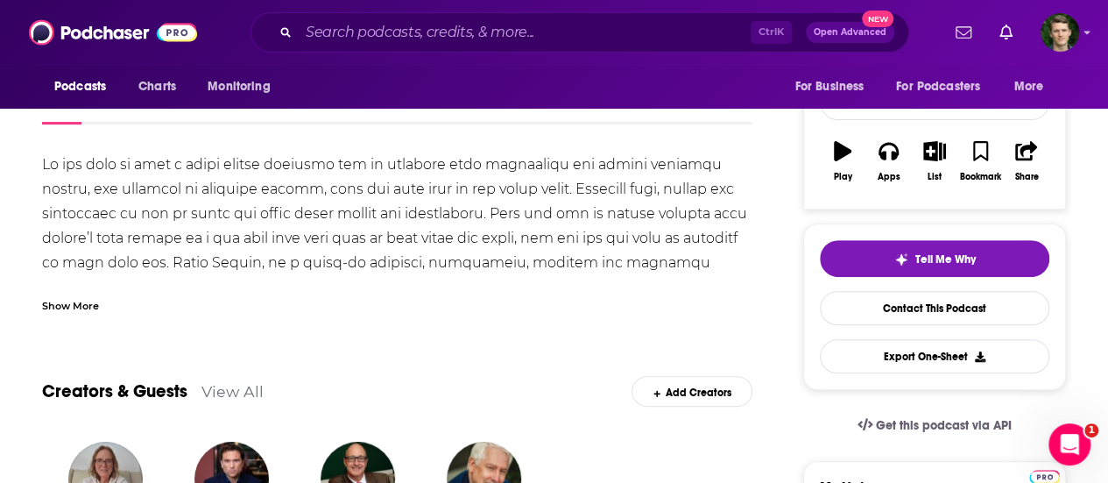
scroll to position [250, 0]
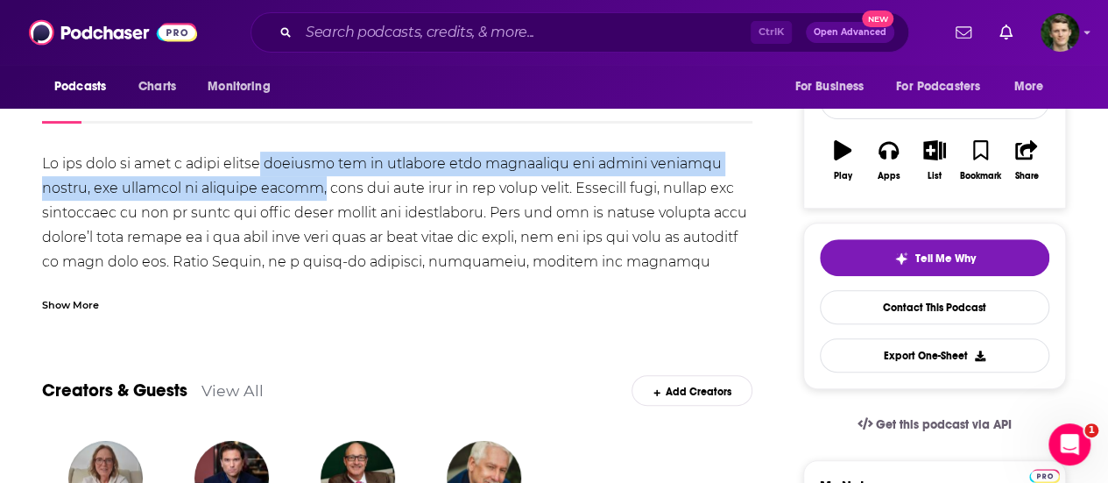
drag, startPoint x: 262, startPoint y: 188, endPoint x: 274, endPoint y: 165, distance: 26.6
click at [274, 165] on div at bounding box center [397, 286] width 710 height 270
copy div "learning how to increase your confidence and public speaking skills, for person…"
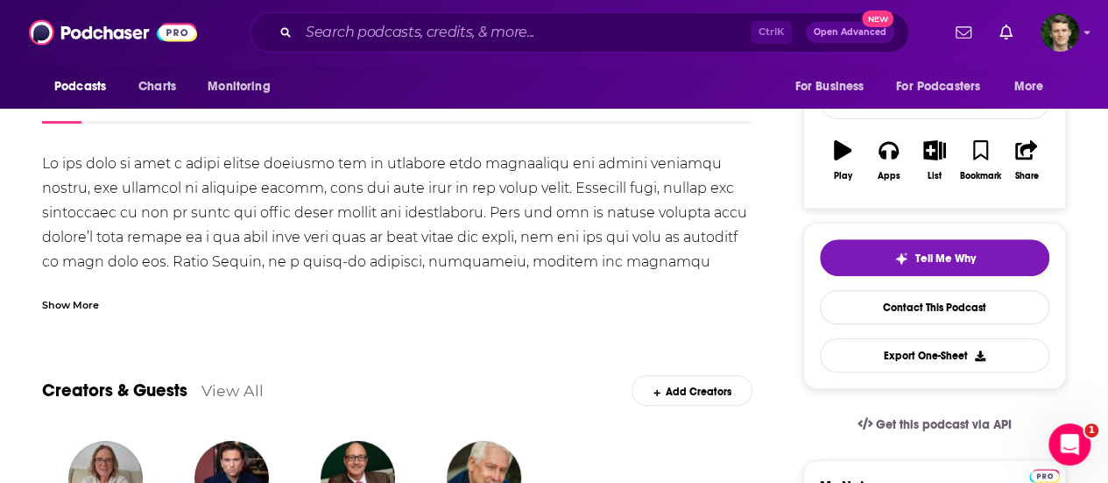
click at [84, 298] on div "Show More" at bounding box center [70, 303] width 57 height 17
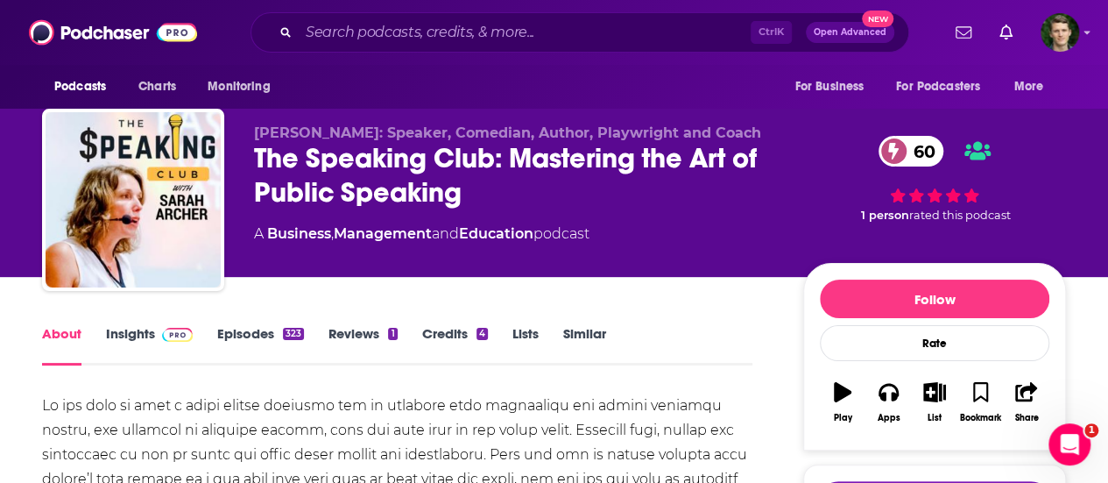
scroll to position [8, 0]
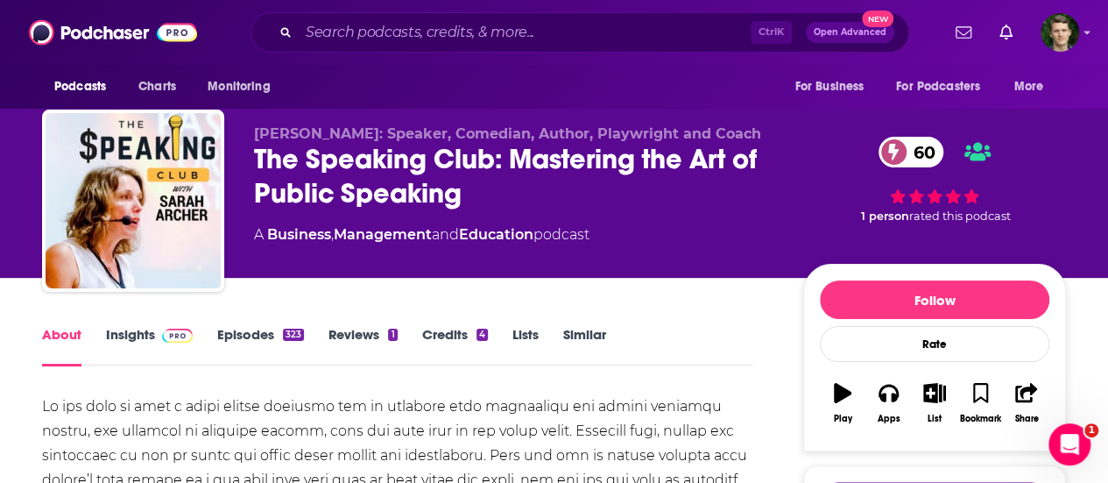
click at [443, 334] on link "Credits 4" at bounding box center [455, 346] width 66 height 40
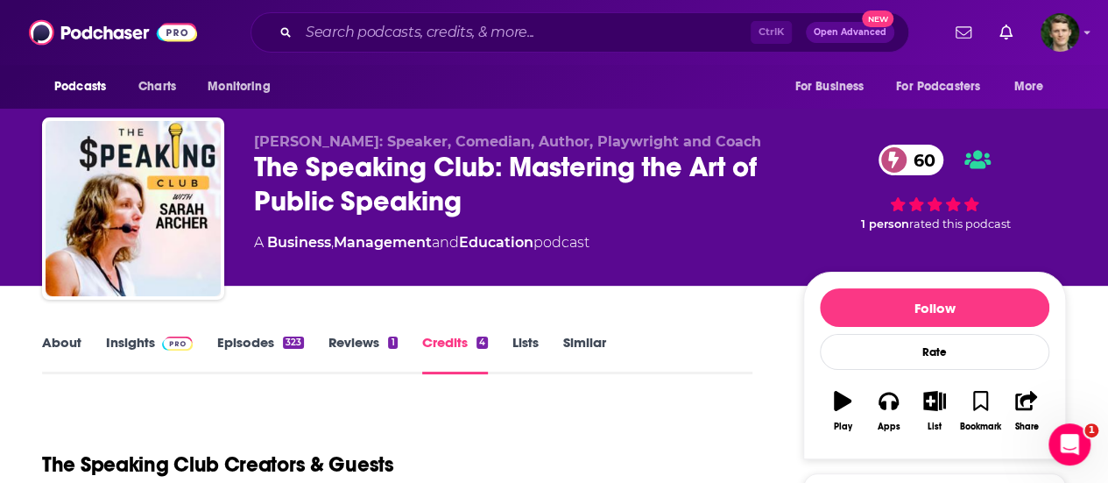
click at [277, 335] on link "Episodes 323" at bounding box center [260, 354] width 87 height 40
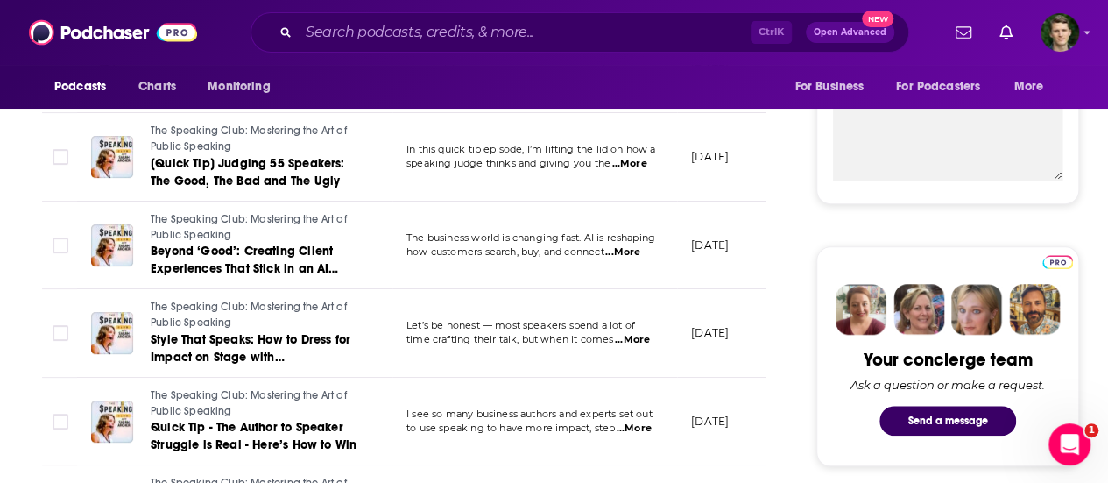
scroll to position [657, 0]
